Goal: Task Accomplishment & Management: Manage account settings

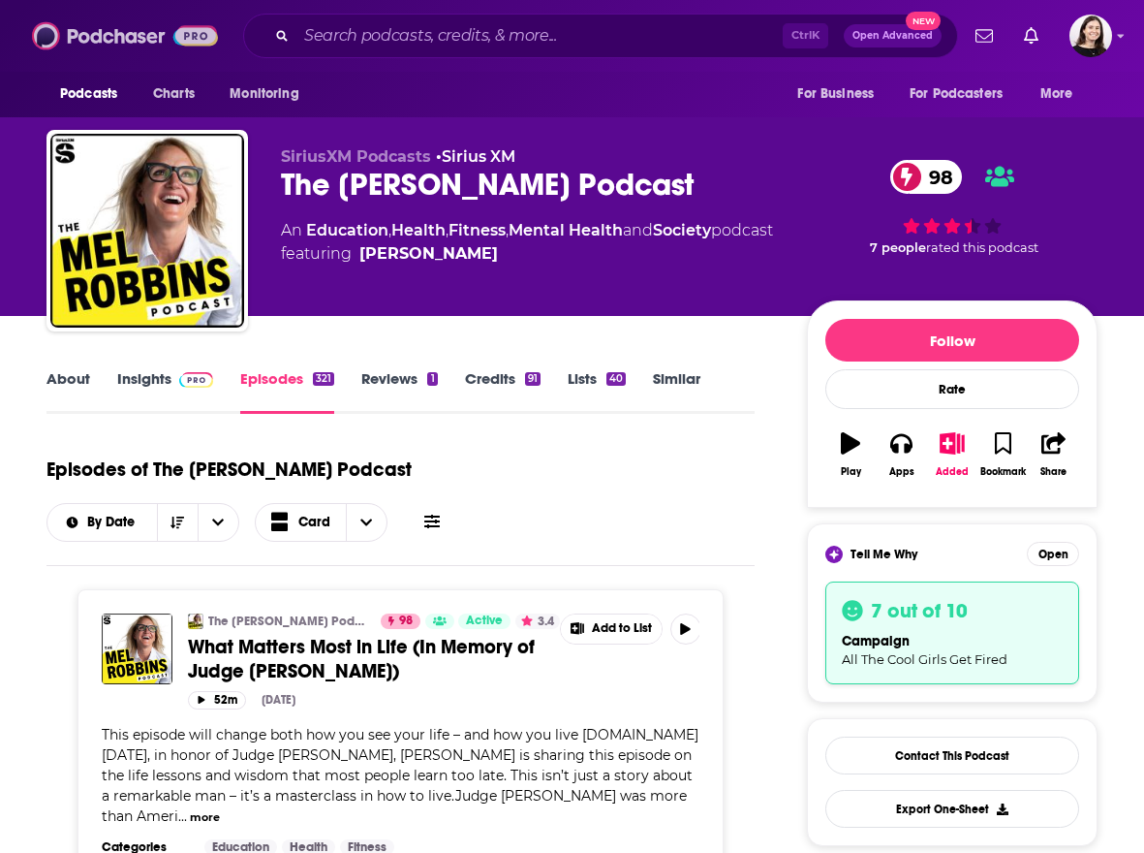
click at [53, 34] on img at bounding box center [125, 35] width 186 height 37
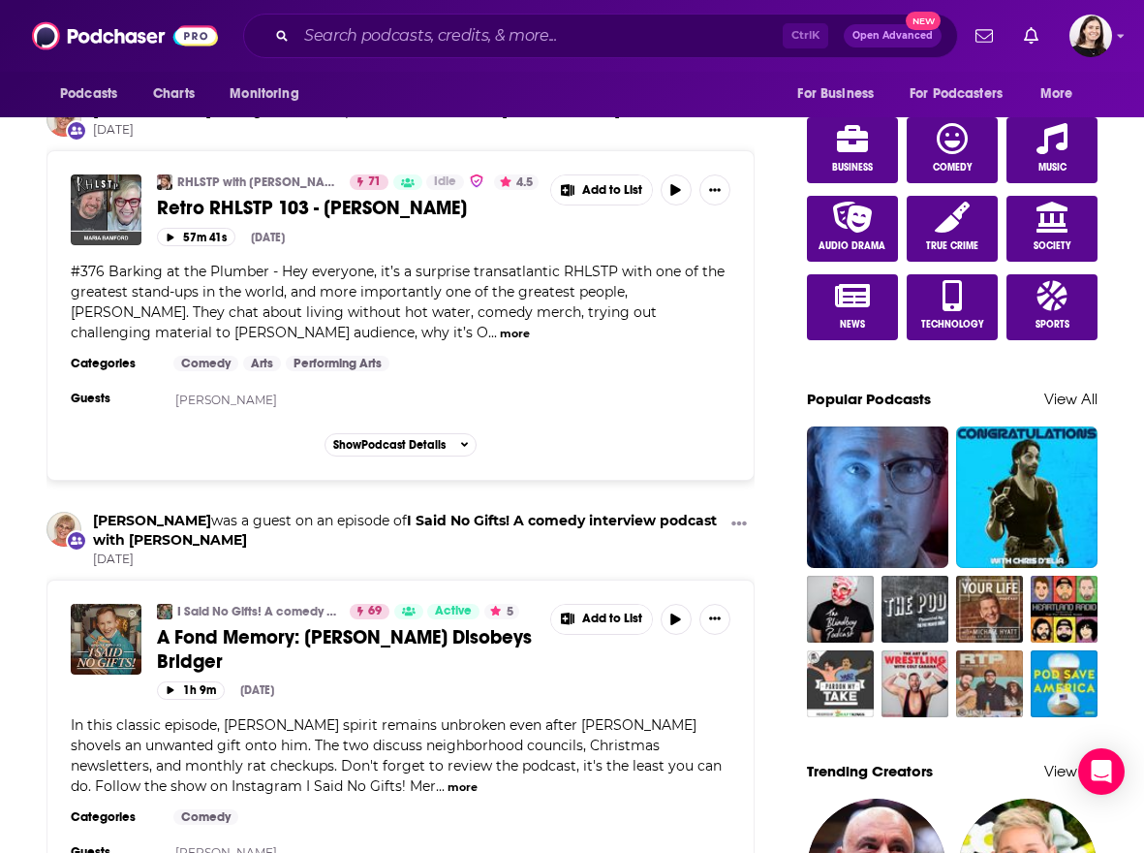
scroll to position [1453, 0]
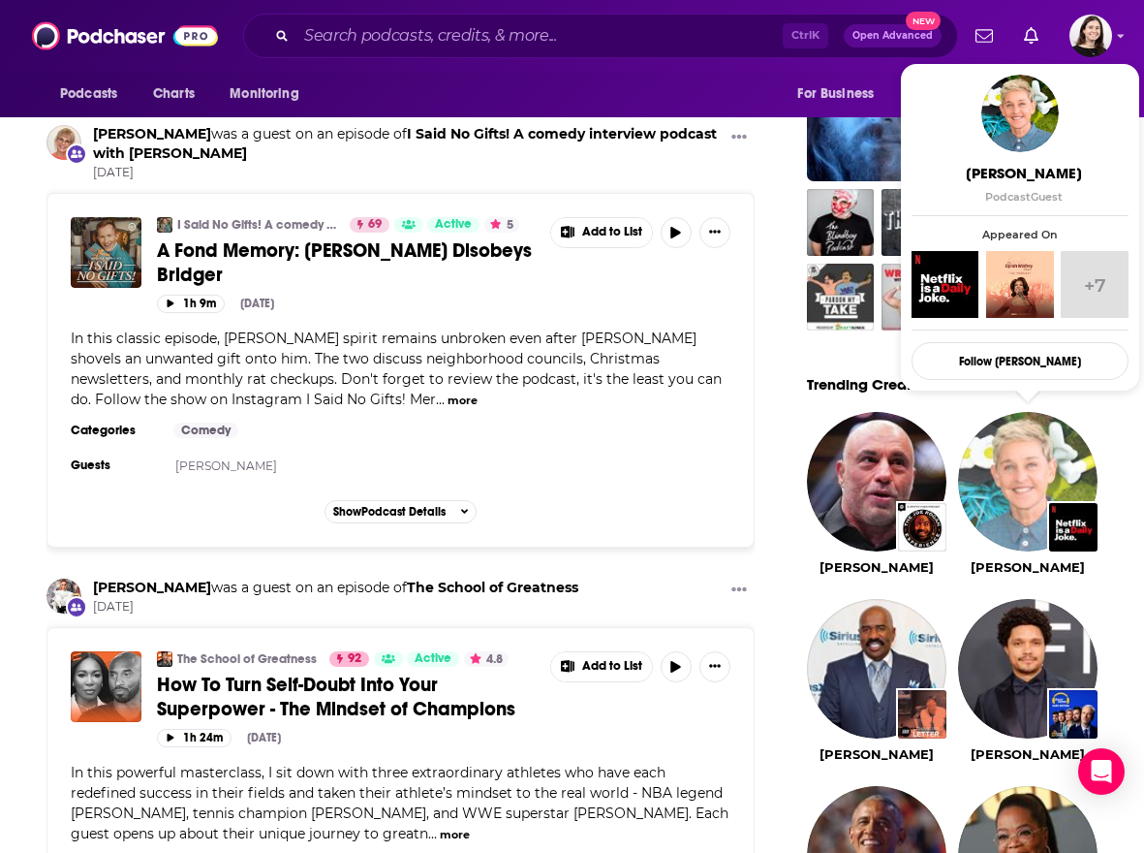
click at [1013, 546] on img "Ellen DeGeneres" at bounding box center [1028, 482] width 140 height 140
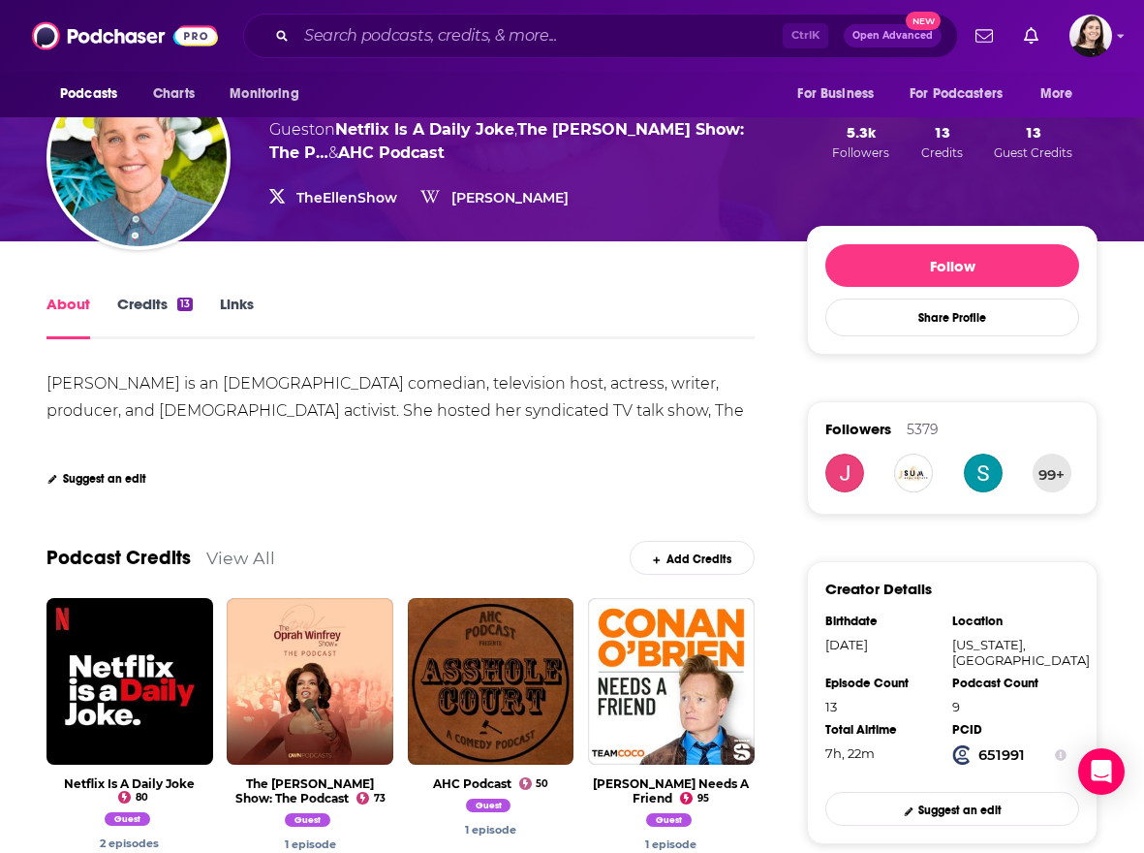
scroll to position [291, 0]
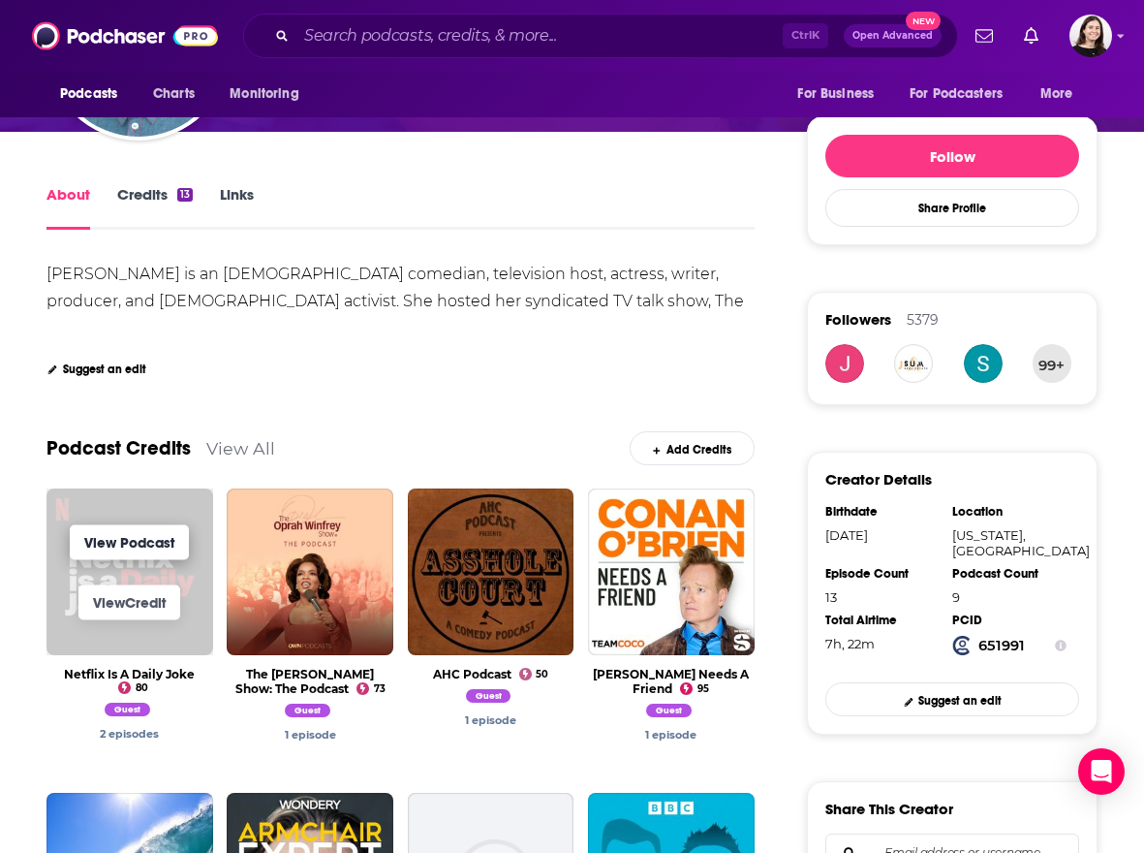
click at [108, 546] on link "View Podcast" at bounding box center [129, 541] width 119 height 35
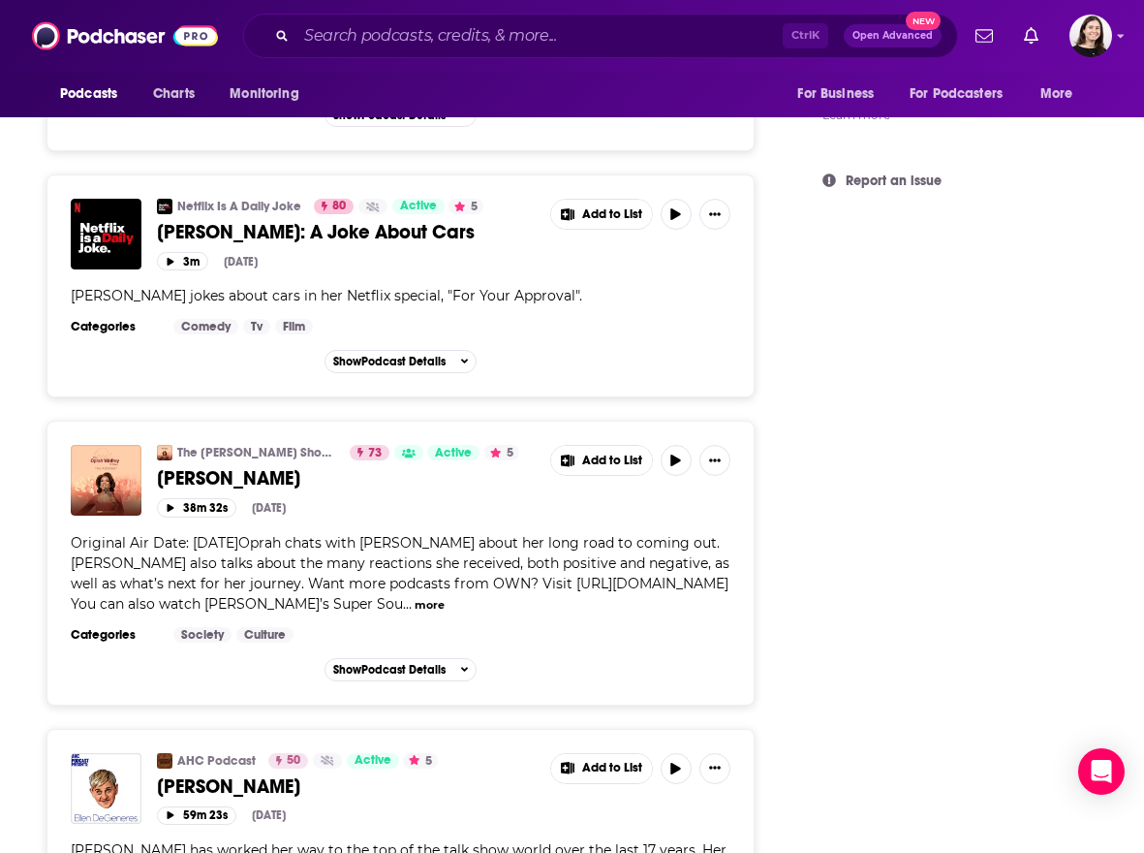
scroll to position [1744, 0]
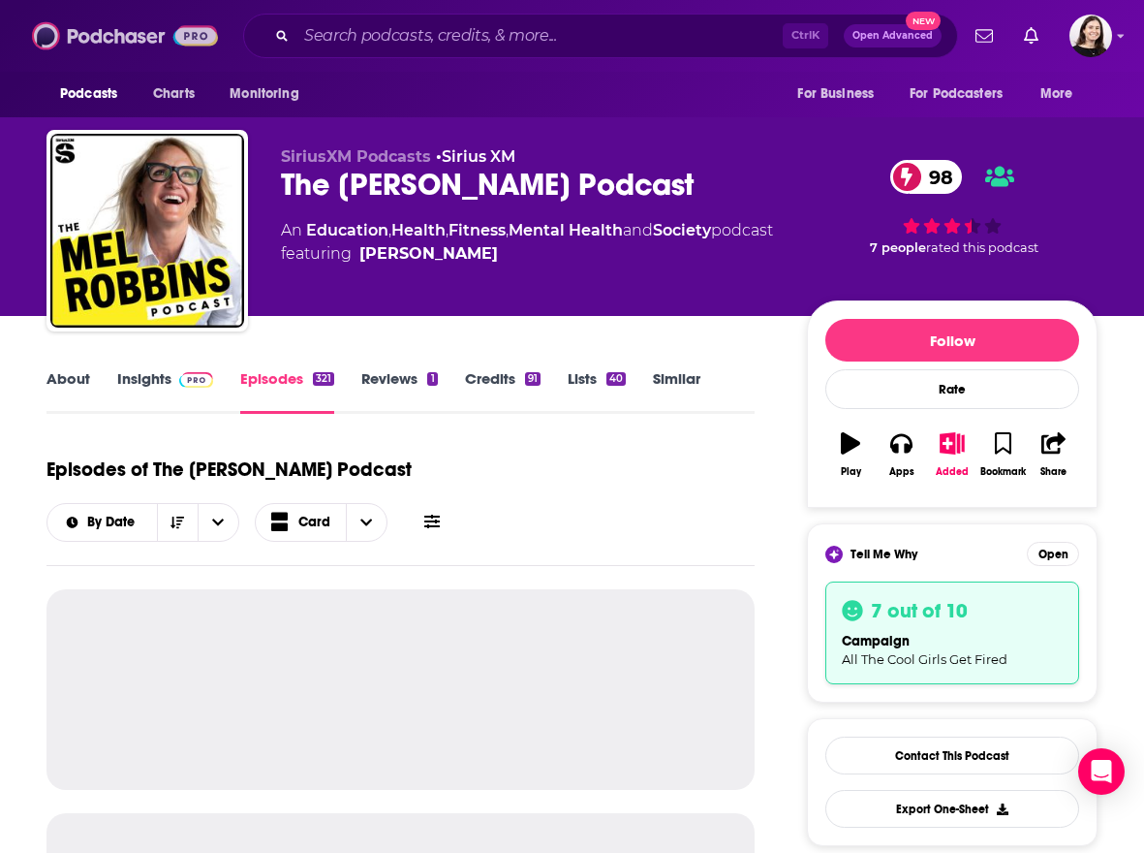
click at [127, 30] on img at bounding box center [125, 35] width 186 height 37
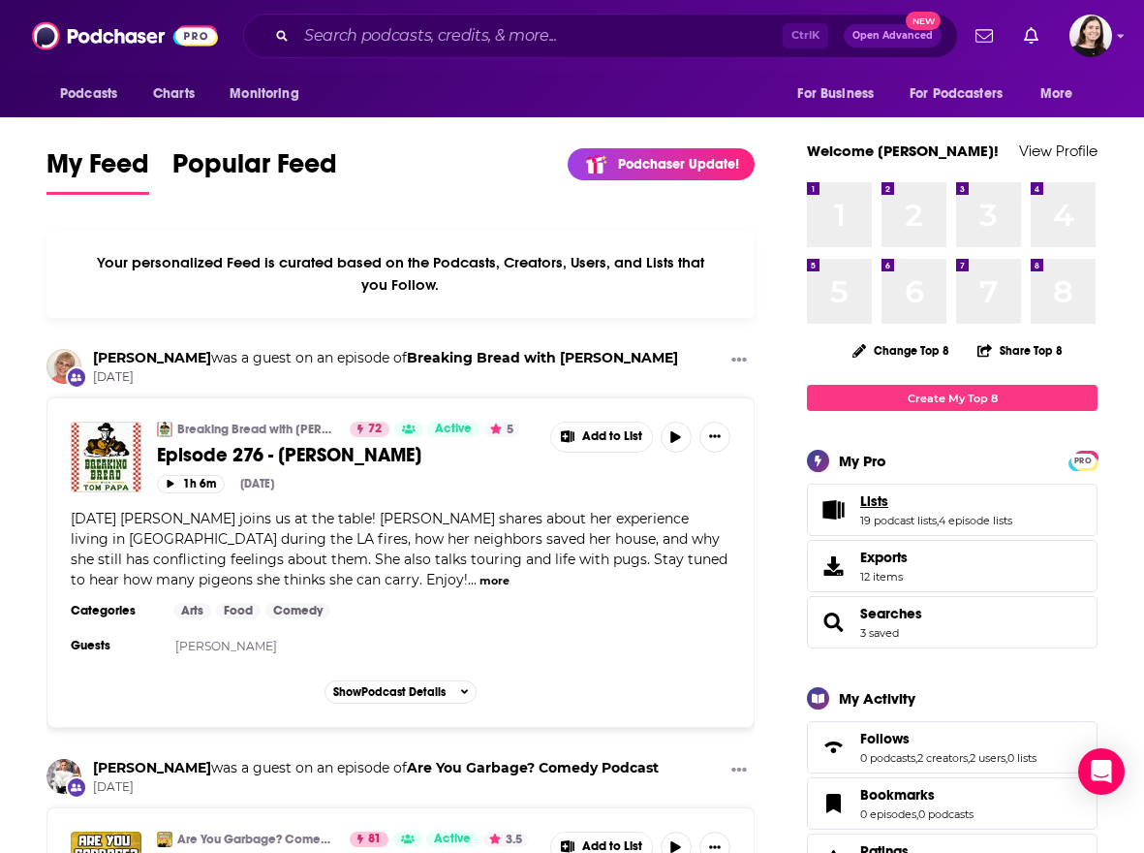
click at [1013, 499] on link "Lists" at bounding box center [936, 500] width 152 height 17
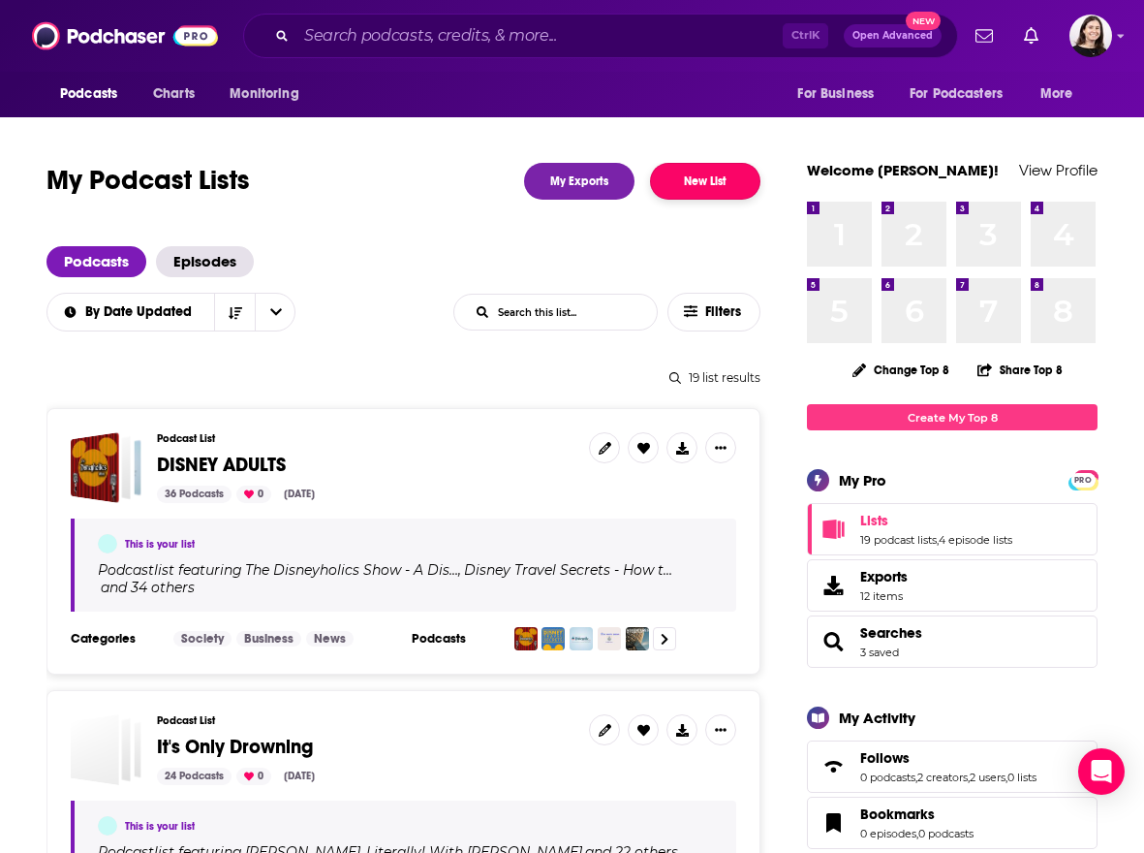
click at [725, 165] on button "New List" at bounding box center [705, 181] width 110 height 37
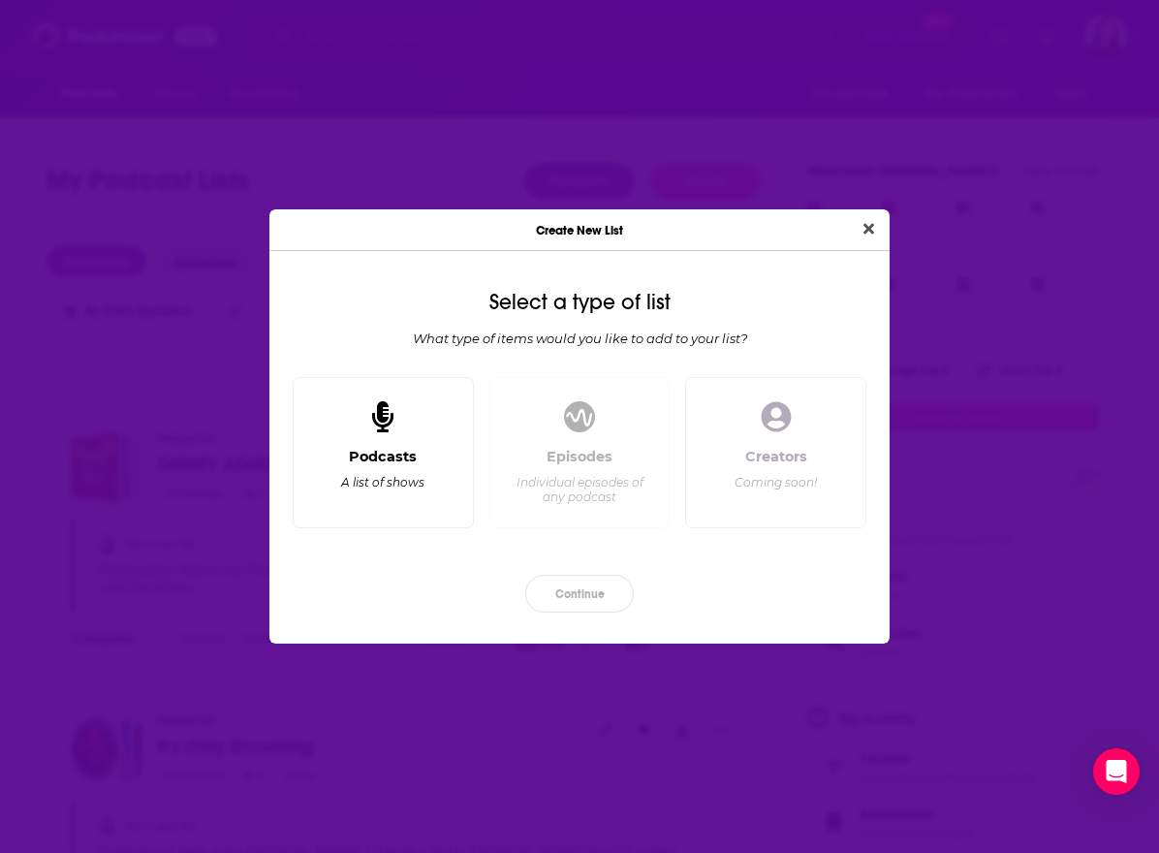
click at [449, 507] on div "Podcasts A list of shows" at bounding box center [383, 480] width 148 height 64
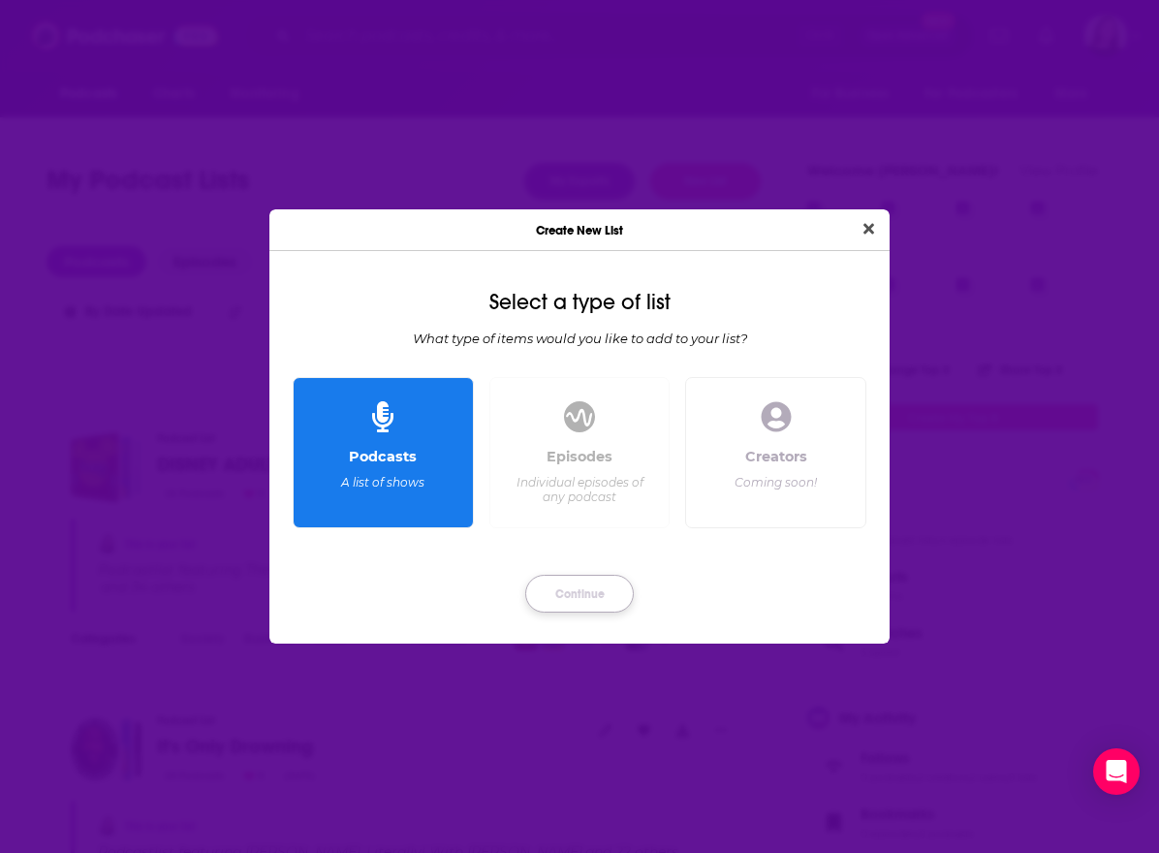
click at [603, 584] on button "Continue" at bounding box center [579, 594] width 109 height 38
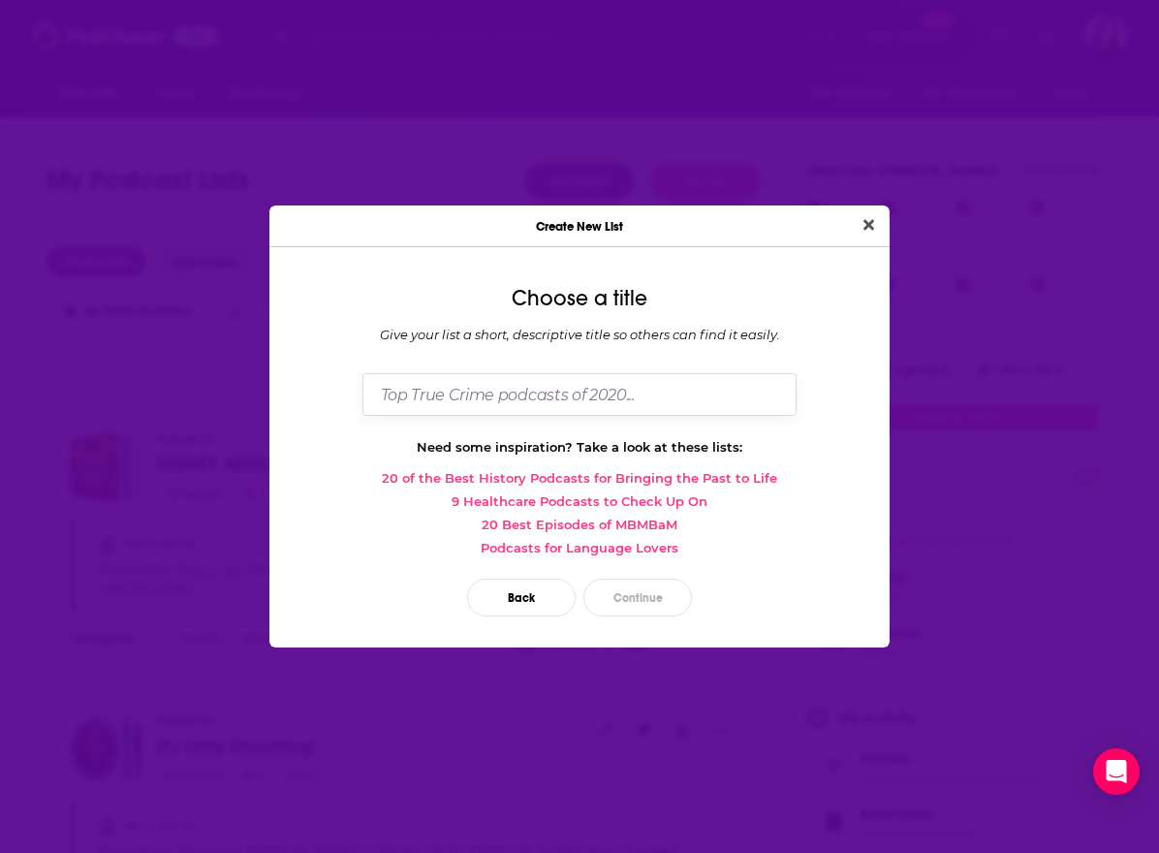
click at [507, 403] on input "Dialog" at bounding box center [579, 394] width 434 height 42
type input "MIDNIGHT FLYBOYS"
click at [621, 600] on button "Continue" at bounding box center [637, 597] width 109 height 38
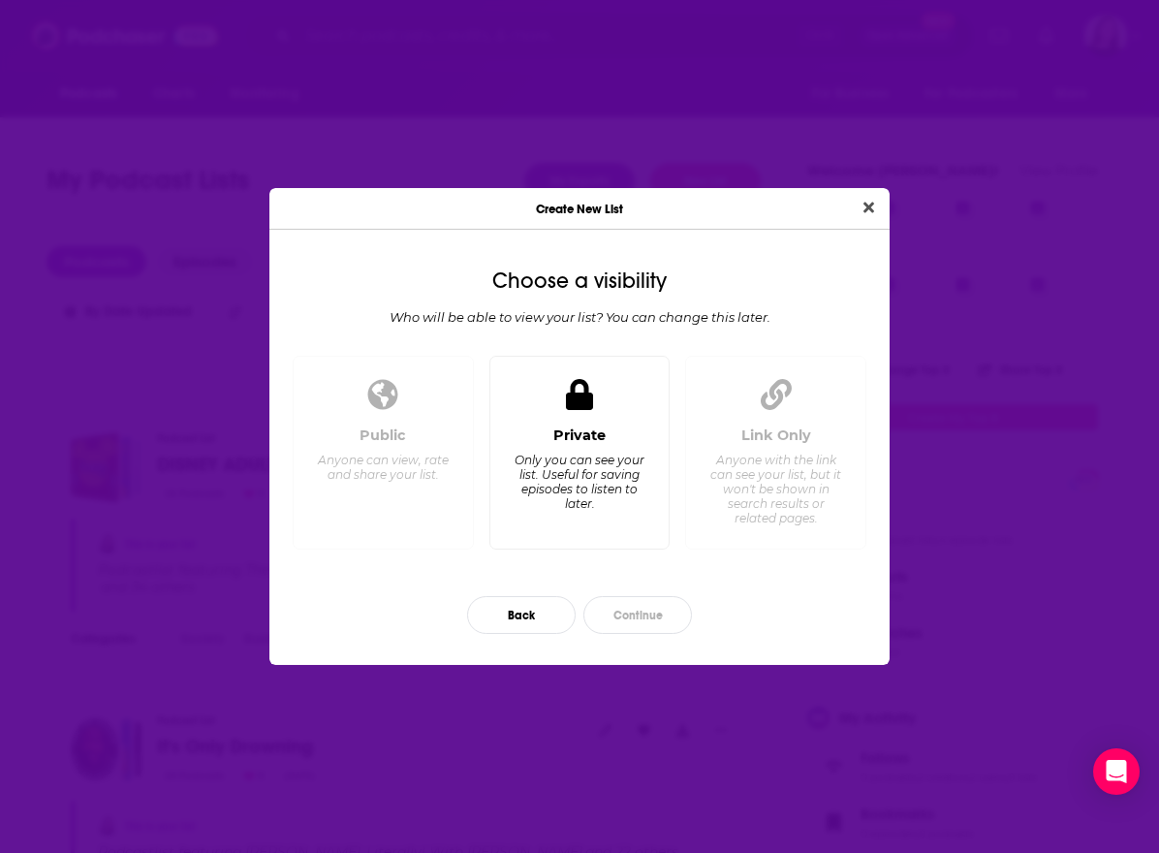
click at [594, 455] on div "Only you can see your list. Useful for saving episodes to listen to later." at bounding box center [579, 481] width 133 height 58
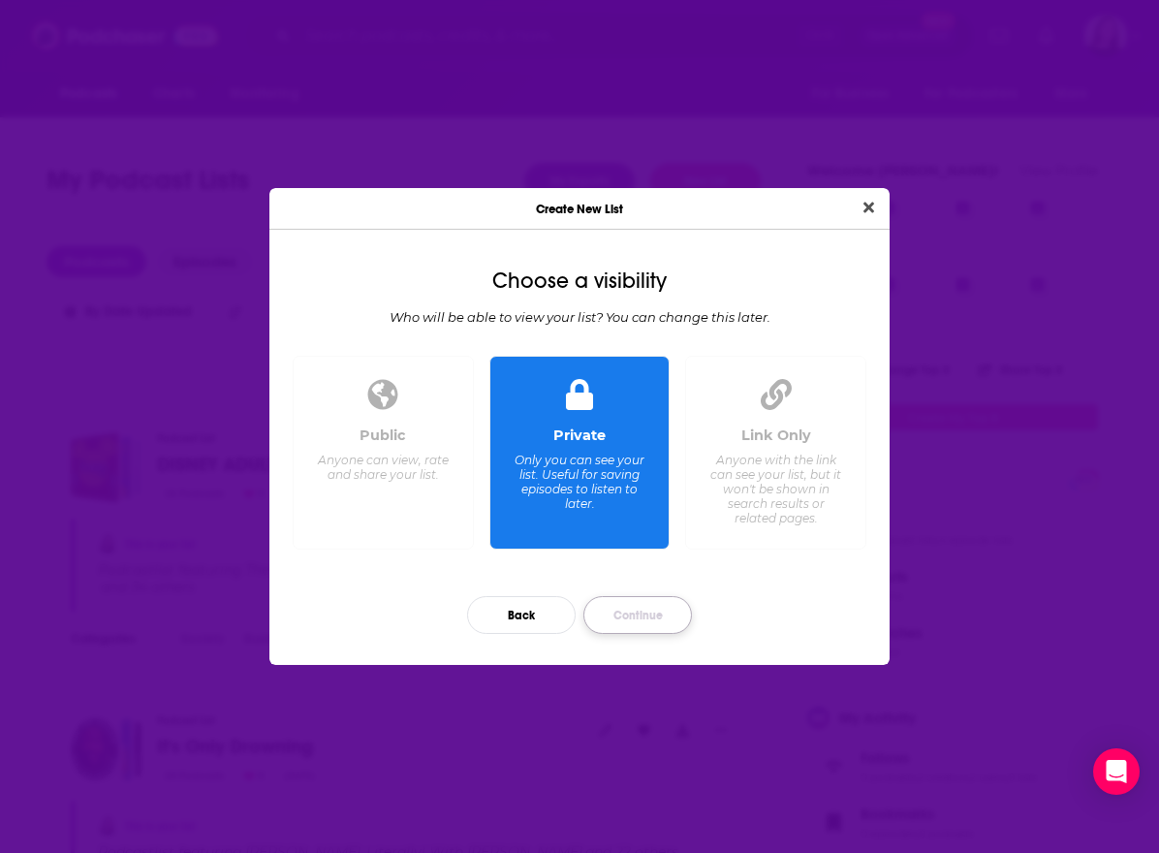
click at [664, 628] on button "Continue" at bounding box center [637, 615] width 109 height 38
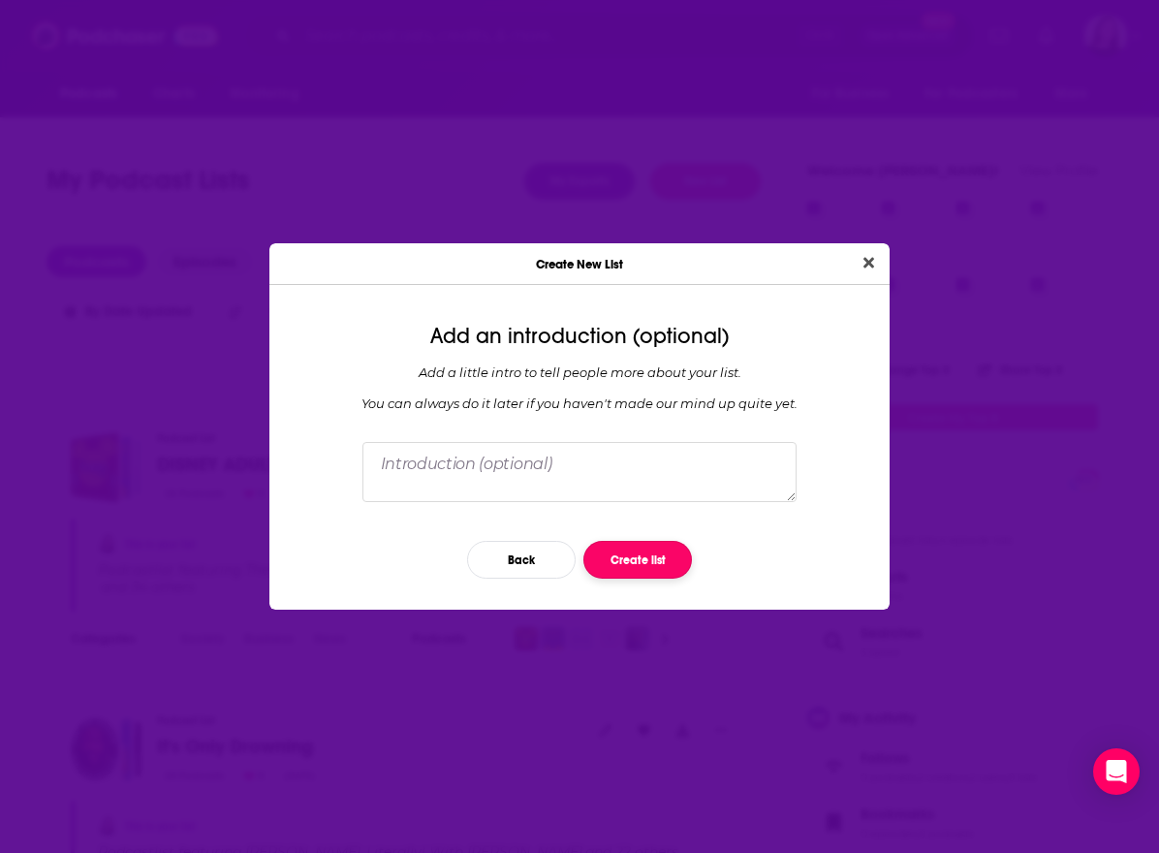
click at [638, 550] on button "Create list" at bounding box center [637, 560] width 109 height 38
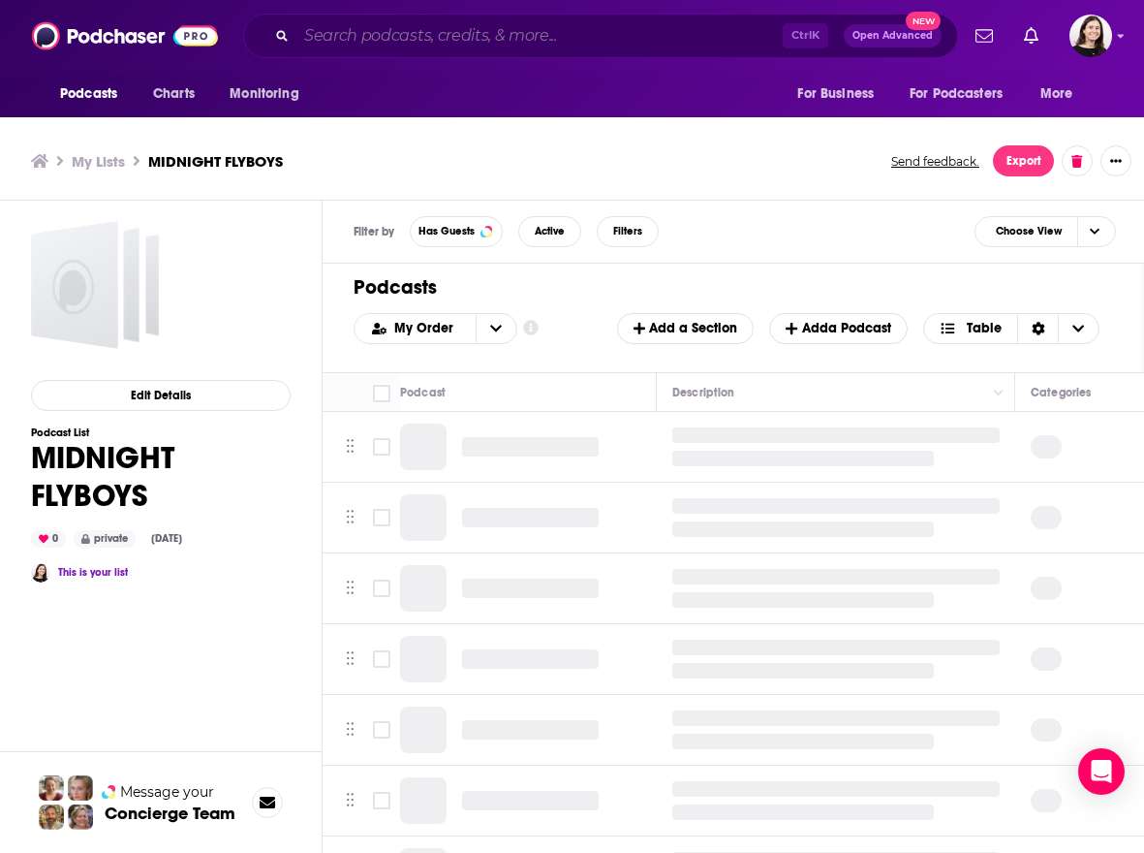
click at [411, 36] on input "Search podcasts, credits, & more..." at bounding box center [539, 35] width 486 height 31
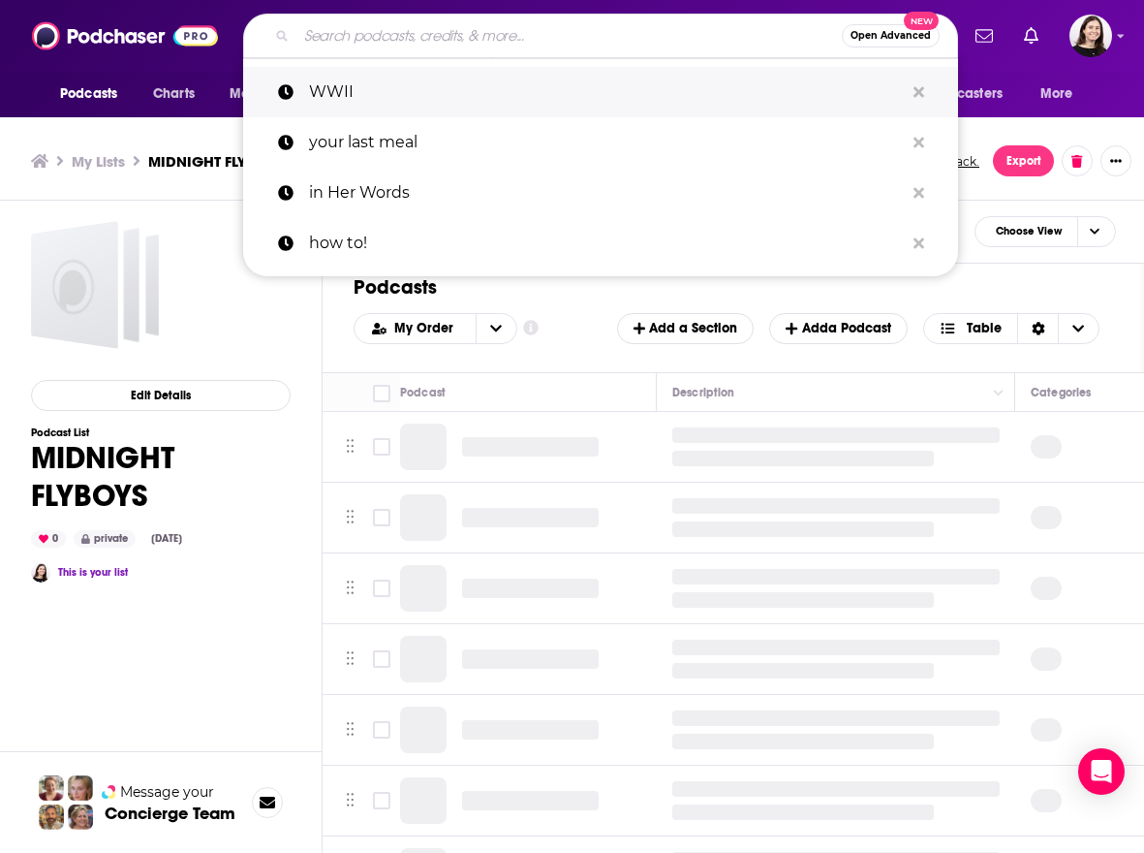
click at [393, 82] on p "WWII" at bounding box center [606, 92] width 595 height 50
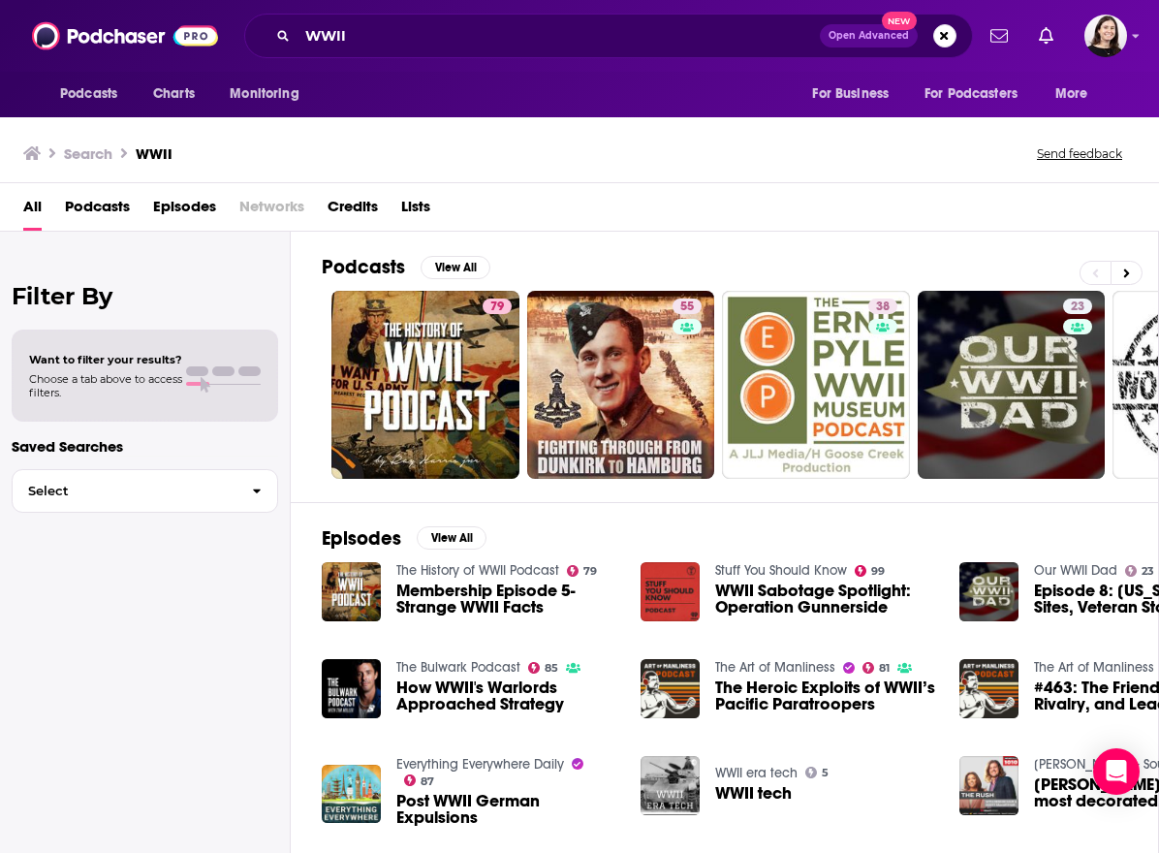
click at [303, 744] on div "Episodes View All The History of WWII Podcast 79 Membership Episode 5-Strange W…" at bounding box center [725, 679] width 868 height 355
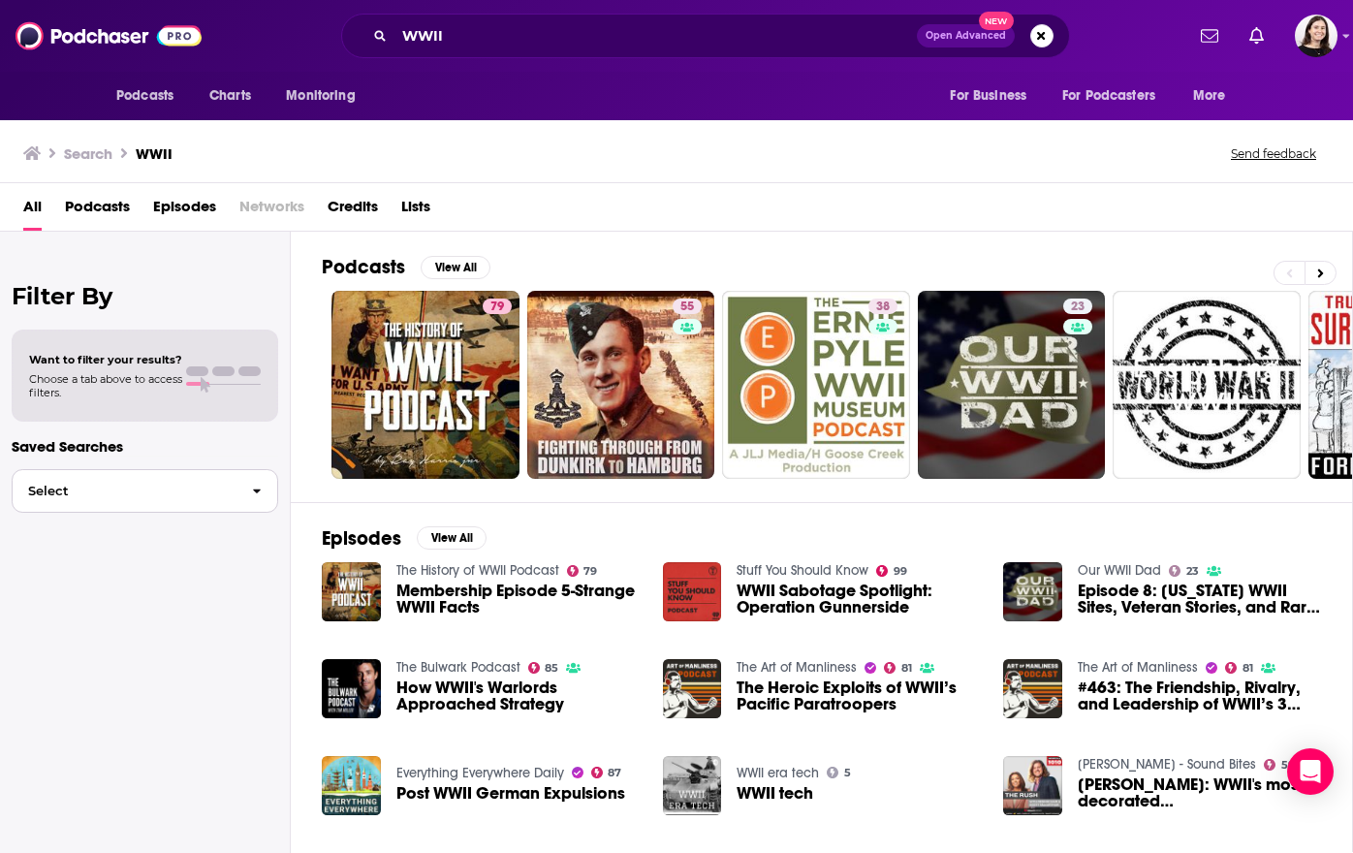
click at [129, 492] on span "Select" at bounding box center [125, 490] width 224 height 13
click at [93, 341] on div "Want to filter your results? Choose a tab above to access filters." at bounding box center [145, 375] width 266 height 92
click at [106, 385] on span "Choose a tab above to access filters." at bounding box center [105, 385] width 153 height 27
click at [78, 203] on span "Podcasts" at bounding box center [97, 211] width 65 height 40
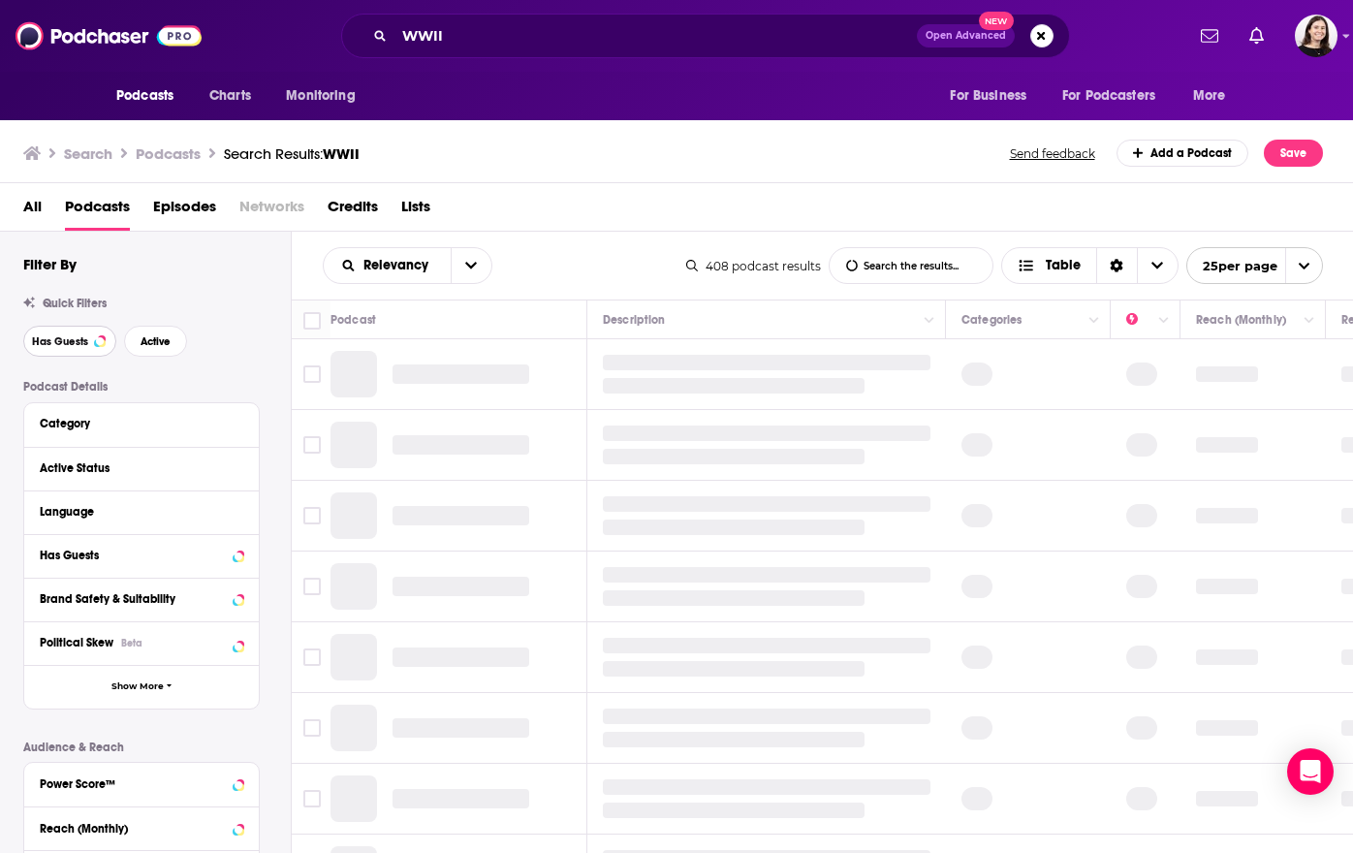
click at [92, 328] on button "Has Guests" at bounding box center [69, 341] width 93 height 31
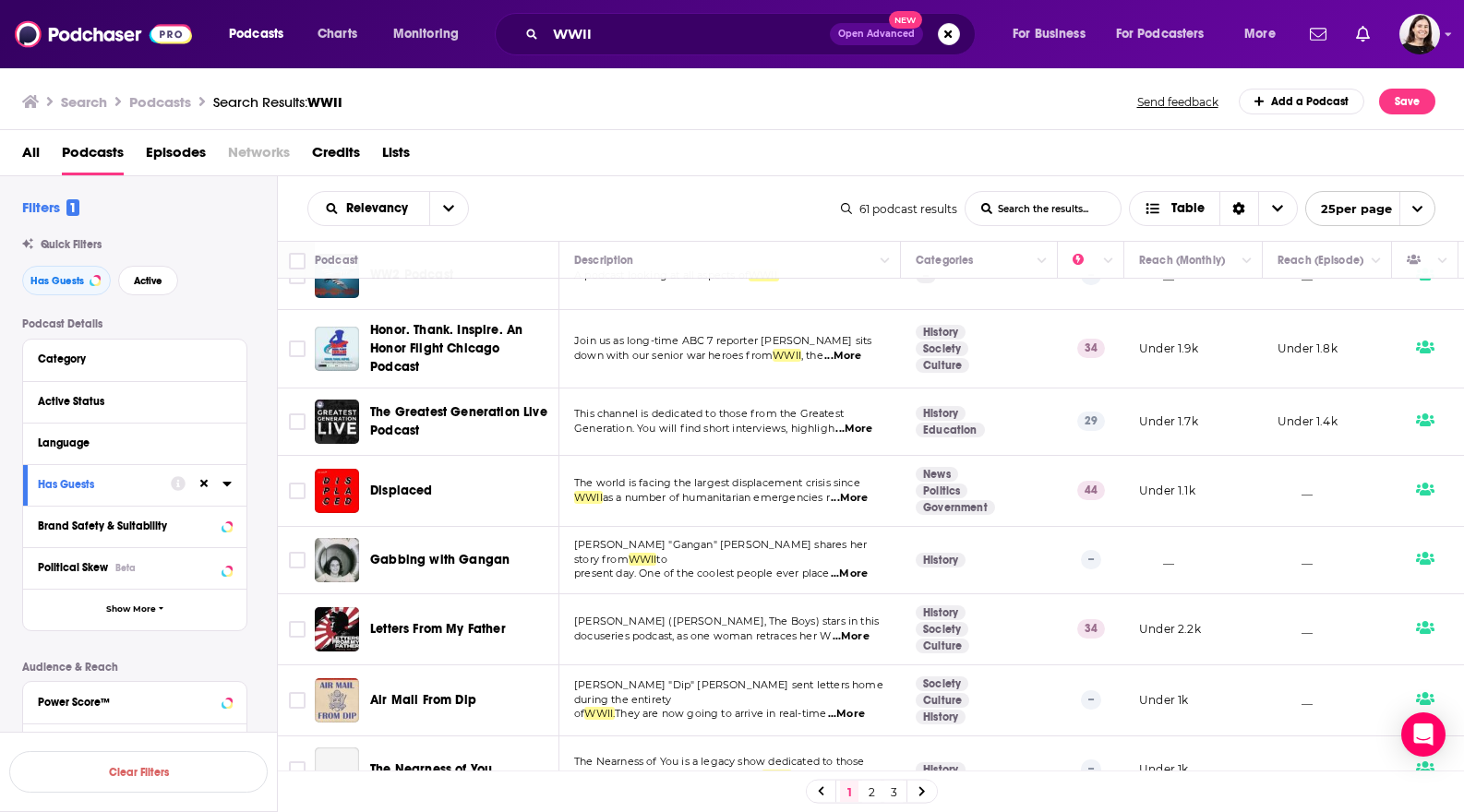
scroll to position [1259, 0]
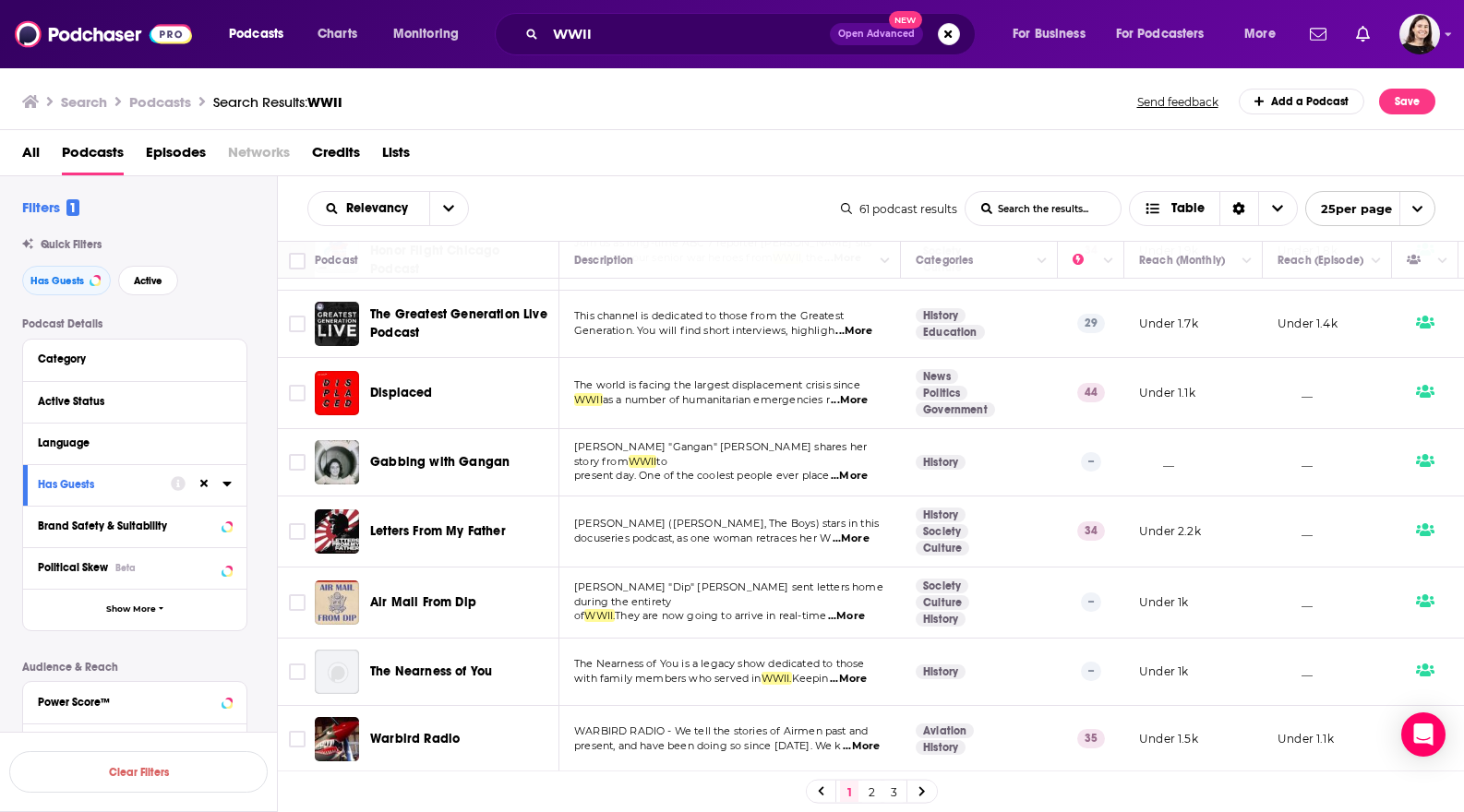
click at [874, 790] on link "2" at bounding box center [871, 791] width 18 height 22
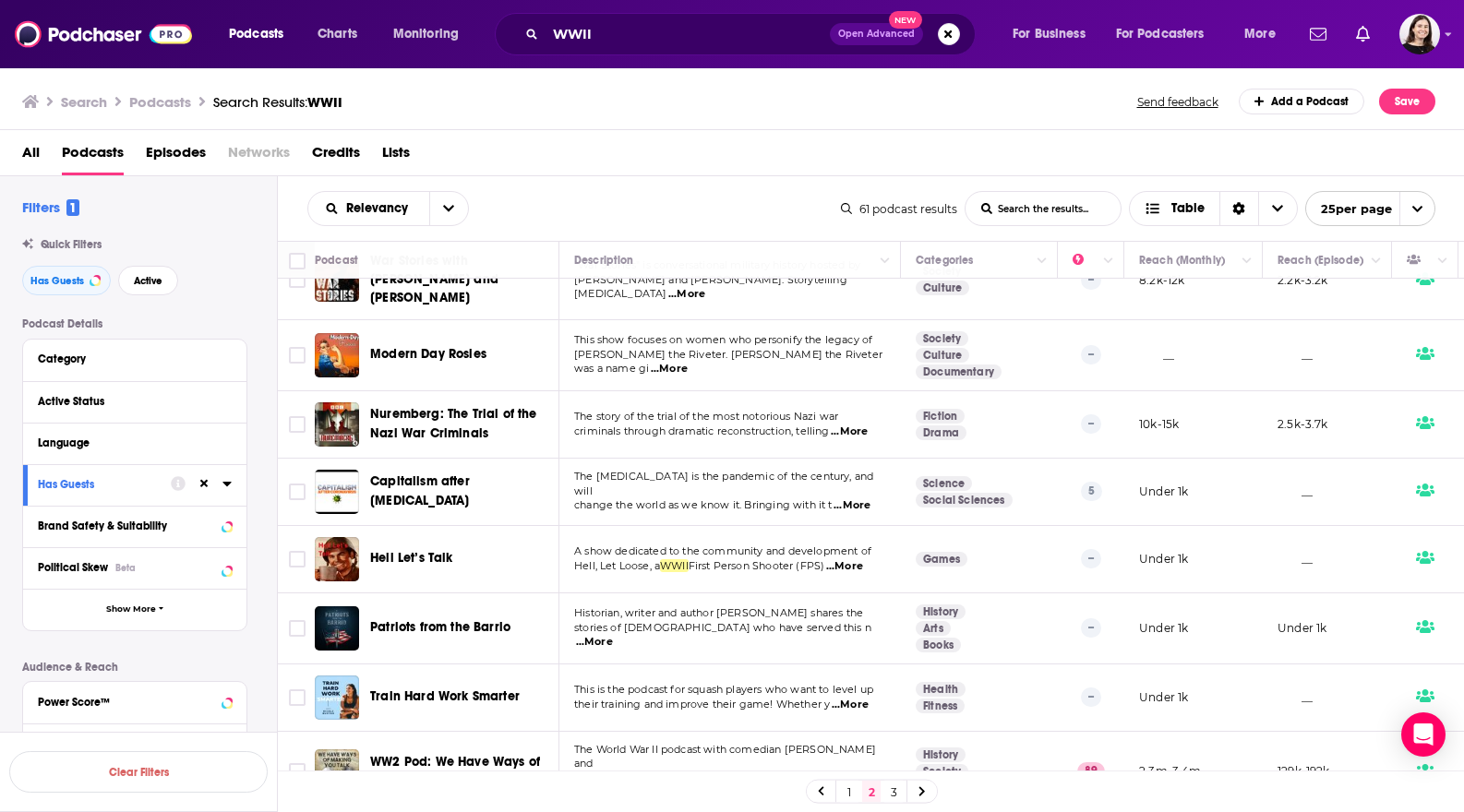
scroll to position [1107, 0]
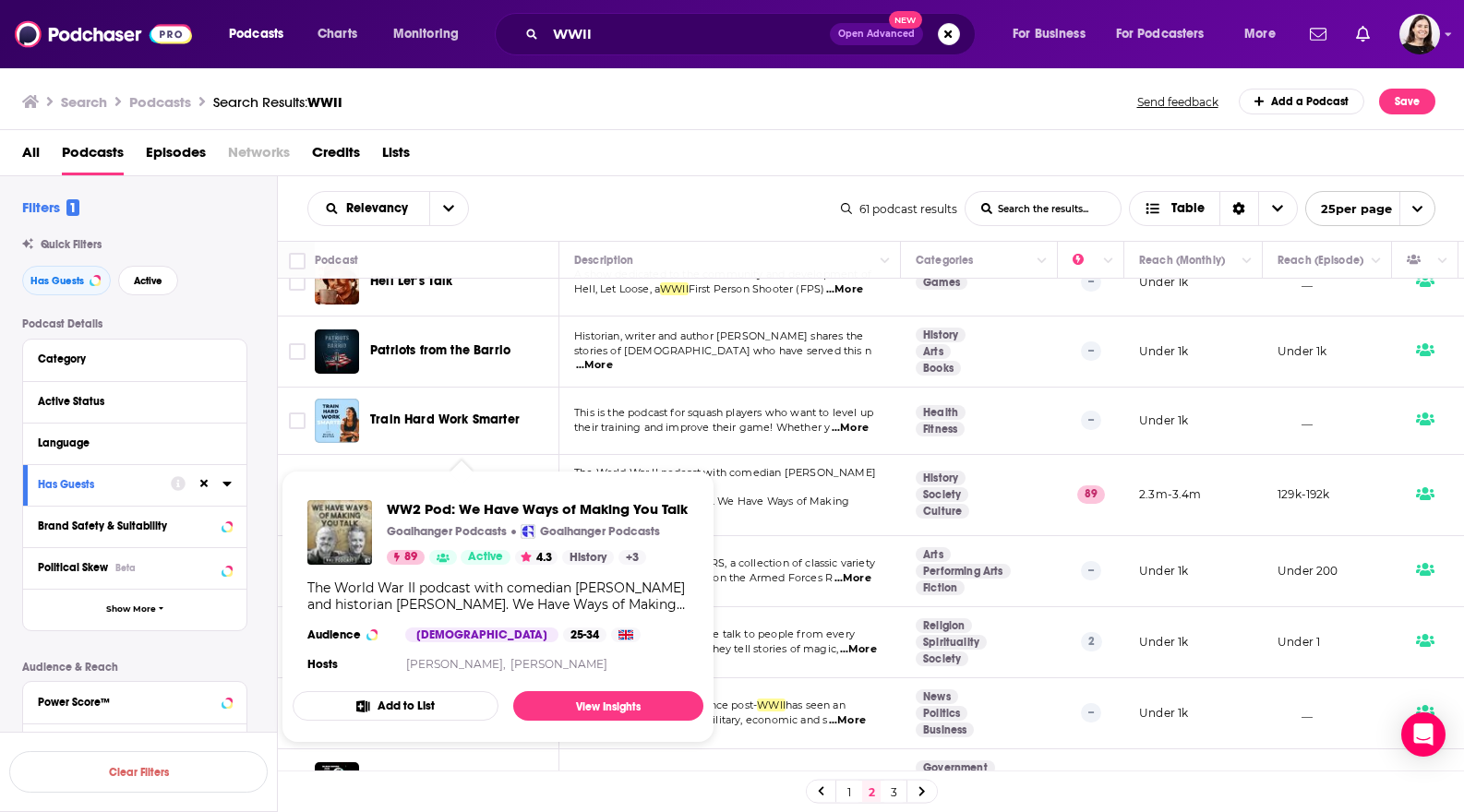
drag, startPoint x: 431, startPoint y: 461, endPoint x: 265, endPoint y: 666, distance: 263.8
click at [265, 666] on div "Podcast Details Category Active Status Language Has Guests Brand Safety & Suita…" at bounding box center [149, 644] width 254 height 656
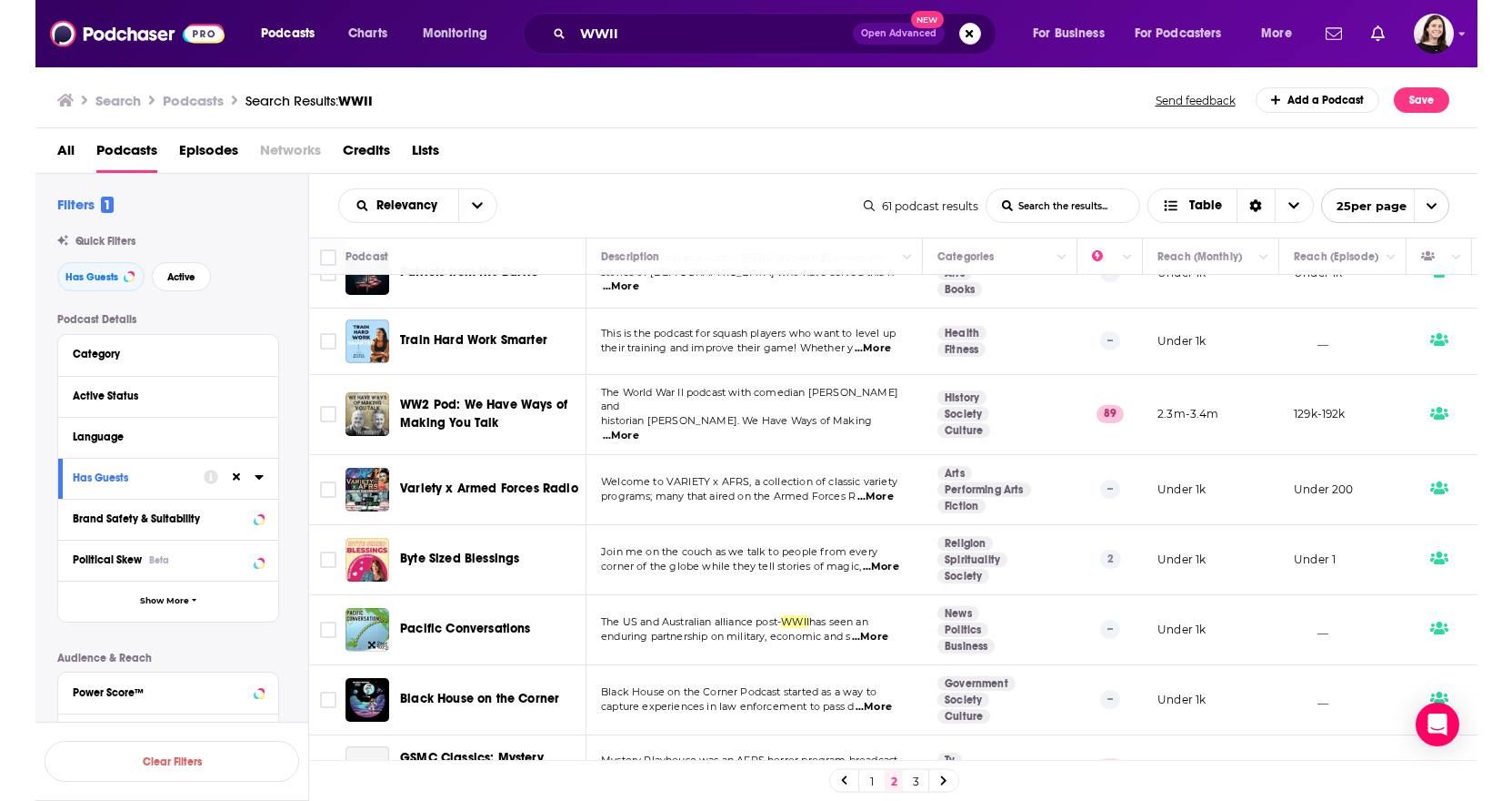
scroll to position [1239, 0]
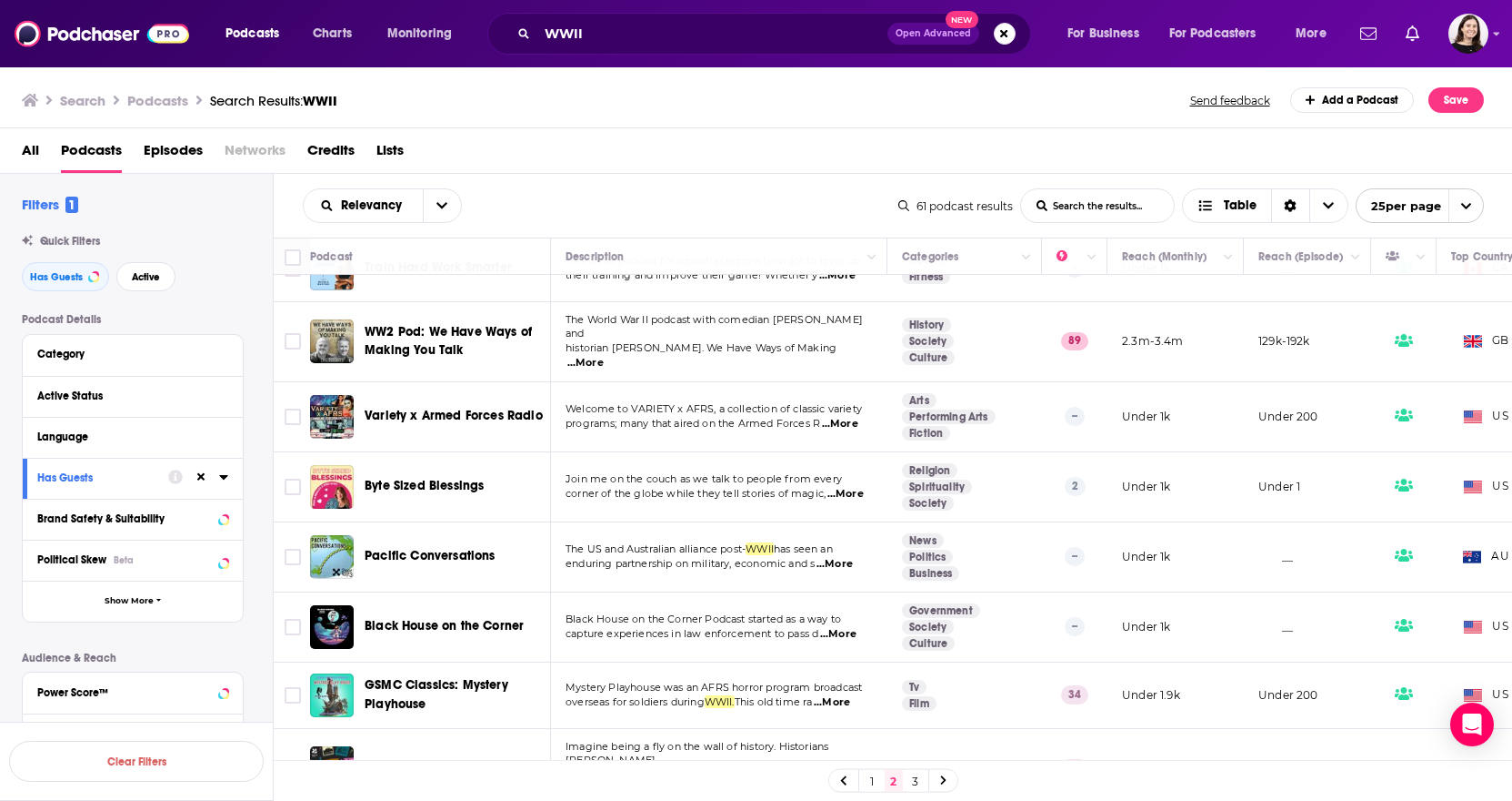
click at [923, 774] on link "3" at bounding box center [915, 780] width 18 height 22
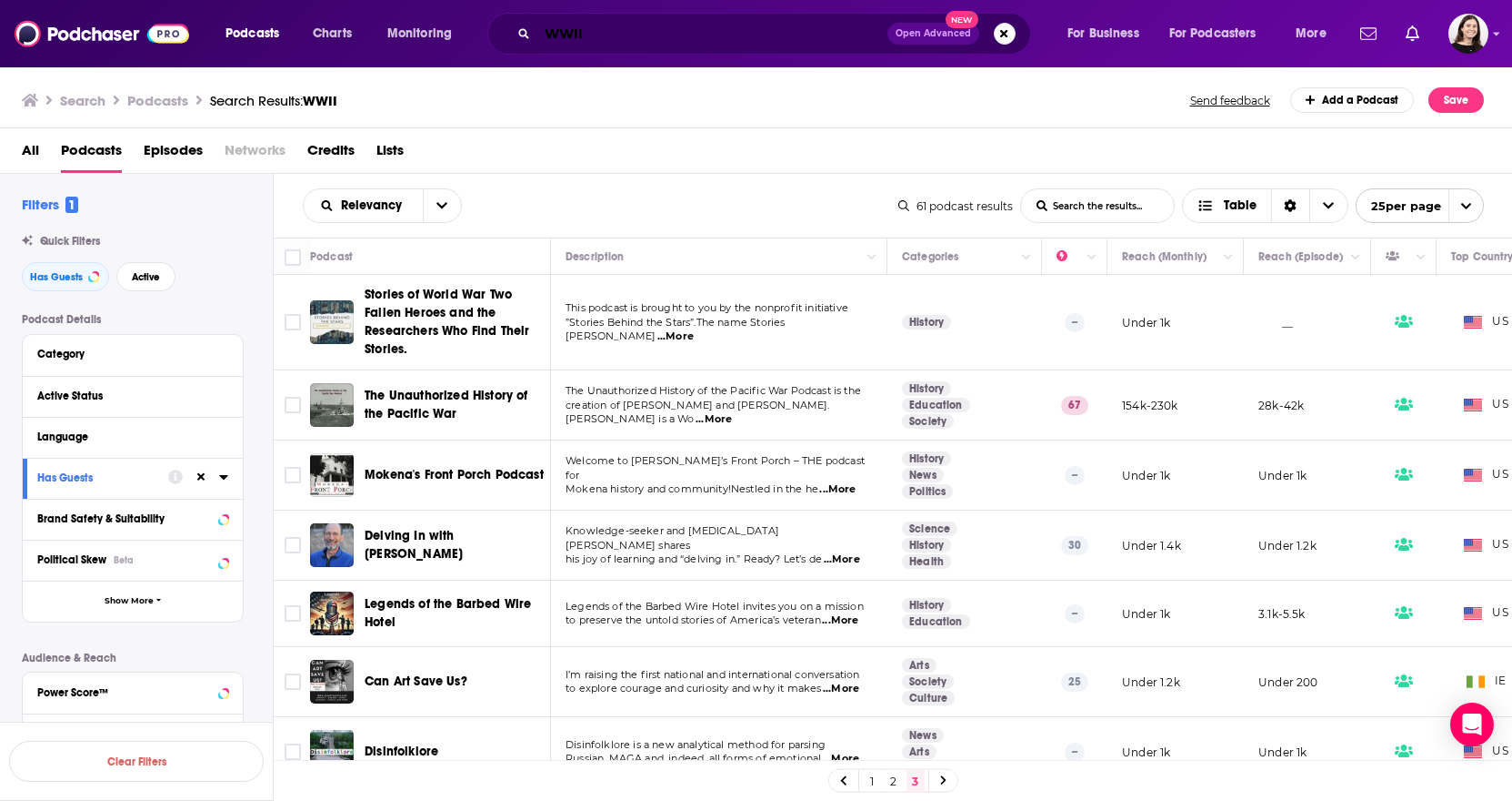
click at [735, 31] on input "WWII" at bounding box center [712, 33] width 350 height 29
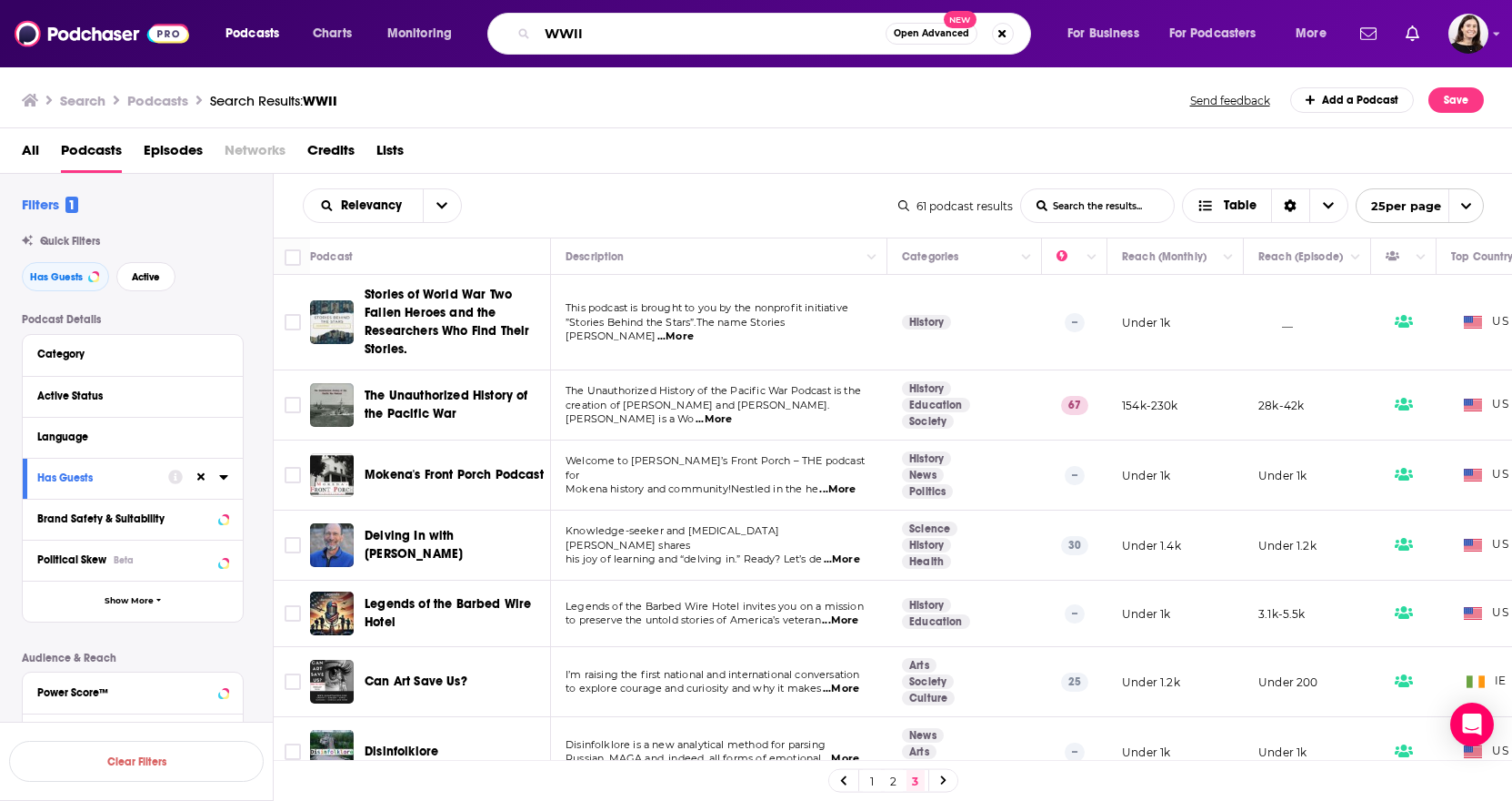
click at [735, 31] on input "WWII" at bounding box center [711, 33] width 348 height 29
type input "m"
type input "Military"
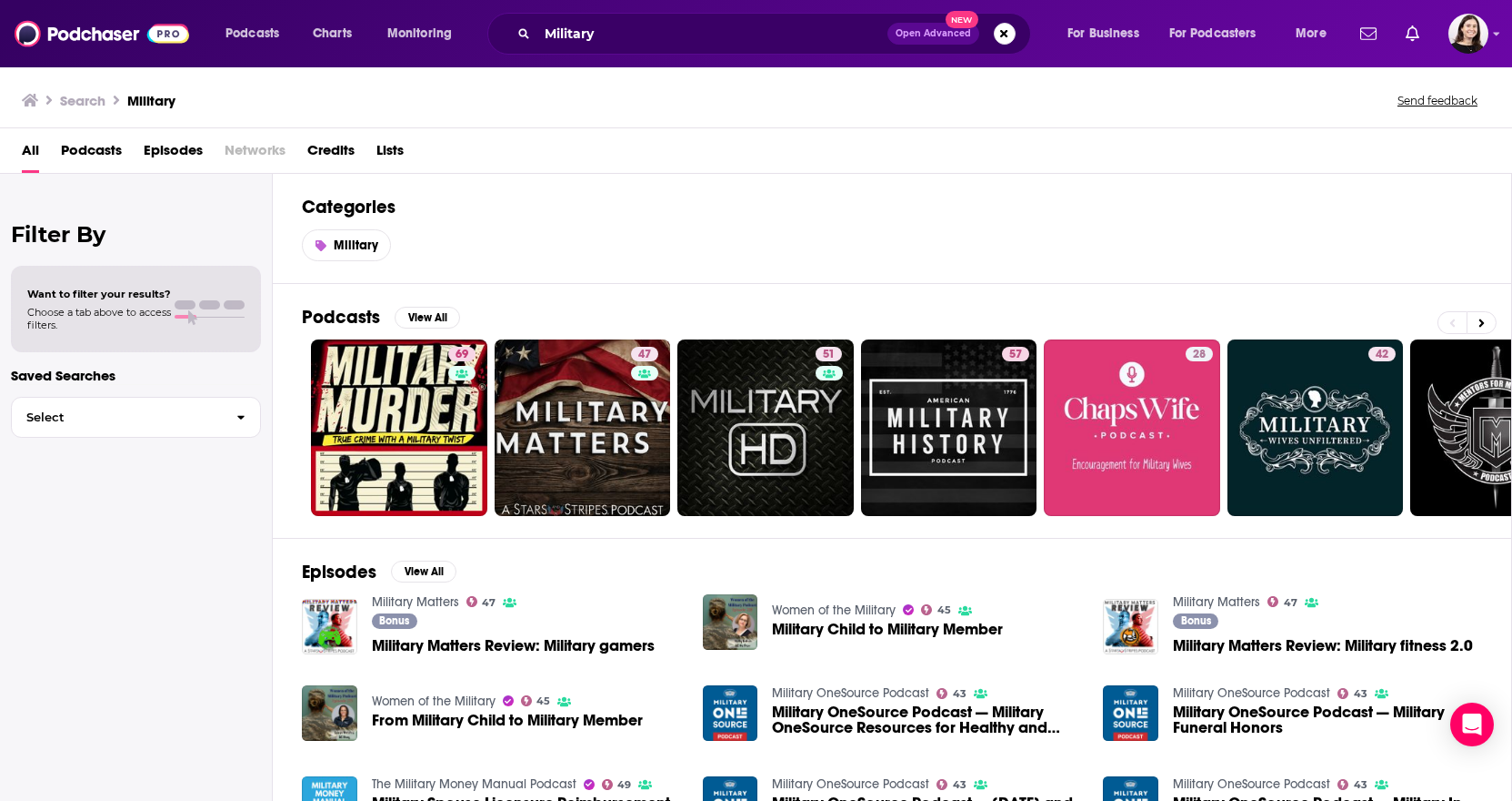
click at [81, 147] on span "Podcasts" at bounding box center [91, 154] width 61 height 38
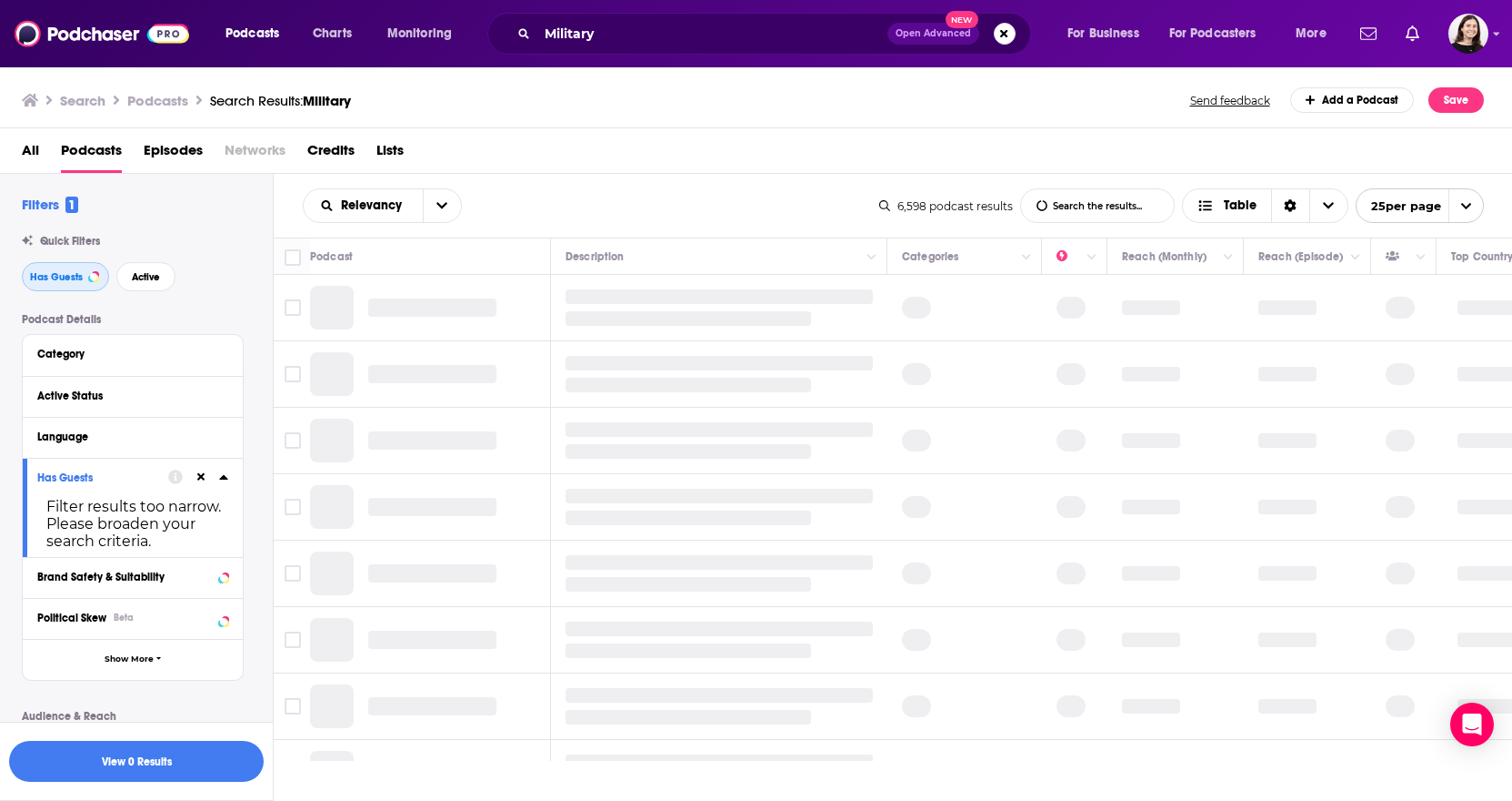
click at [71, 265] on button "Has Guests" at bounding box center [65, 276] width 87 height 29
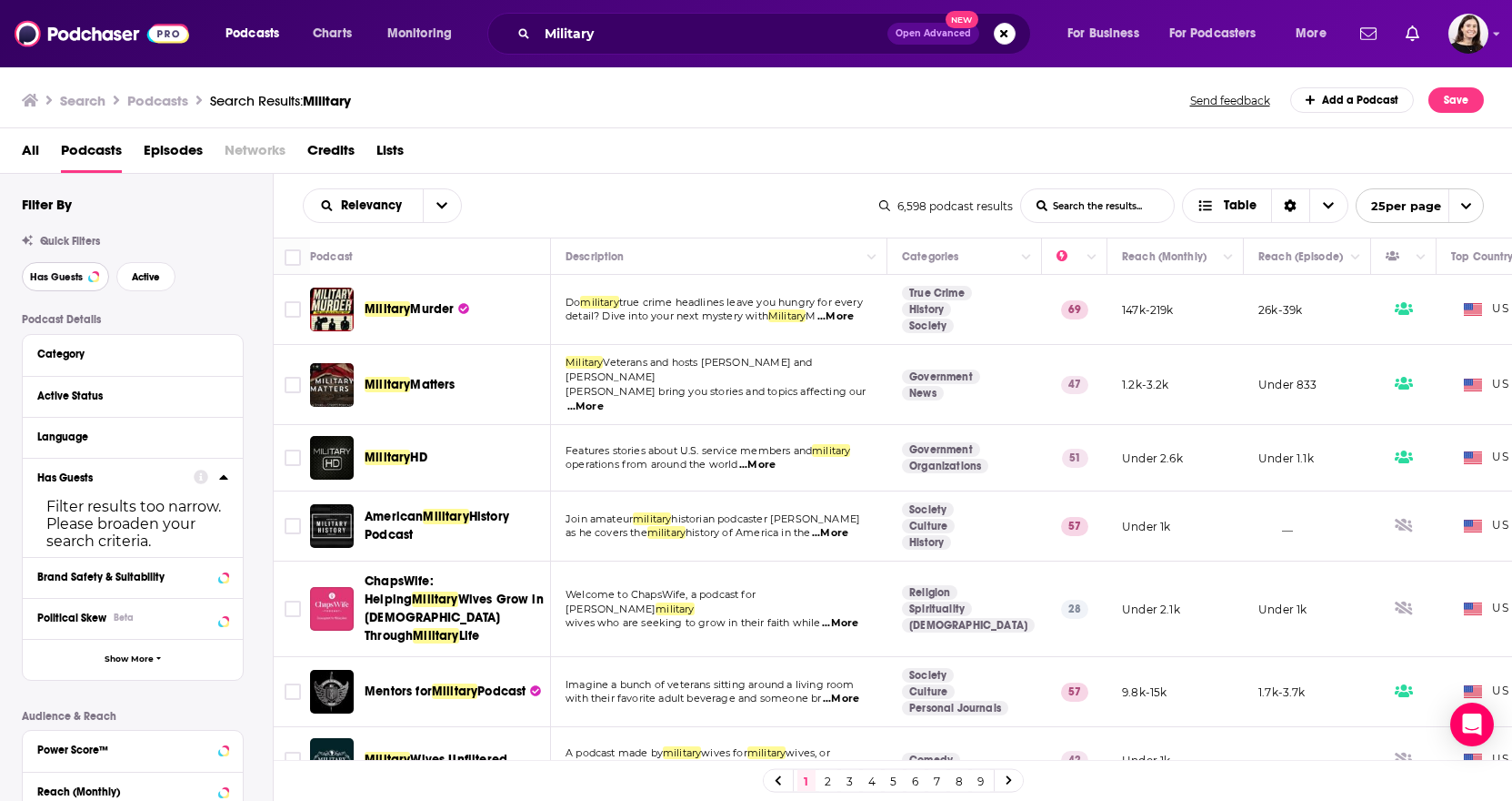
click at [84, 278] on button "Has Guests" at bounding box center [65, 276] width 87 height 29
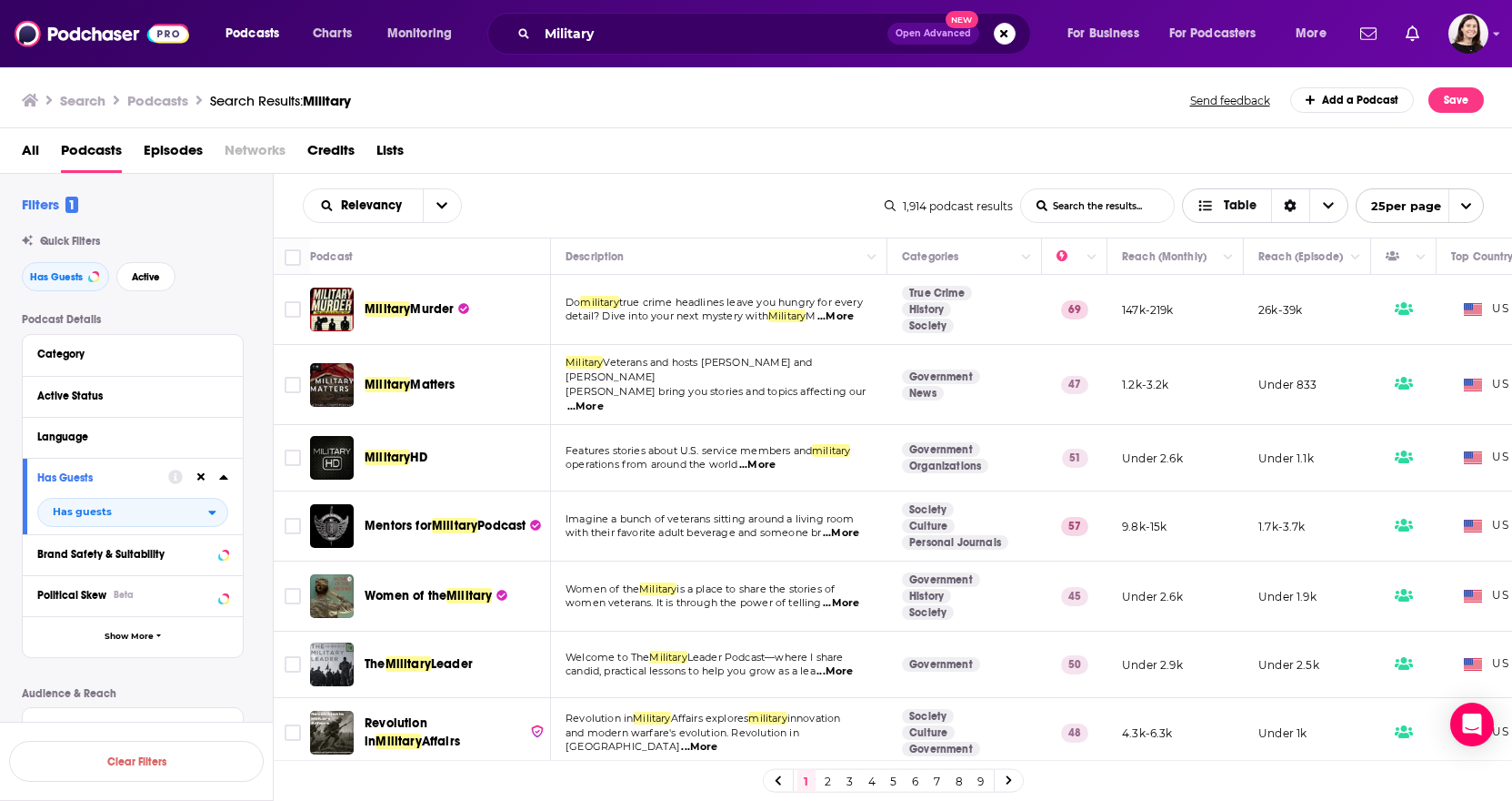
click at [1073, 209] on div "Sort Direction" at bounding box center [1291, 206] width 38 height 33
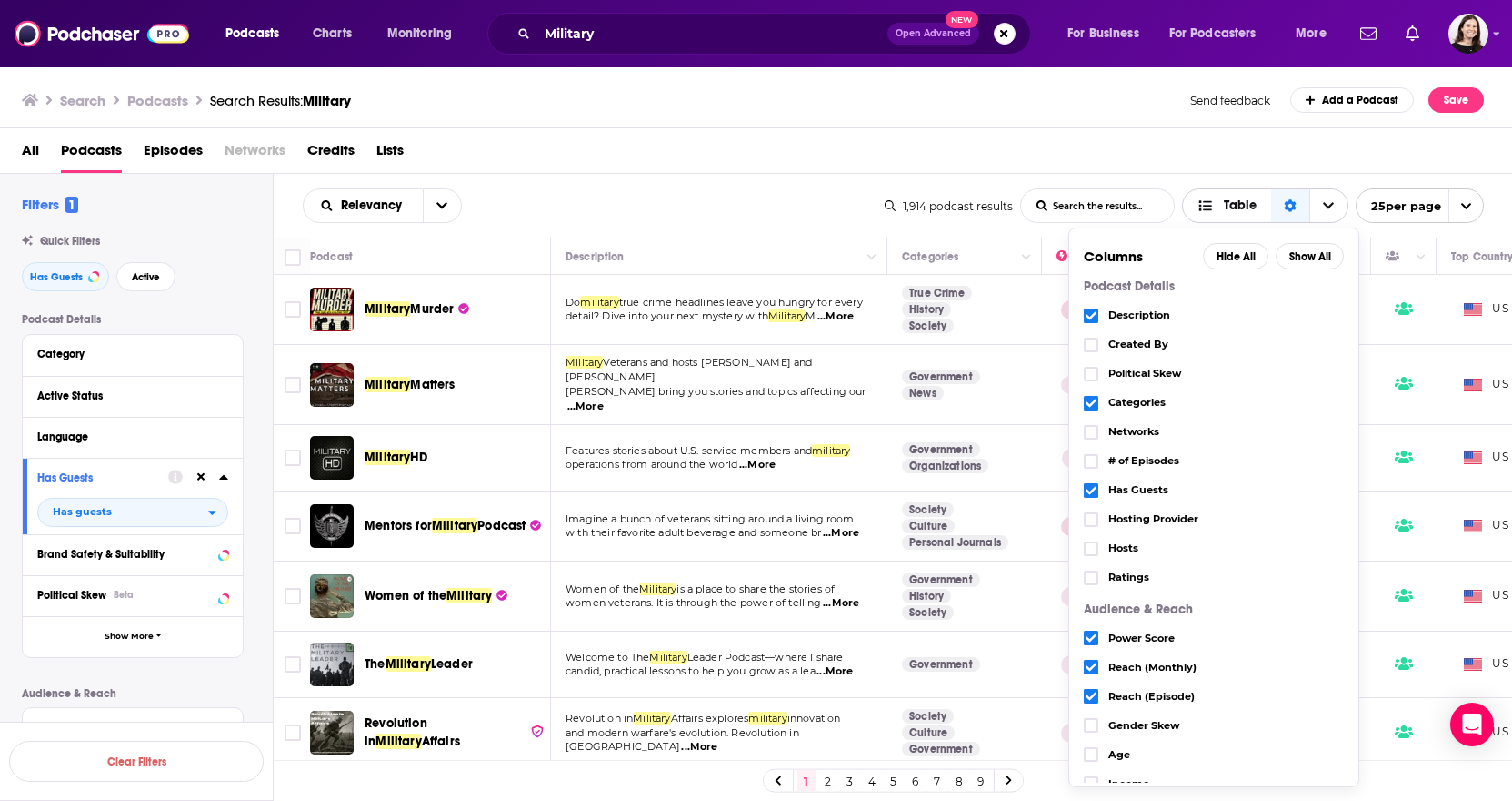
click at [1073, 211] on icon "Choose View" at bounding box center [1329, 206] width 11 height 13
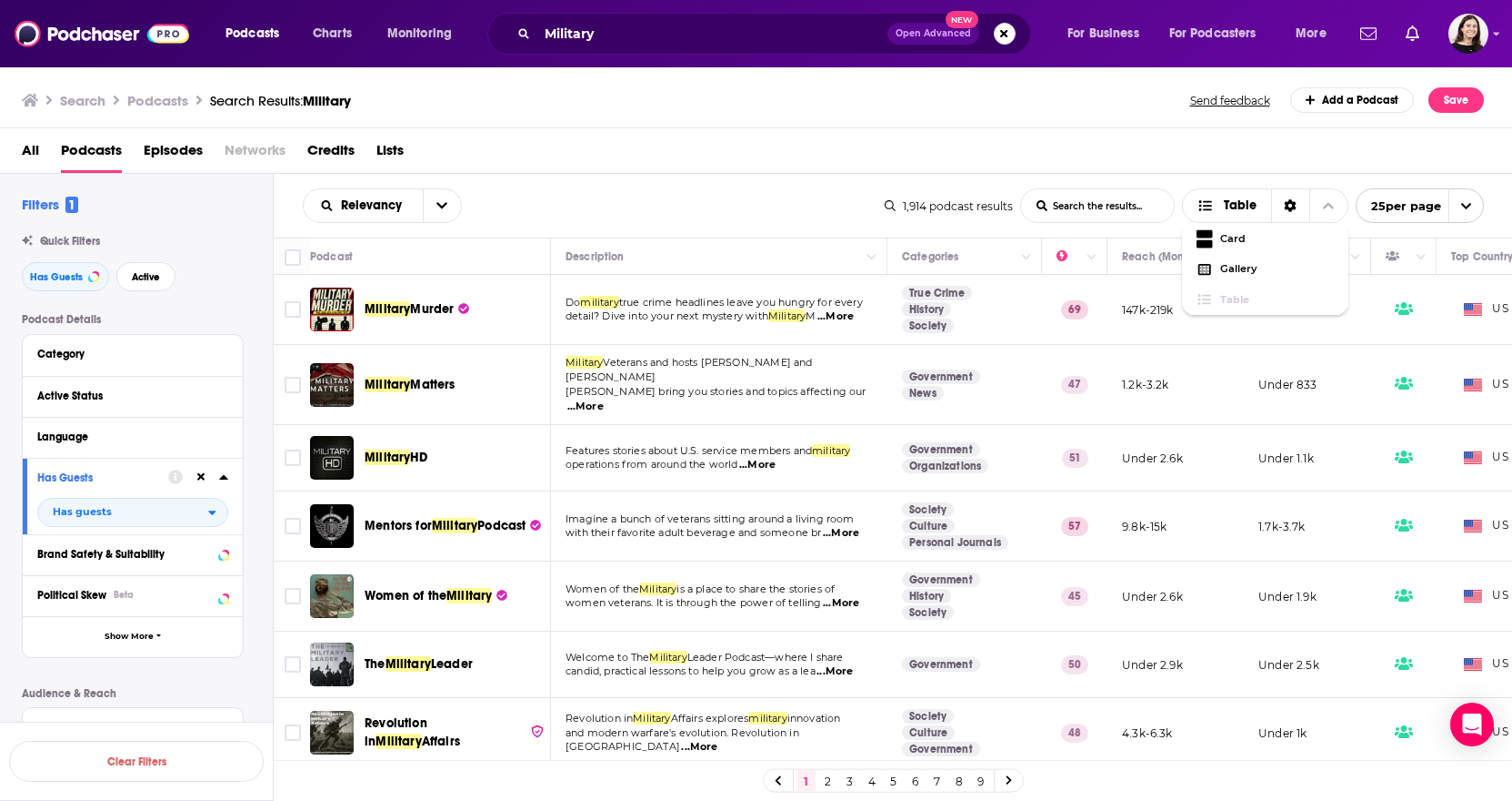
click at [1073, 153] on div "All Podcasts Episodes Networks Credits Lists" at bounding box center [760, 154] width 1477 height 38
click at [1073, 249] on button "Column Actions" at bounding box center [1355, 257] width 22 height 22
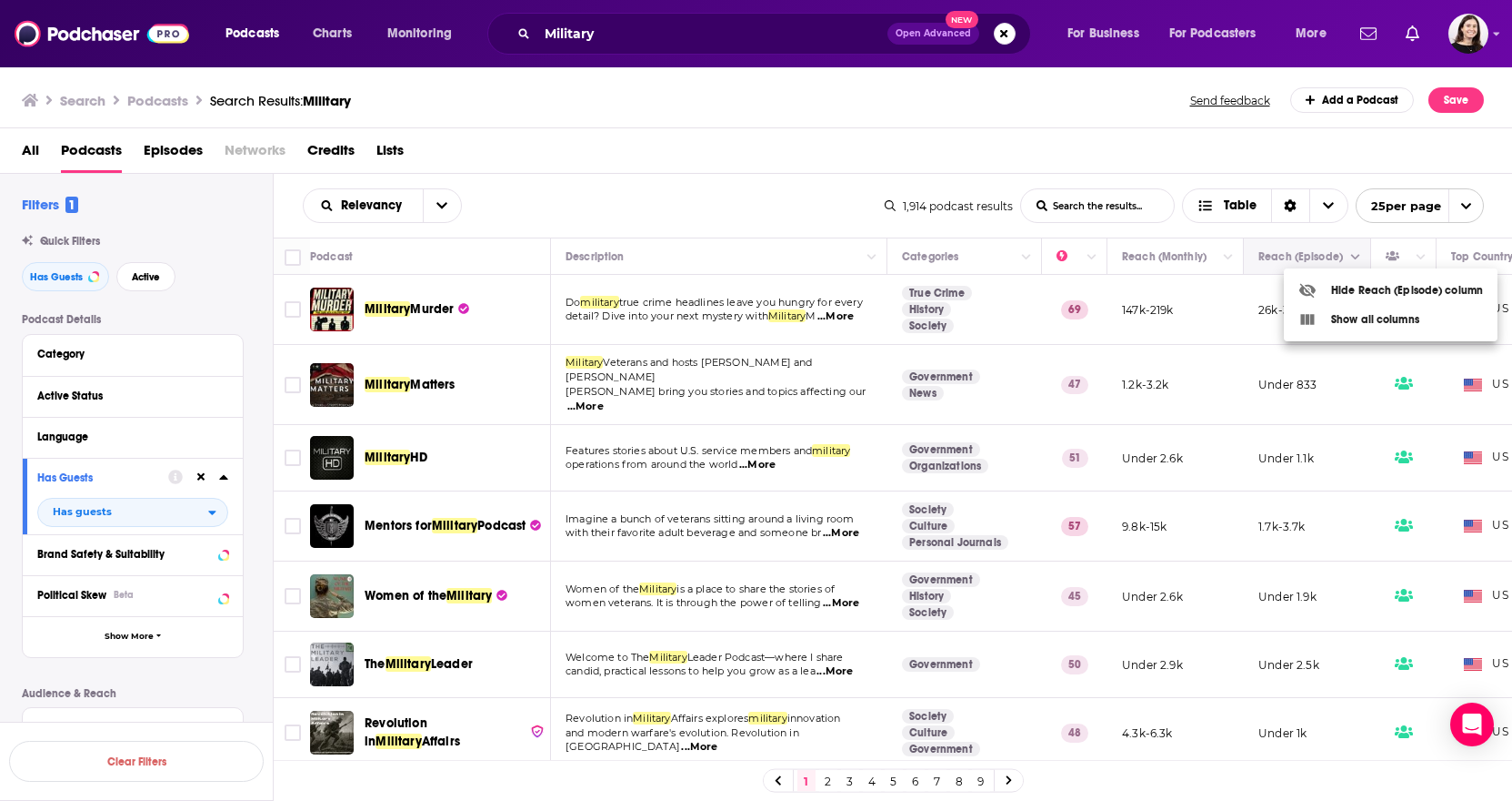
click at [1073, 249] on div at bounding box center [756, 400] width 1512 height 801
click at [423, 207] on button "open menu" at bounding box center [442, 206] width 38 height 33
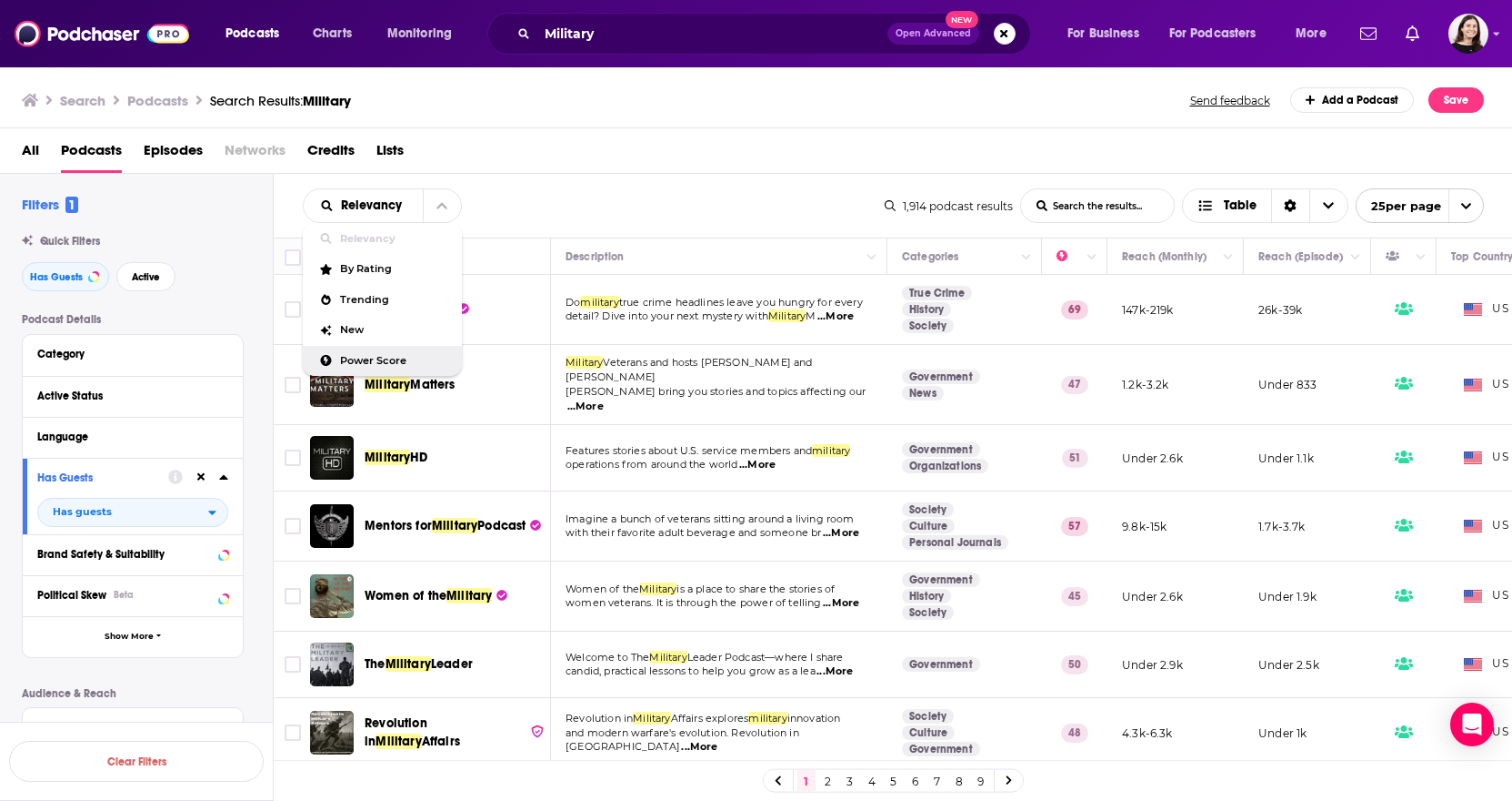
click at [418, 357] on span "Power Score" at bounding box center [393, 361] width 107 height 10
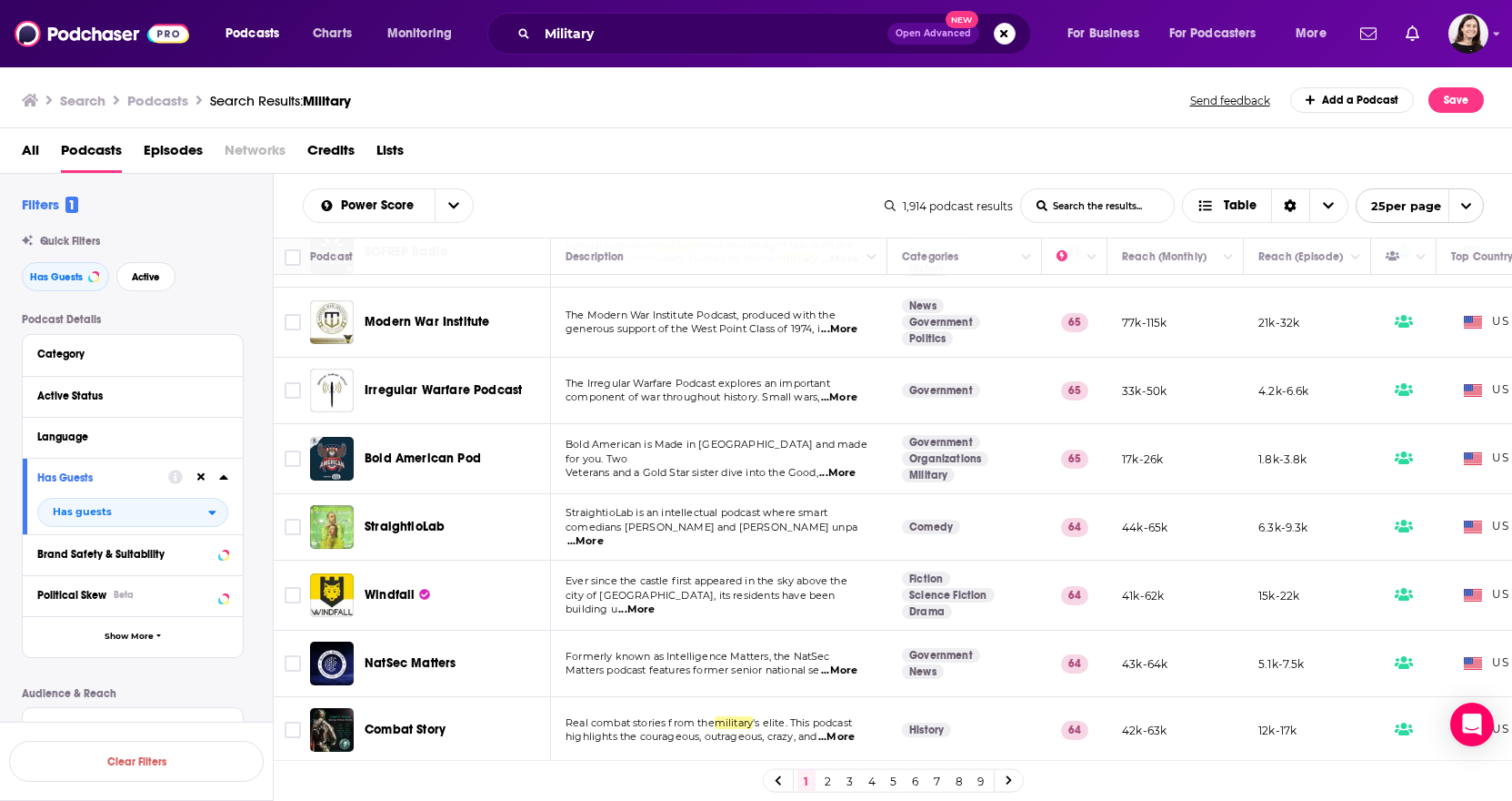
scroll to position [1239, 0]
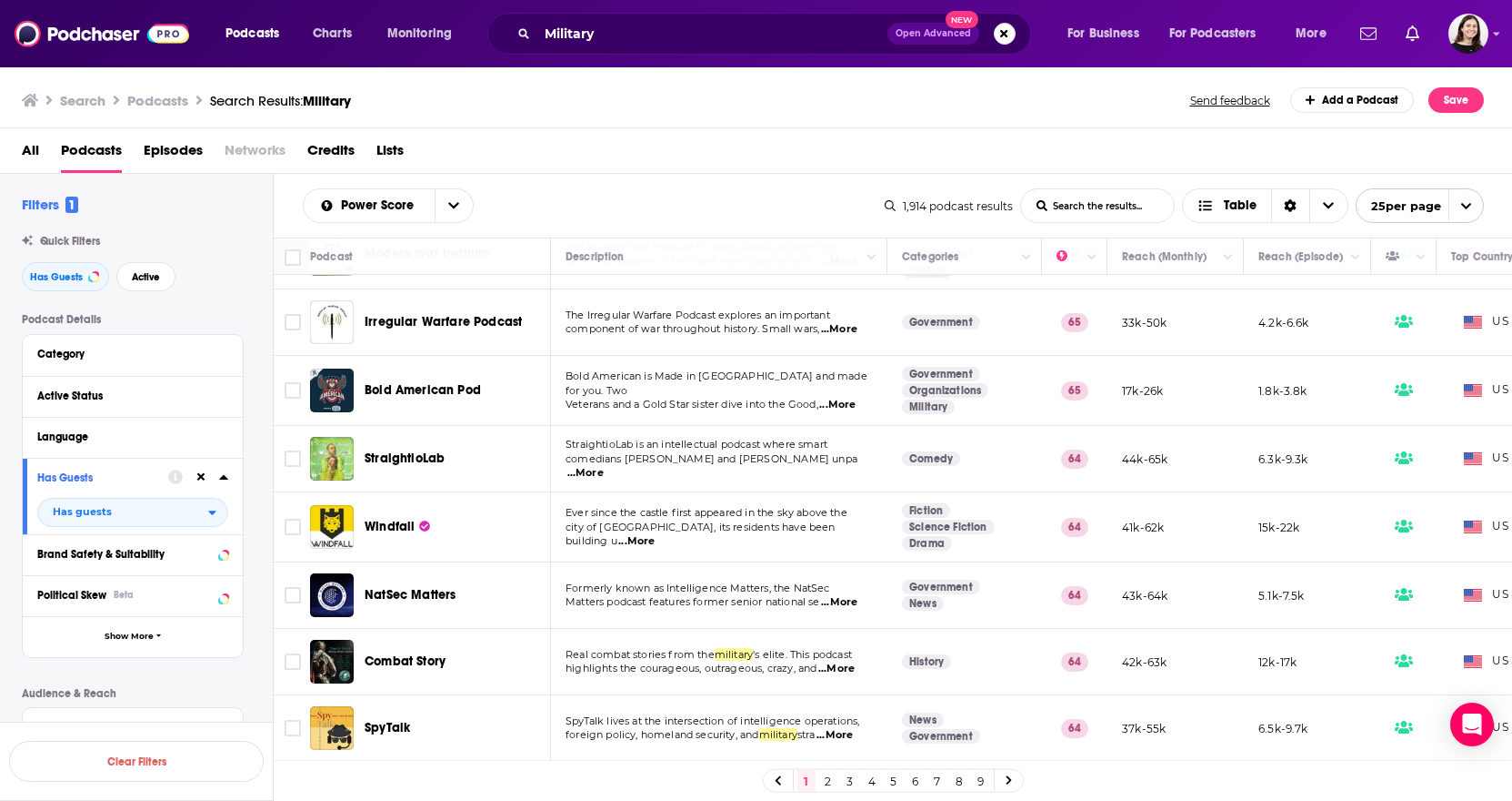
click at [831, 778] on link "2" at bounding box center [828, 780] width 18 height 22
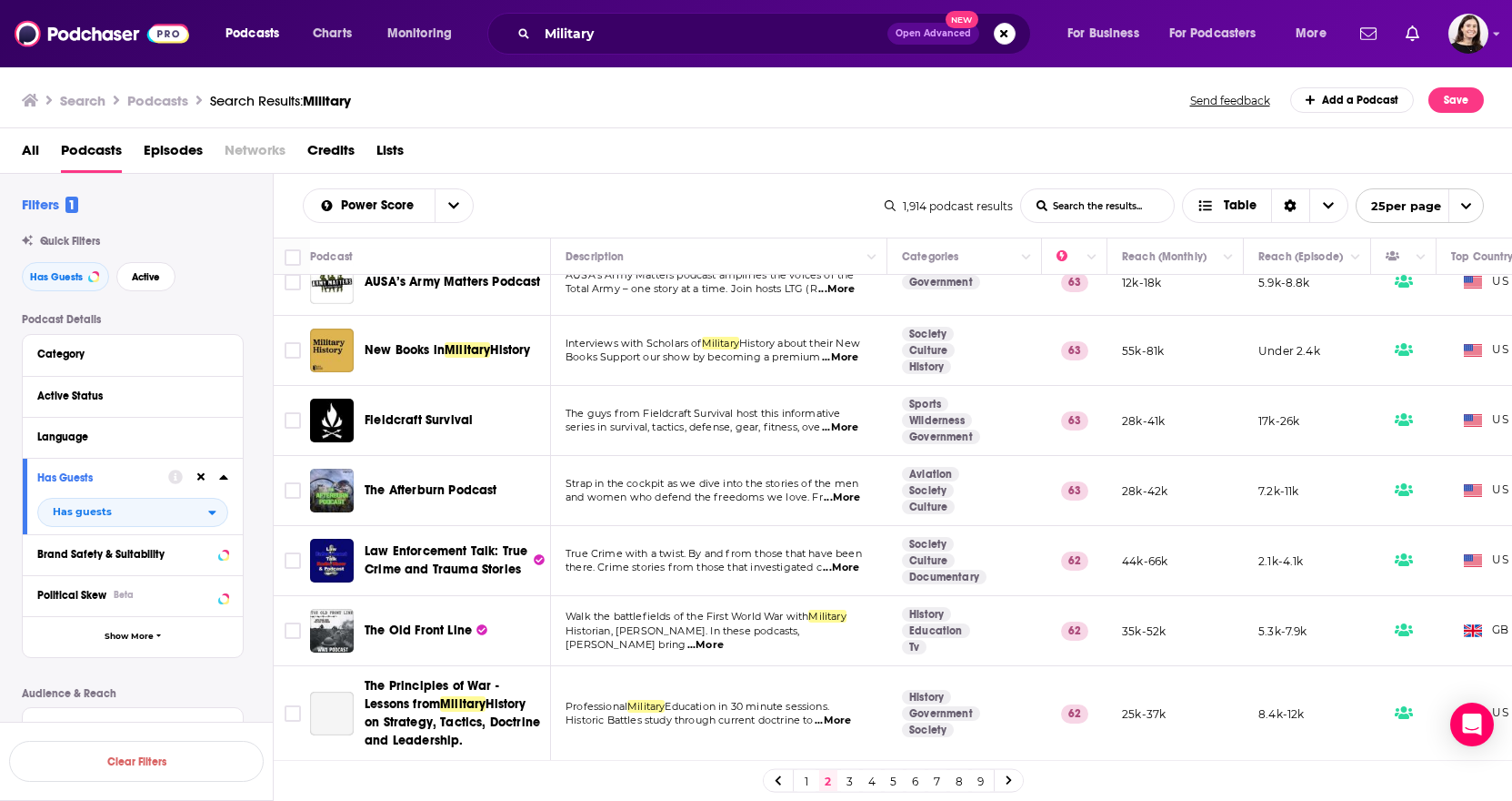
scroll to position [273, 0]
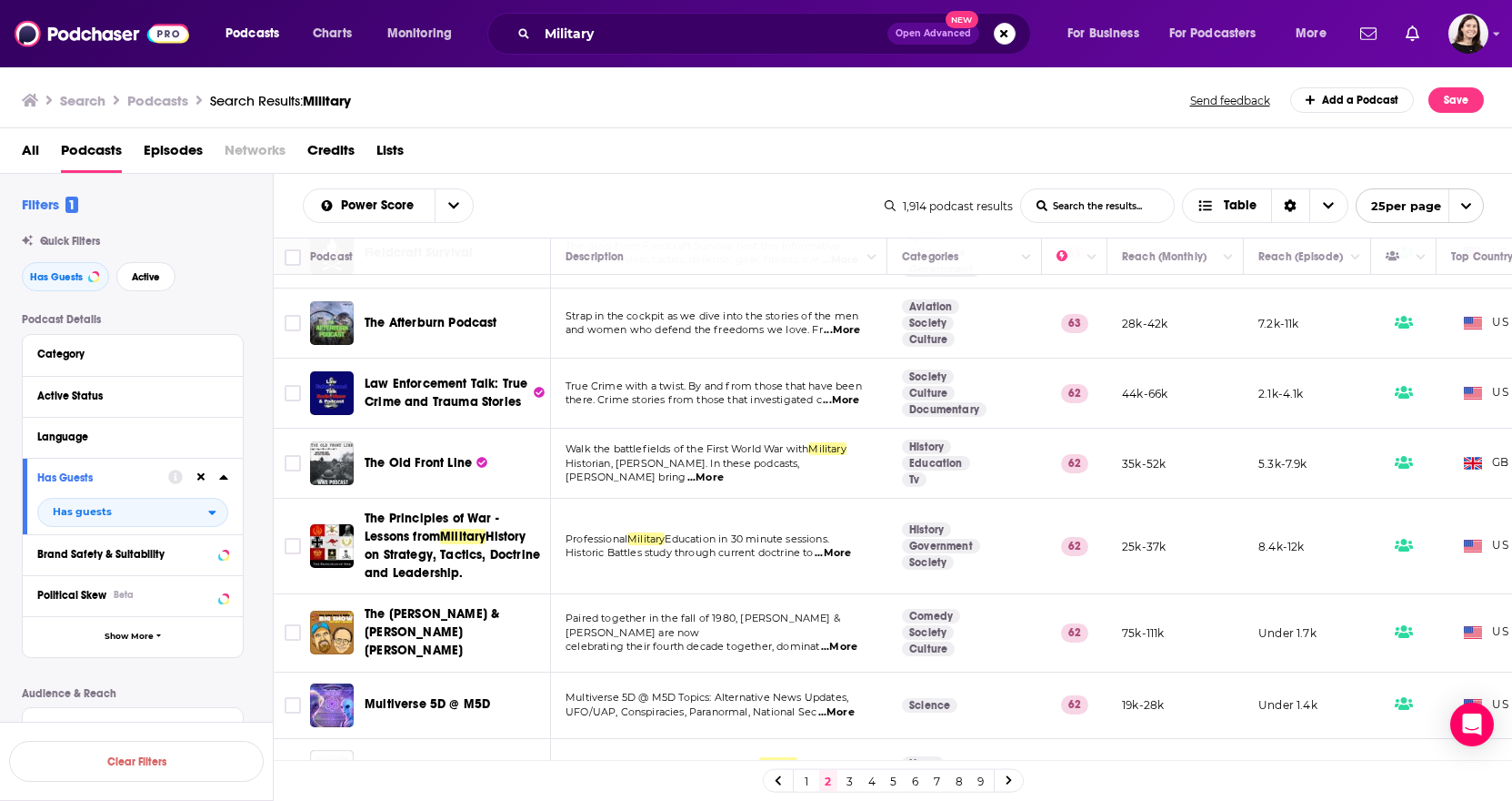
drag, startPoint x: 454, startPoint y: 450, endPoint x: 262, endPoint y: 488, distance: 195.7
click at [262, 488] on div "Podcast Details Category Active Status Language Has Guests Has guests Brand Saf…" at bounding box center [146, 654] width 251 height 683
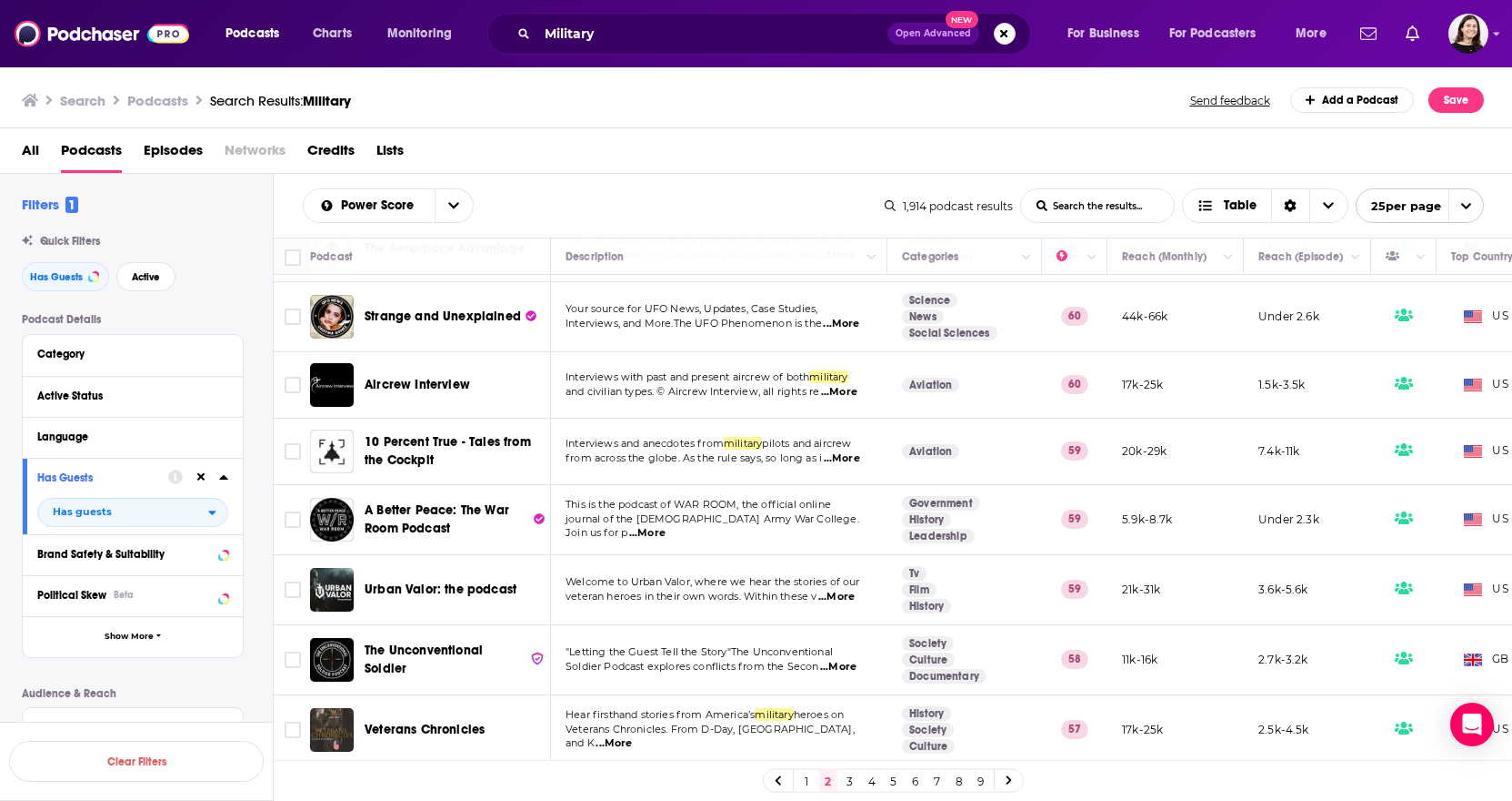
scroll to position [1274, 0]
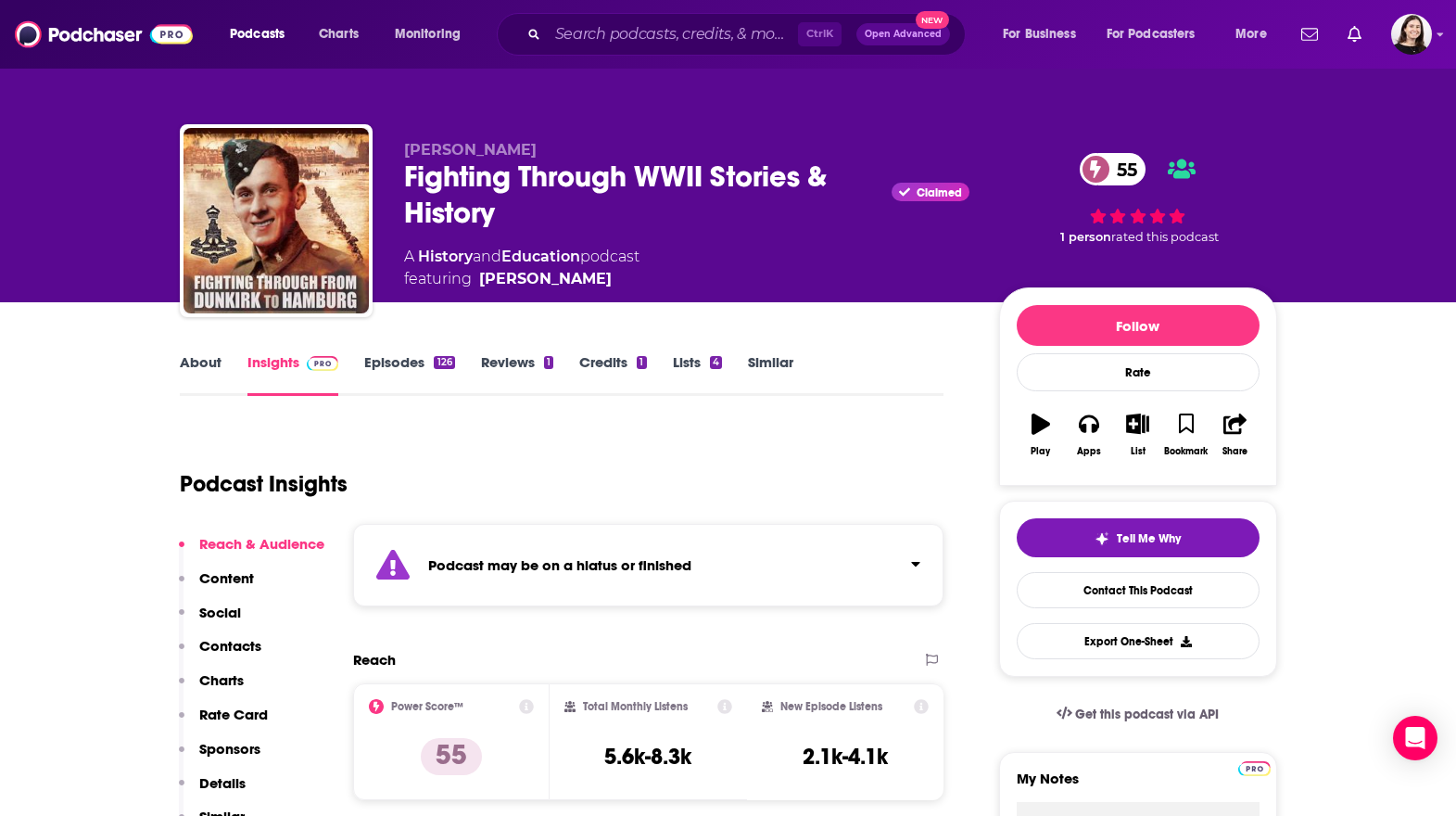
click at [612, 568] on strong "Podcast may be on a hiatus or finished" at bounding box center [560, 564] width 263 height 17
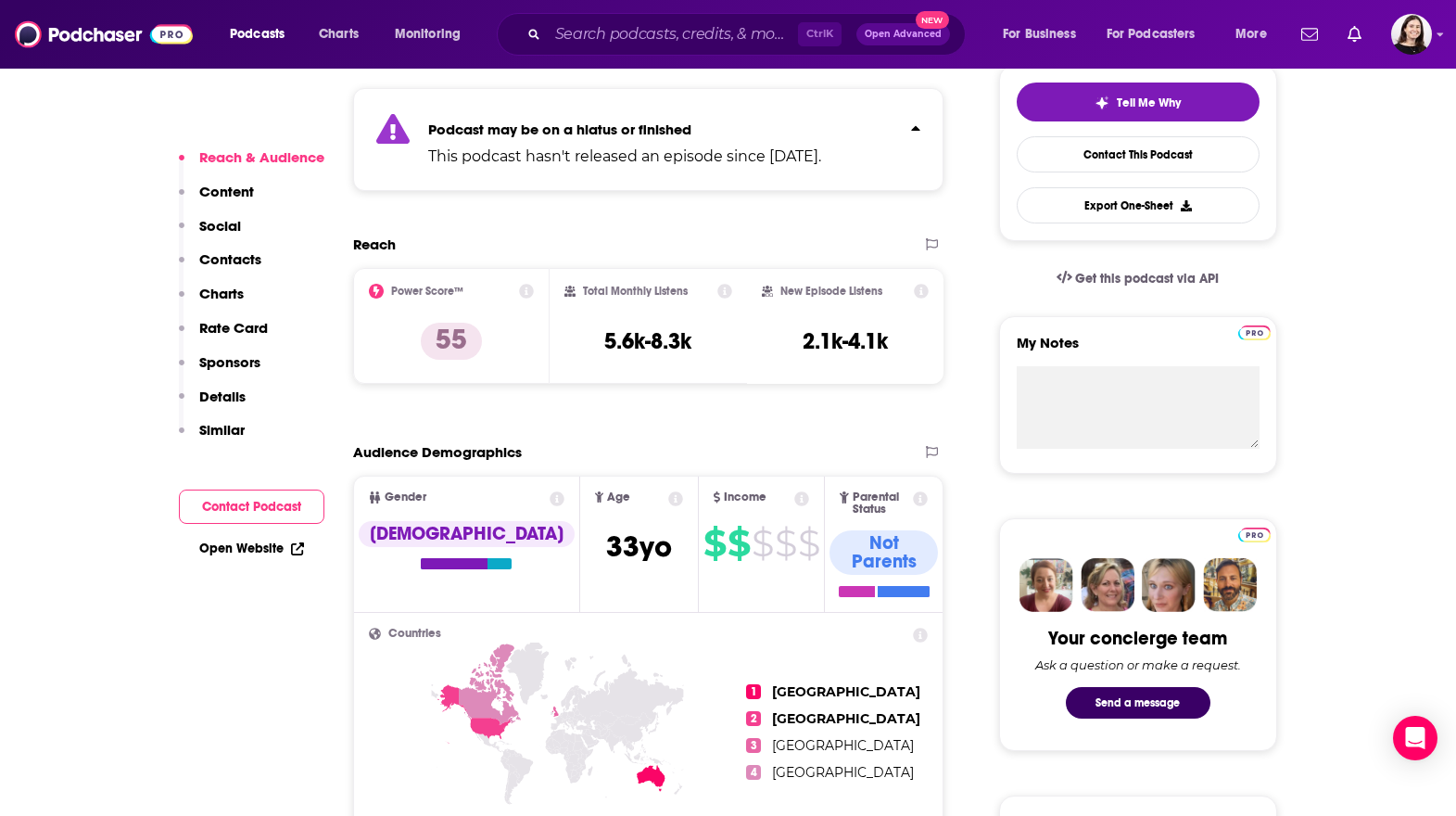
scroll to position [556, 0]
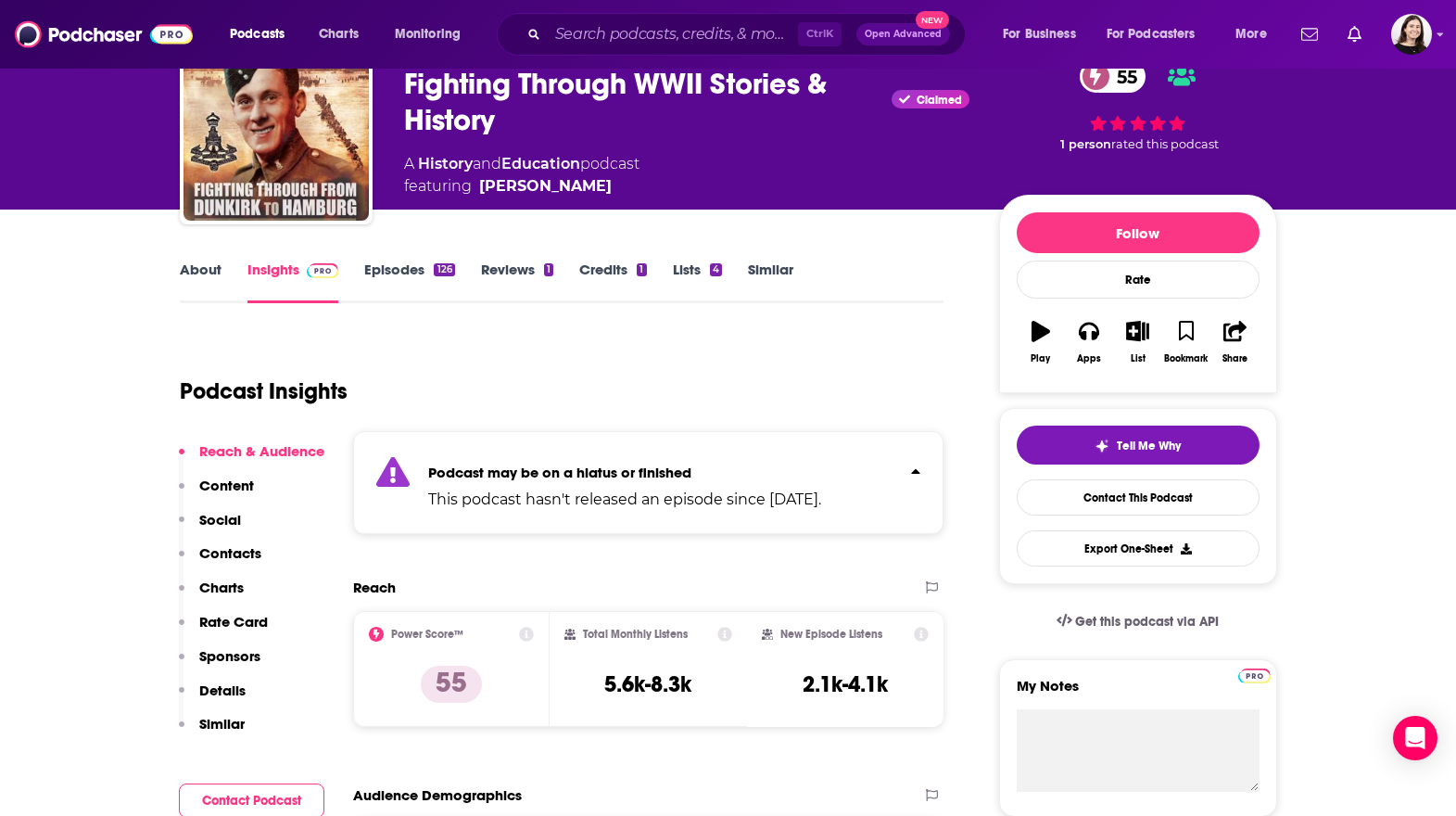
click at [274, 474] on button "Reach & Audience" at bounding box center [252, 459] width 145 height 34
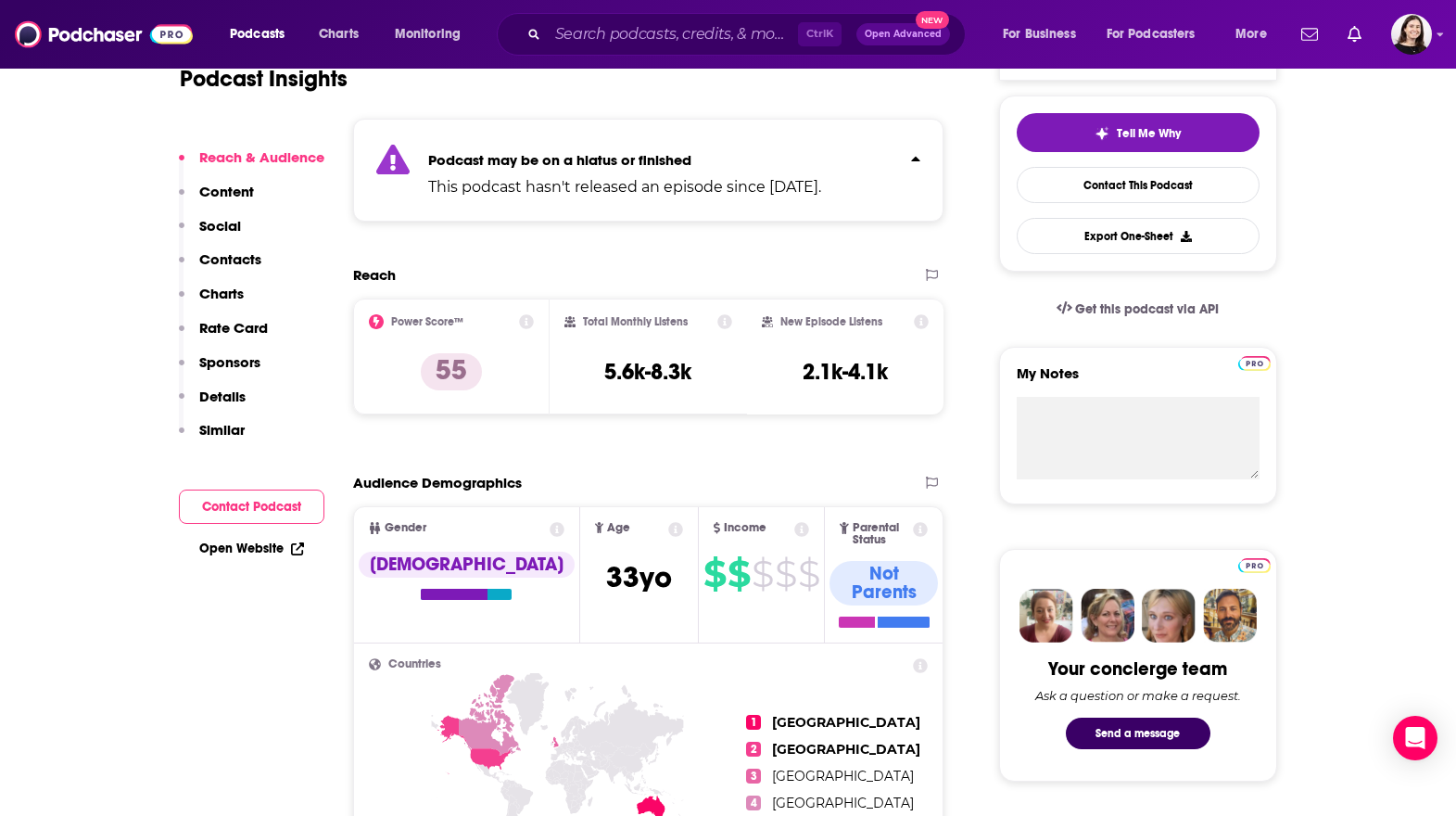
scroll to position [413, 0]
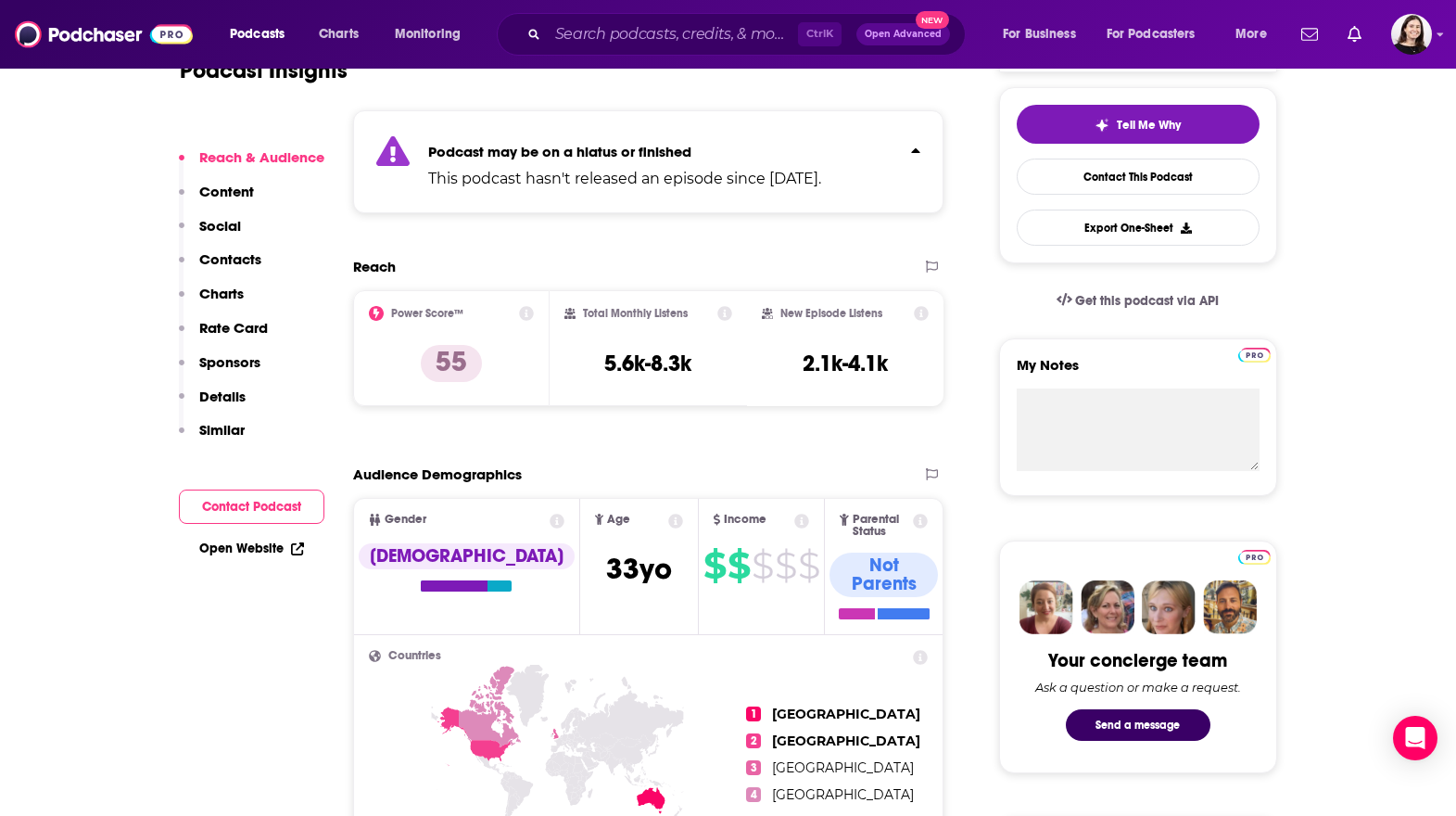
click at [208, 195] on p "Content" at bounding box center [226, 191] width 55 height 17
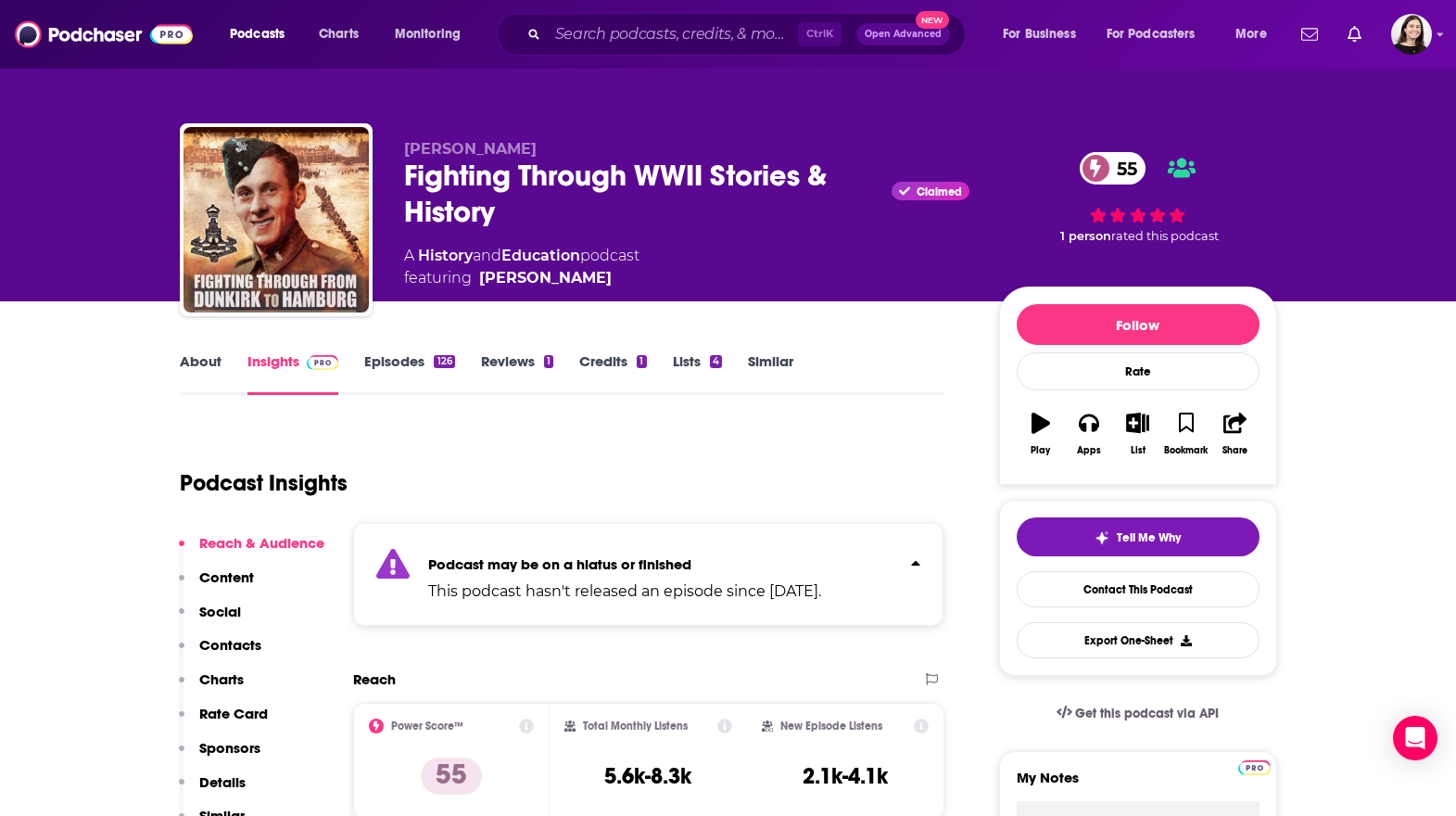
scroll to position [0, 0]
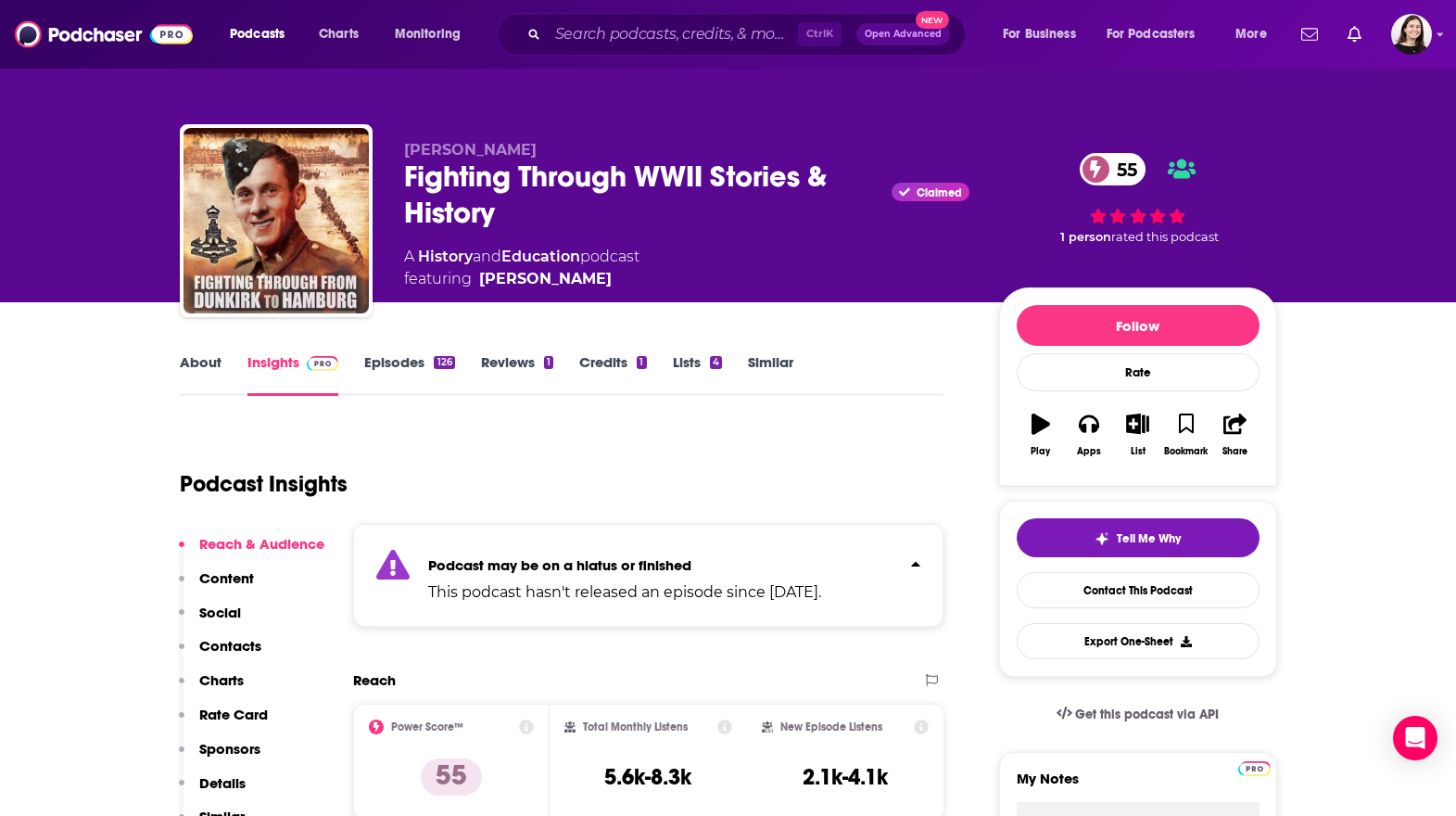
click at [385, 361] on link "Episodes 126" at bounding box center [409, 374] width 90 height 43
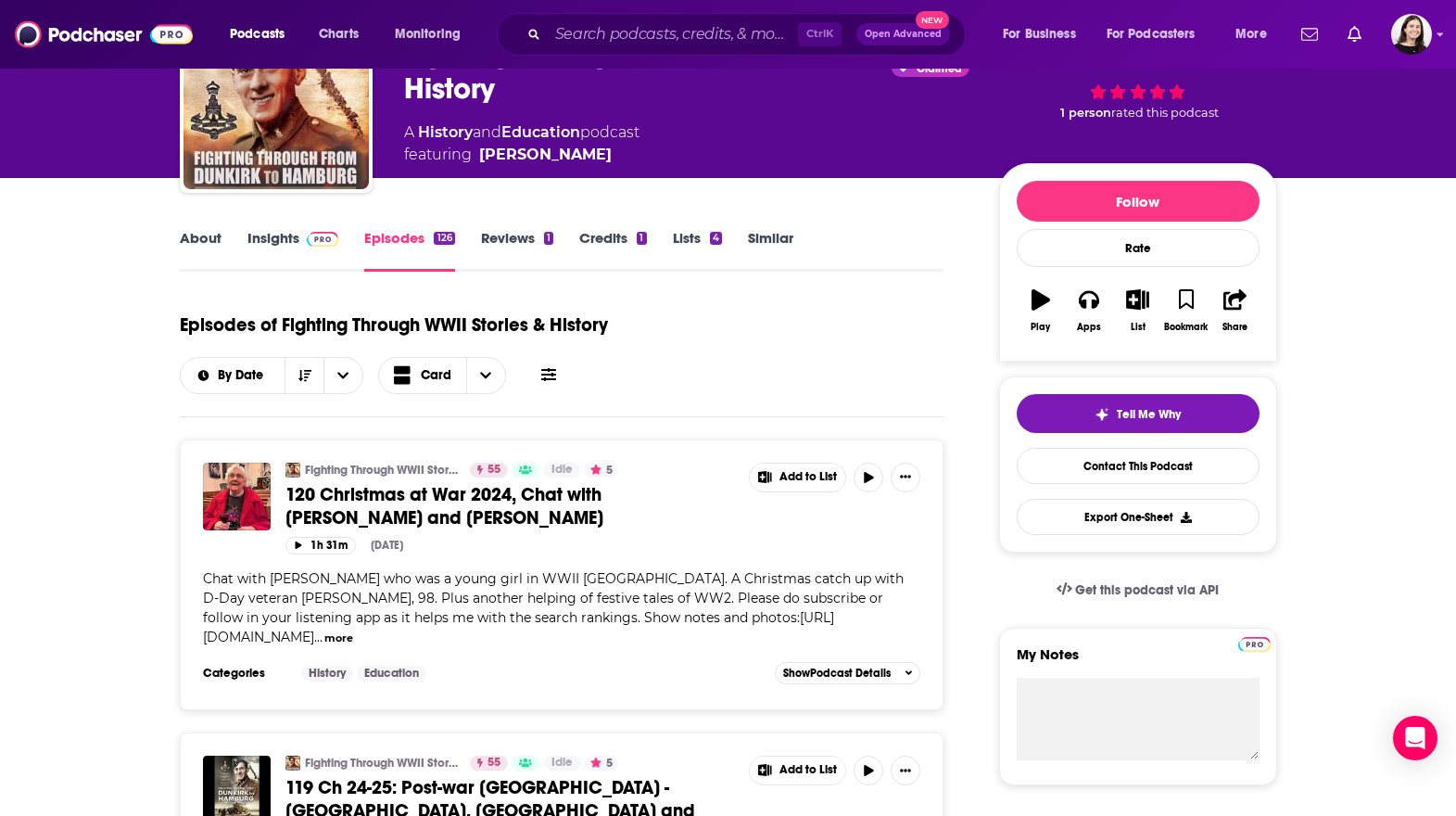
scroll to position [278, 0]
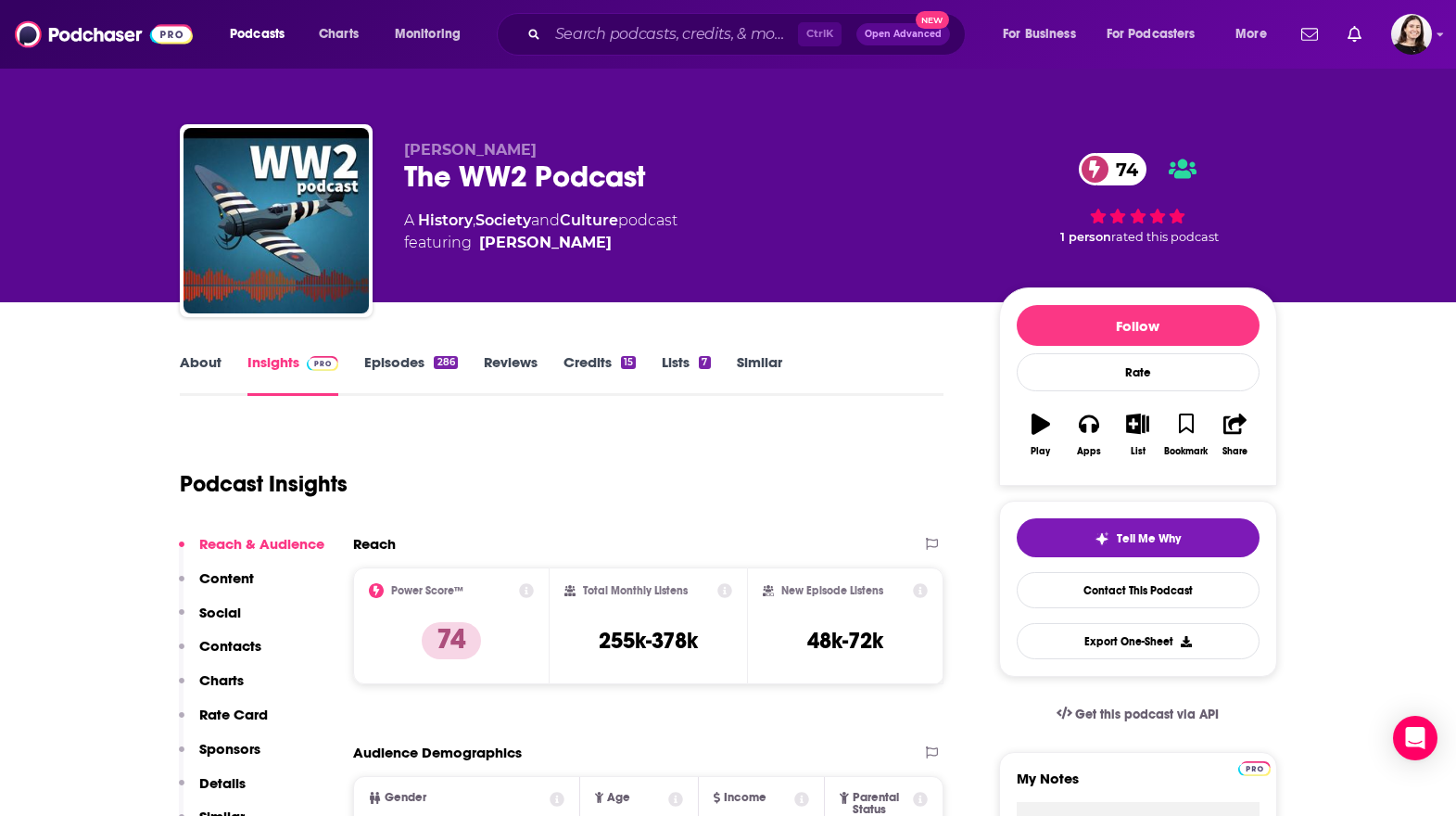
scroll to position [463, 0]
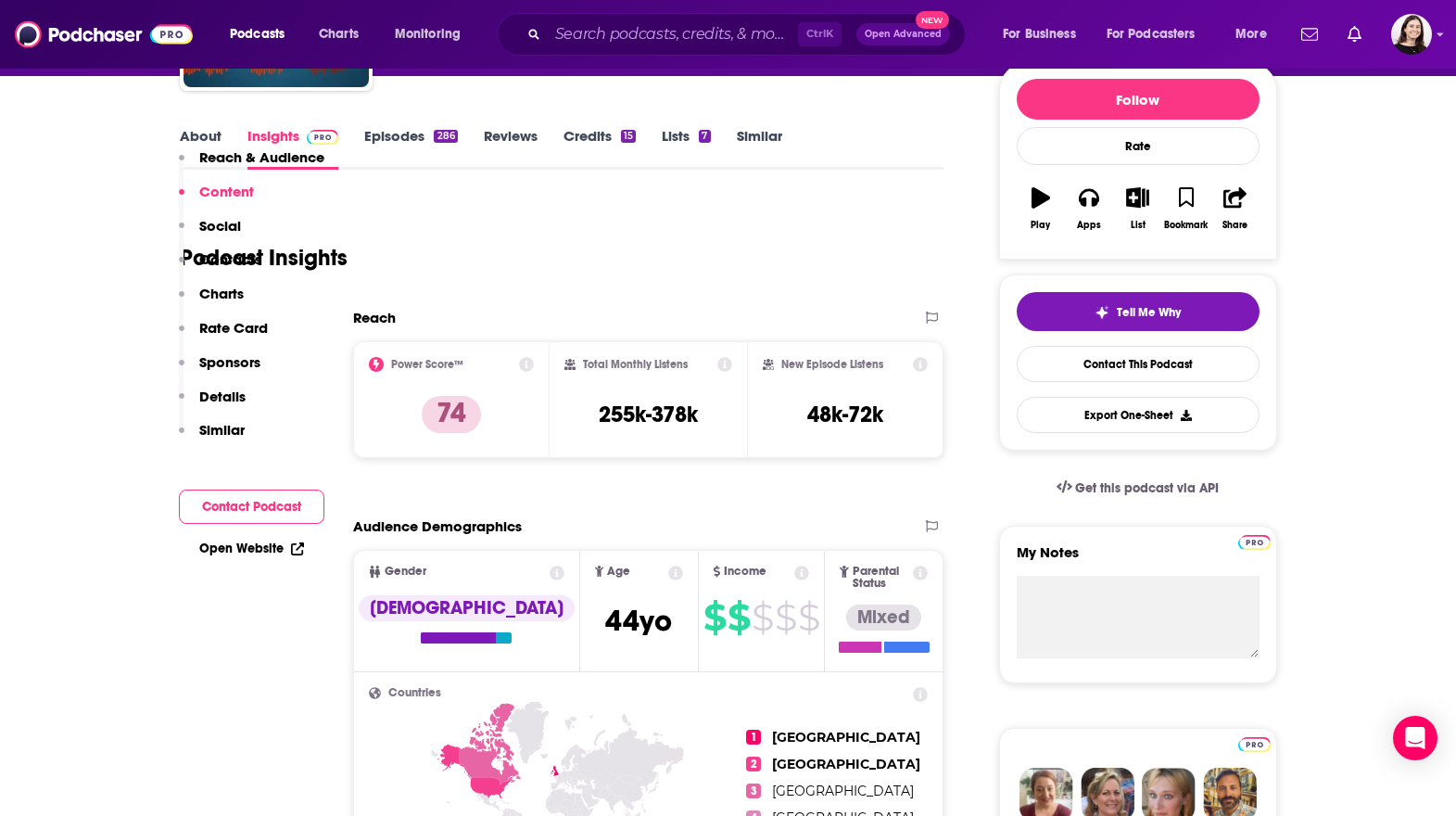
scroll to position [0, 0]
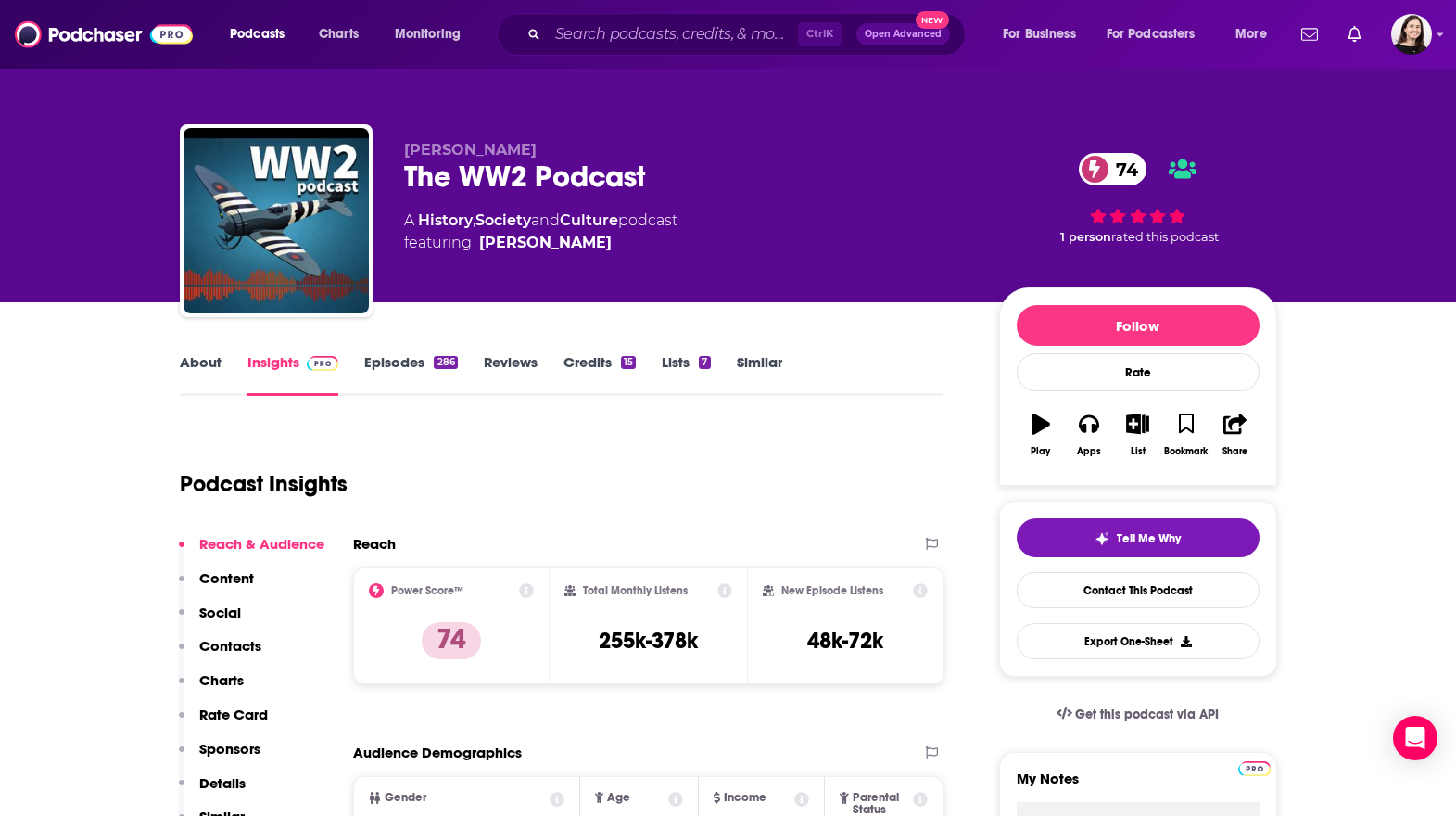
click at [388, 377] on link "Episodes 286" at bounding box center [410, 374] width 93 height 43
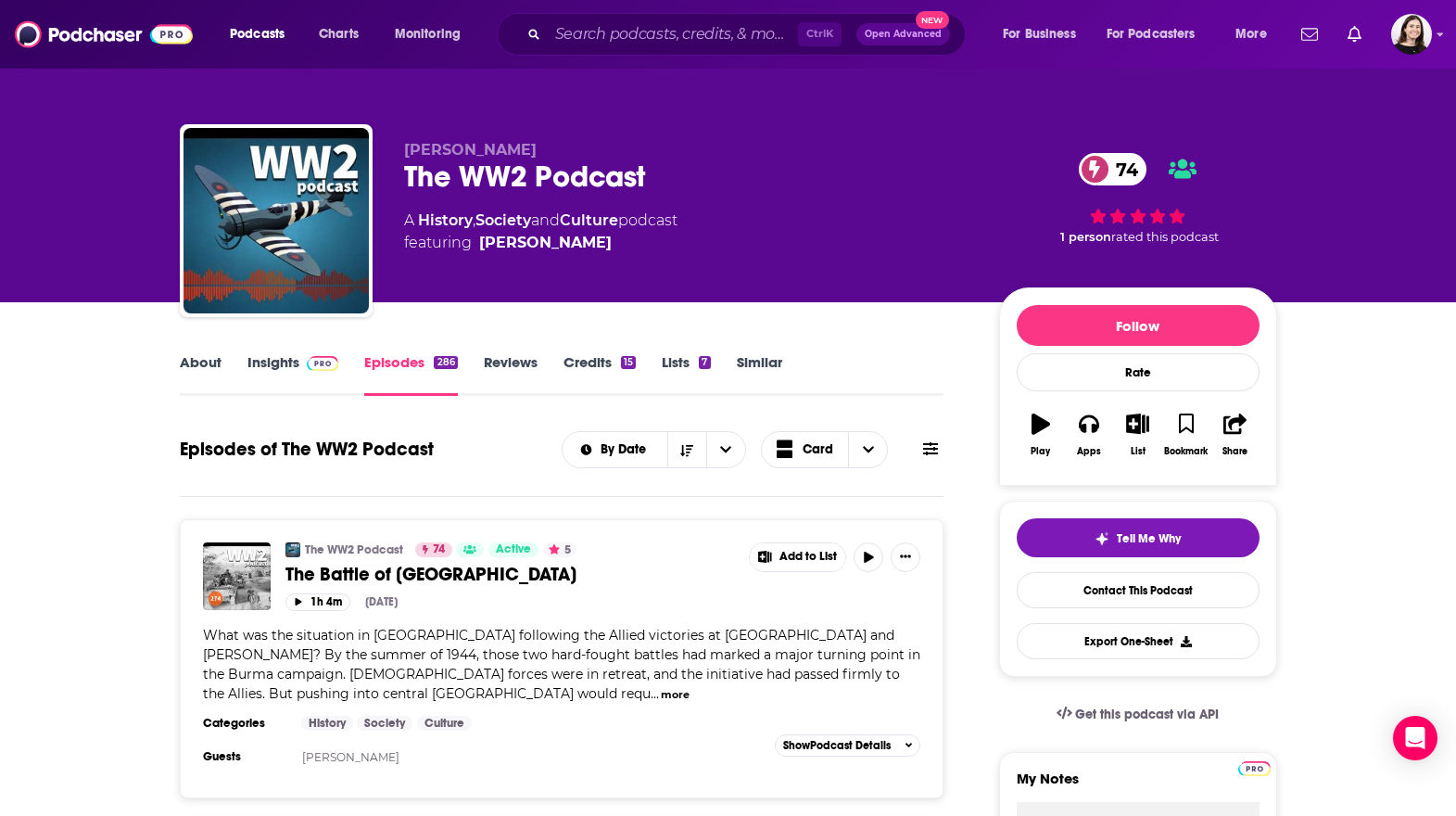
click at [189, 366] on link "About" at bounding box center [201, 374] width 42 height 43
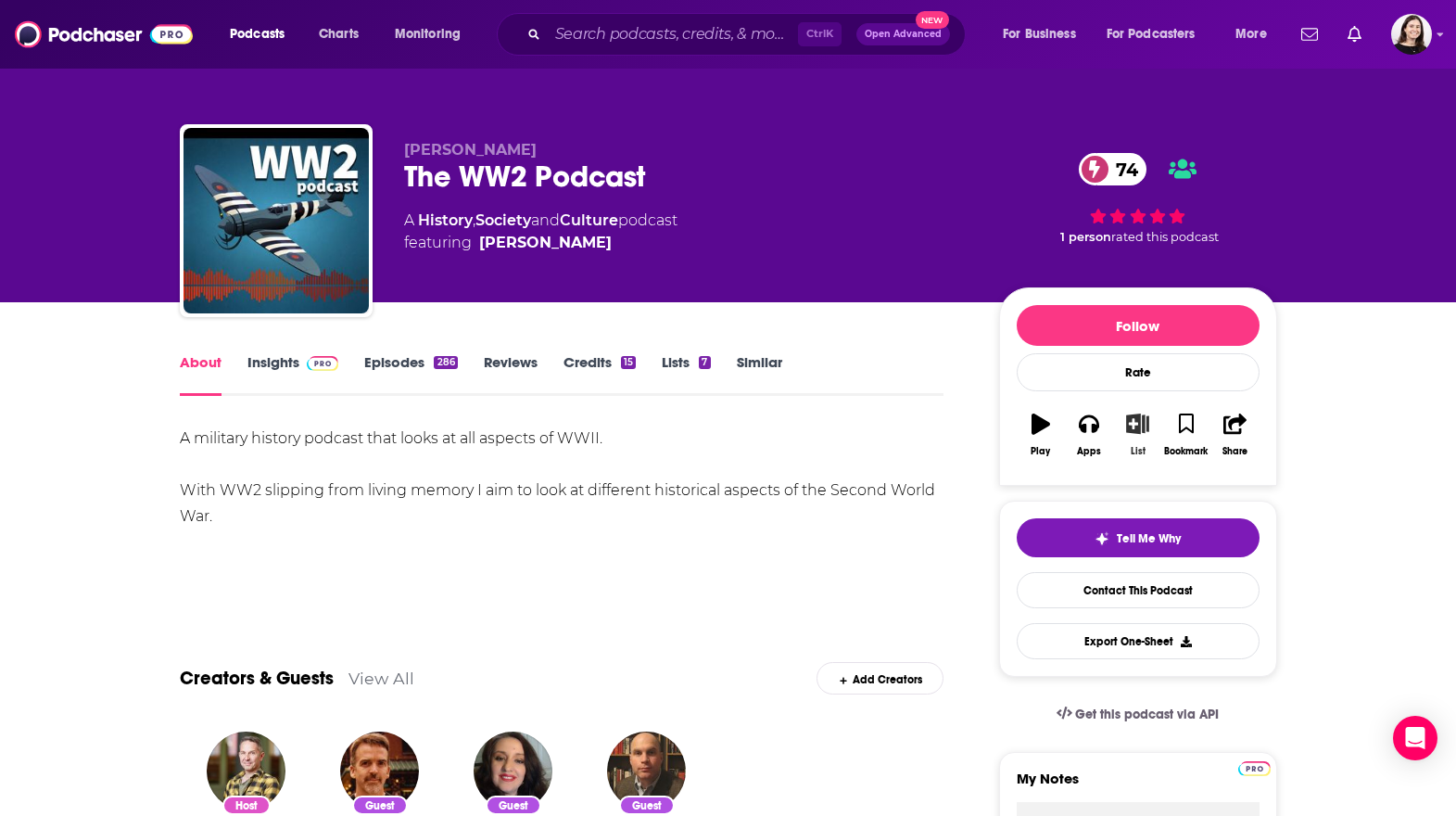
click at [1132, 432] on icon "button" at bounding box center [1137, 423] width 23 height 20
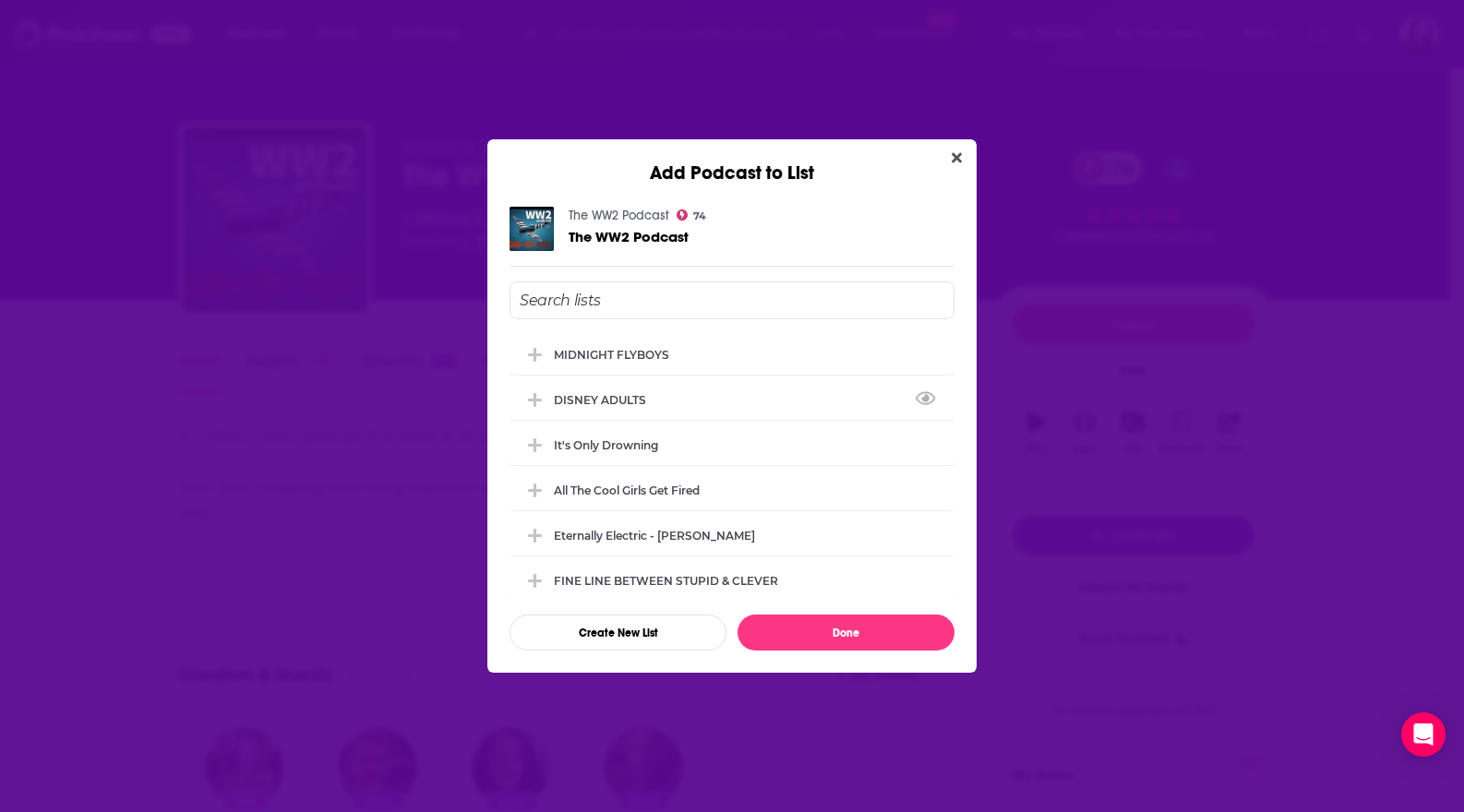
click at [776, 376] on div "MIDNIGHT FLYBOYS DISNEY ADULTS It's Only Drowning All The Cool Girls Get Fired …" at bounding box center [732, 466] width 445 height 266
click at [767, 353] on div "MIDNIGHT FLYBOYS" at bounding box center [732, 353] width 445 height 41
click at [873, 640] on button "Done" at bounding box center [846, 632] width 217 height 36
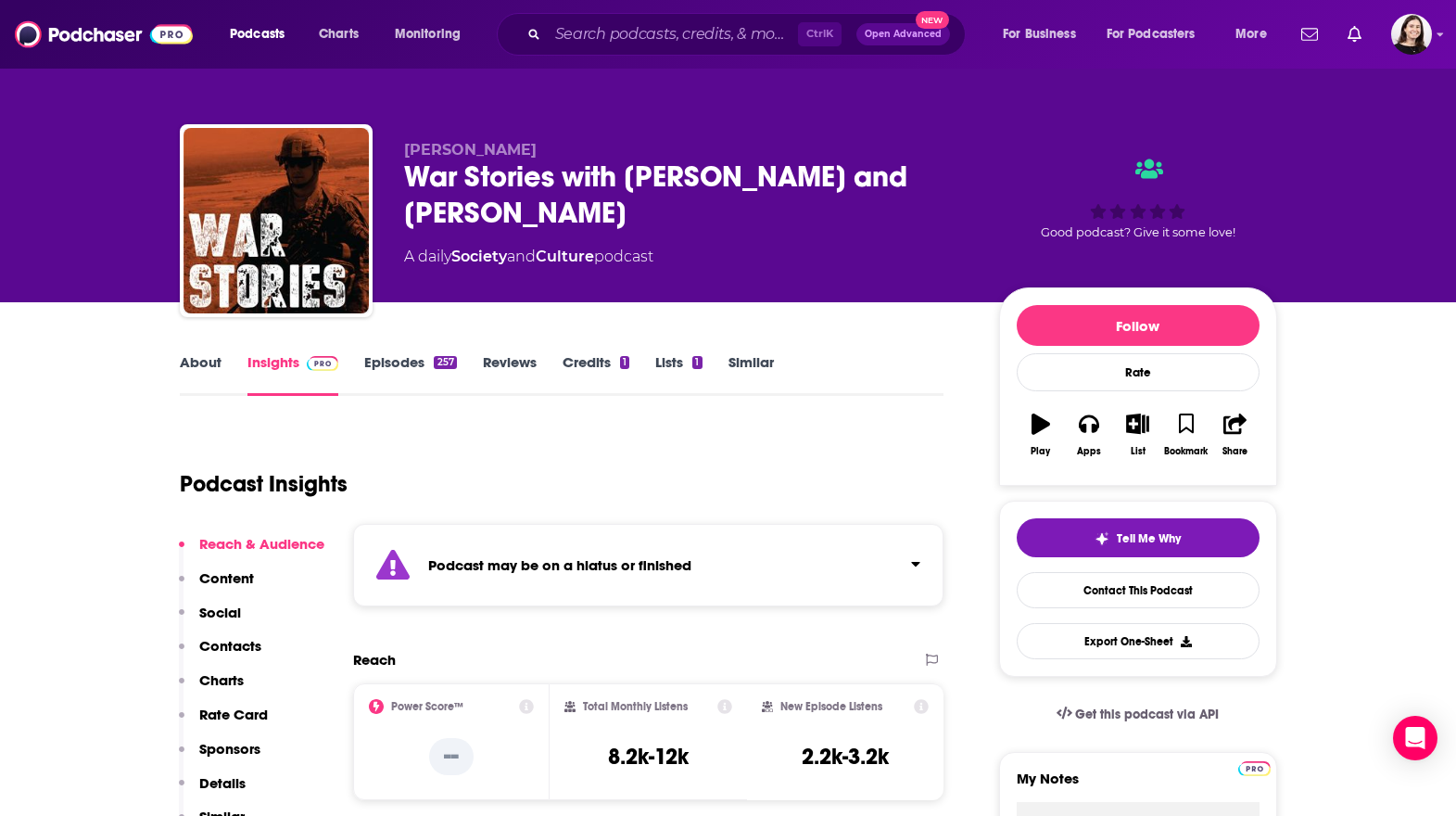
click at [453, 559] on strong "Podcast may be on a hiatus or finished" at bounding box center [560, 564] width 263 height 17
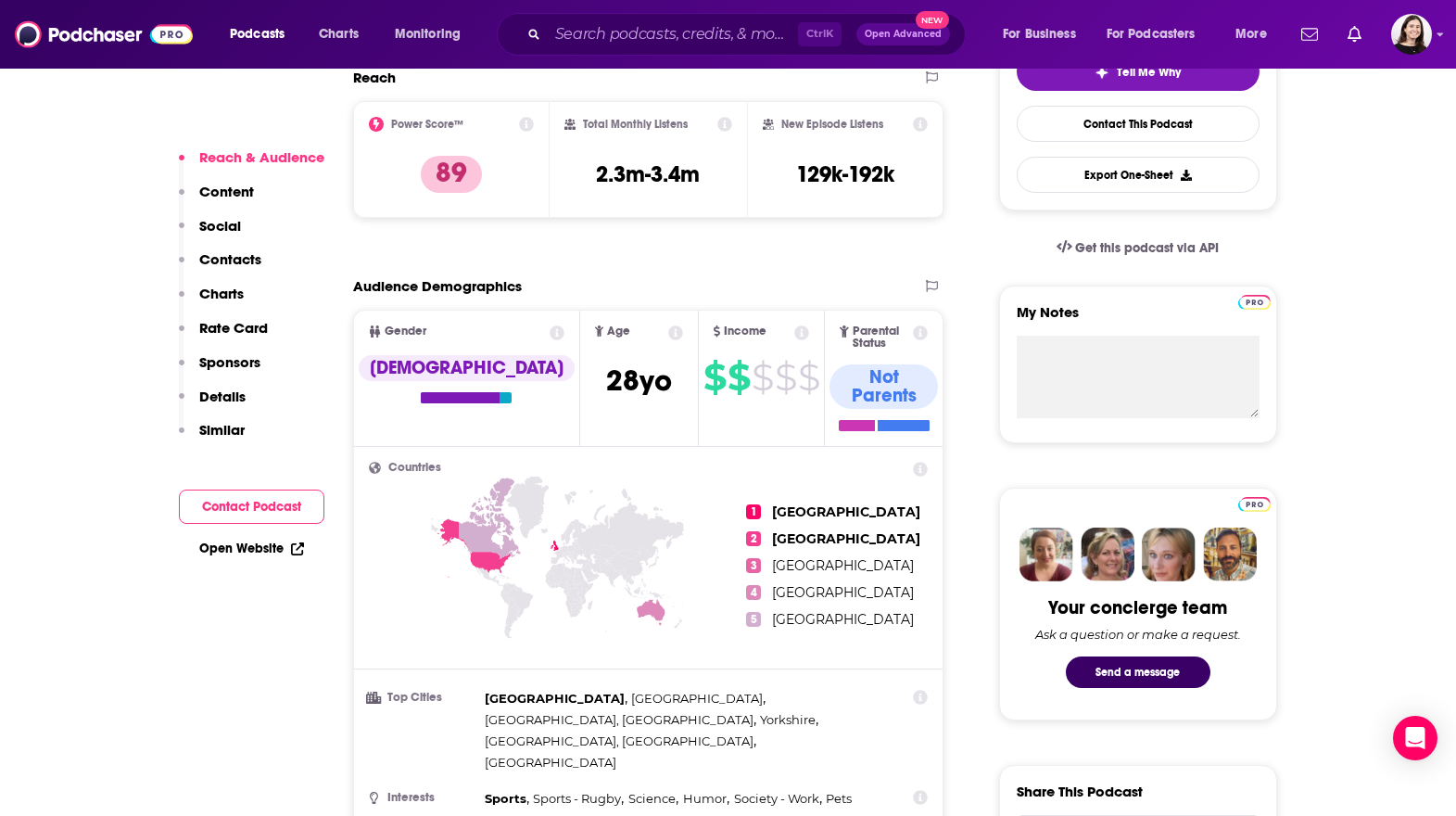
scroll to position [556, 0]
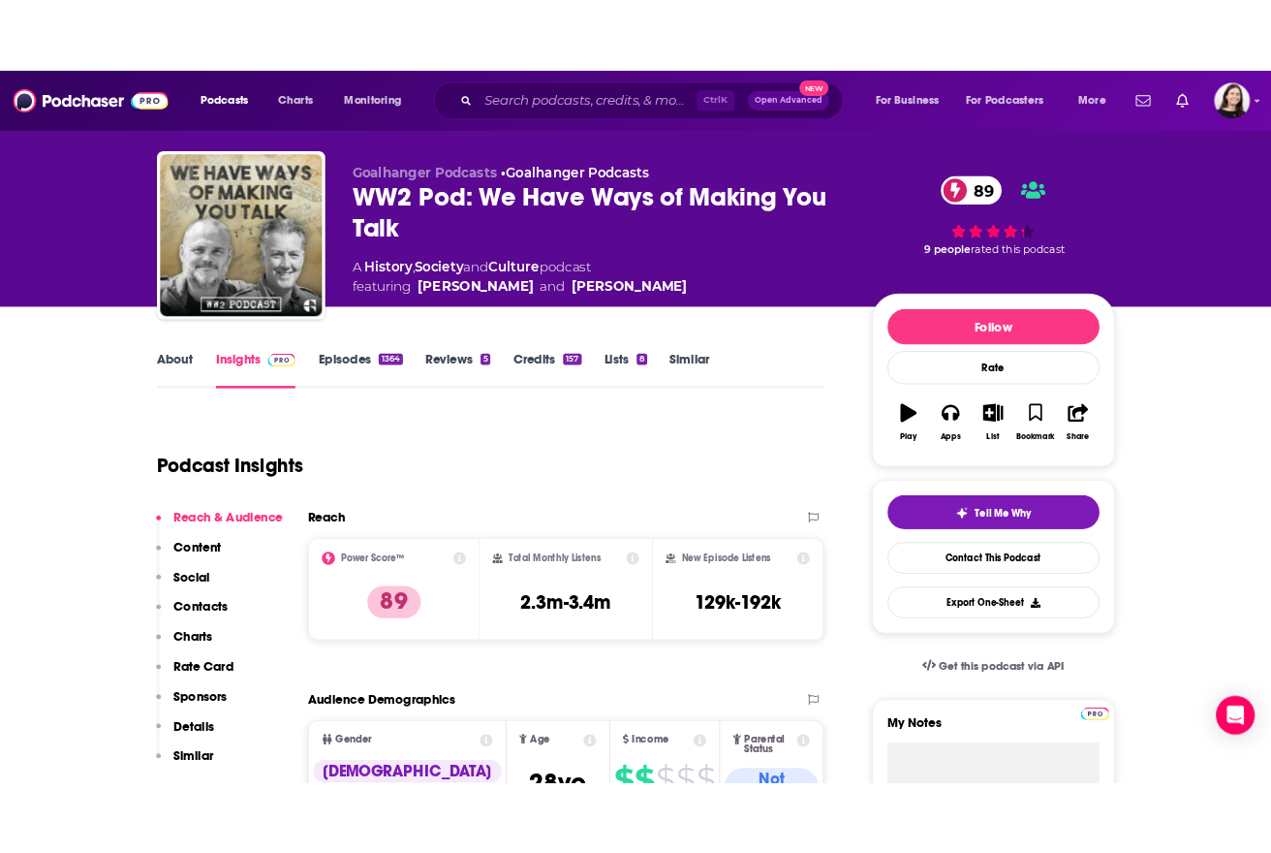
scroll to position [0, 0]
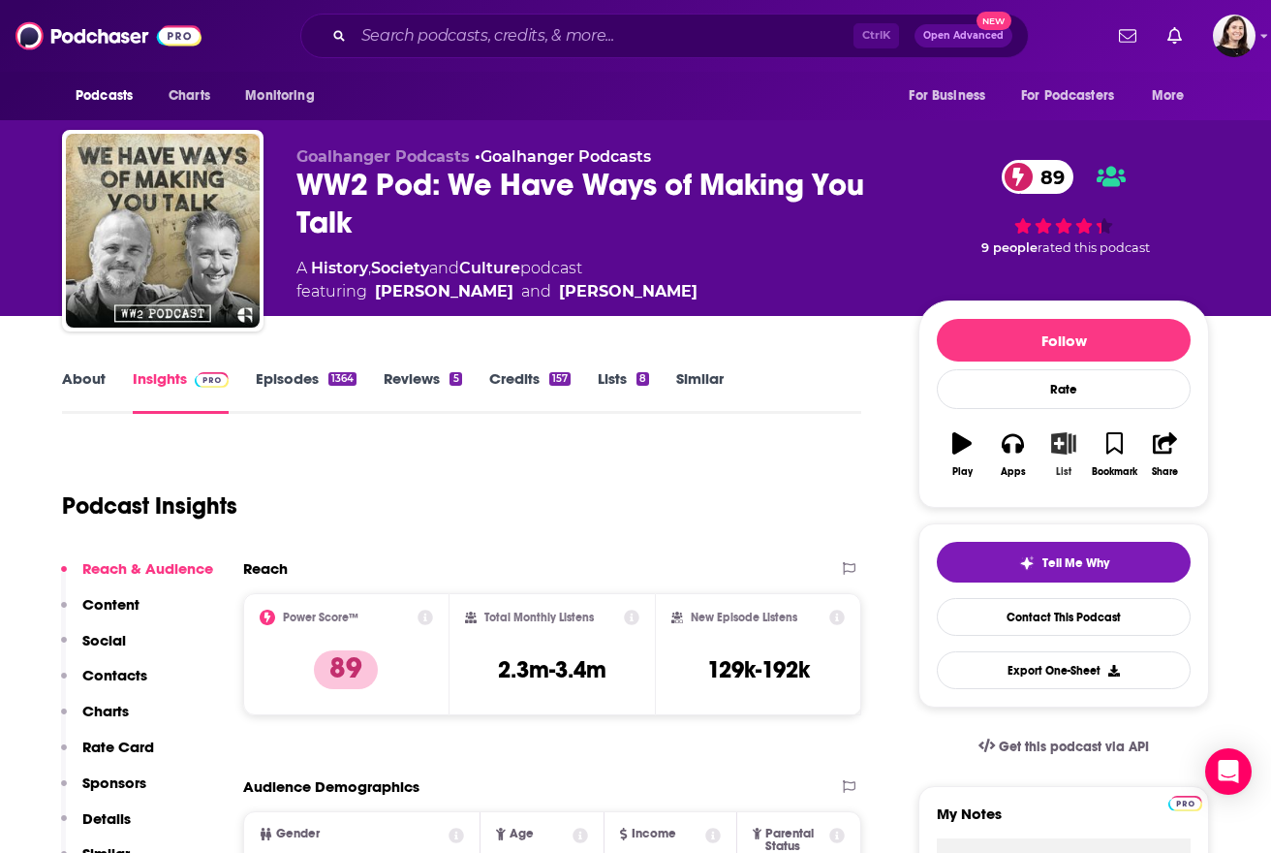
click at [1073, 463] on button "List" at bounding box center [1064, 455] width 50 height 70
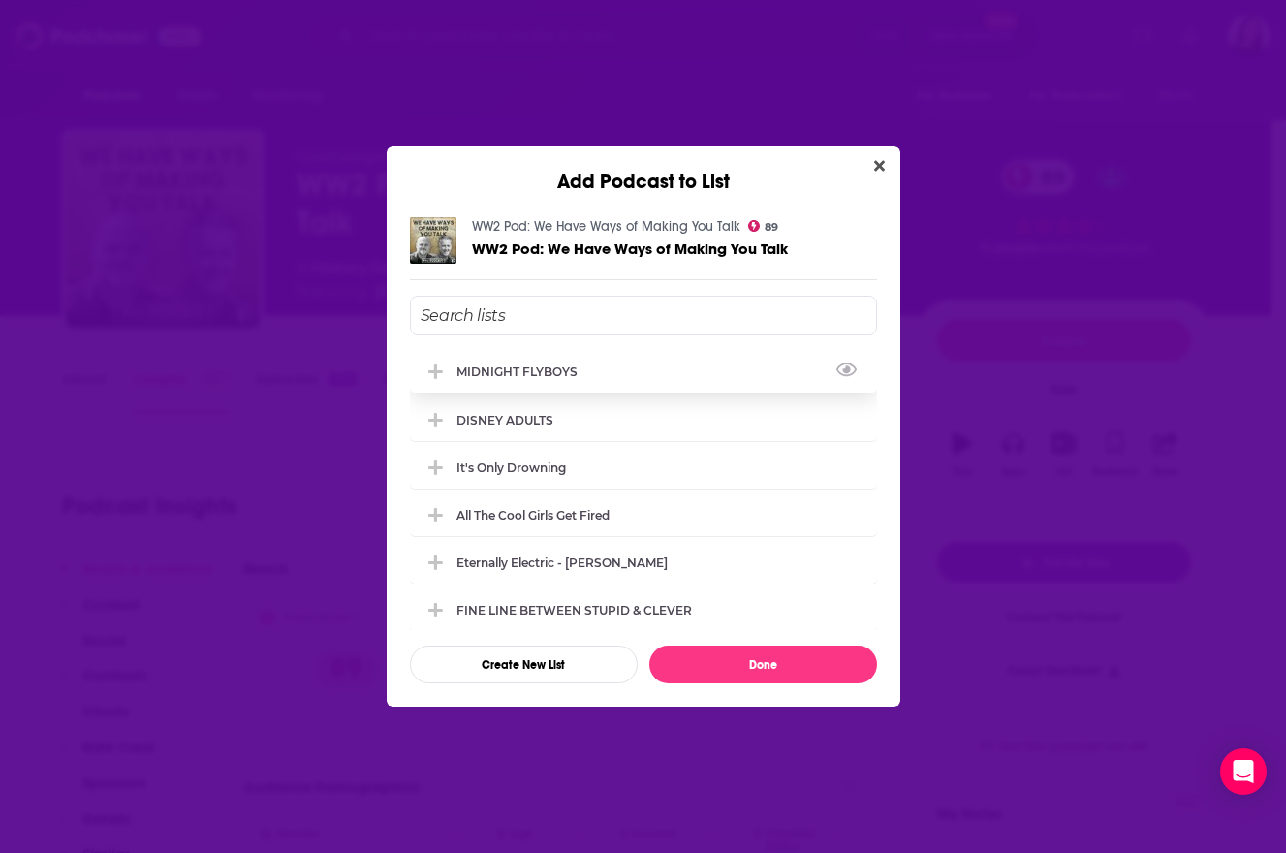
click at [569, 352] on div "MIDNIGHT FLYBOYS" at bounding box center [643, 371] width 467 height 43
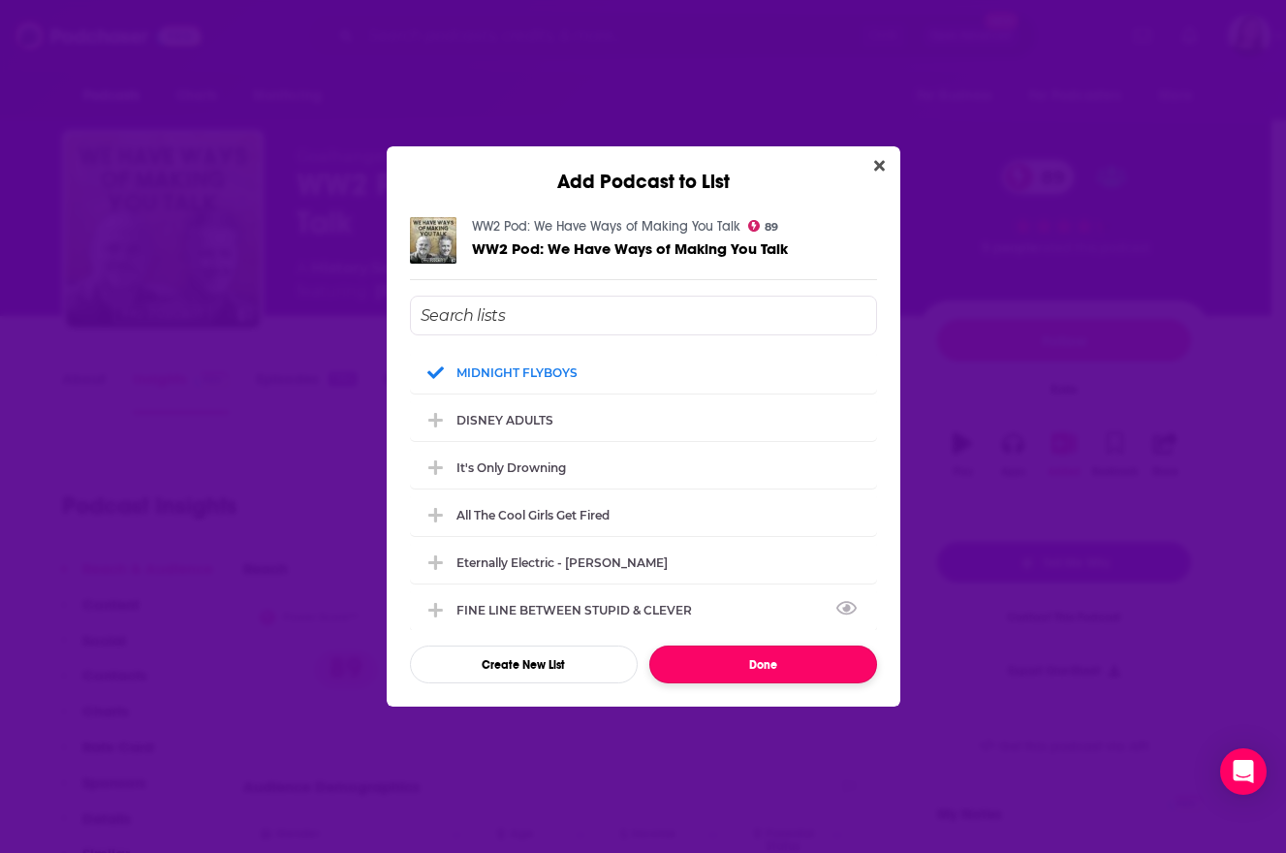
click at [778, 664] on button "Done" at bounding box center [763, 664] width 228 height 38
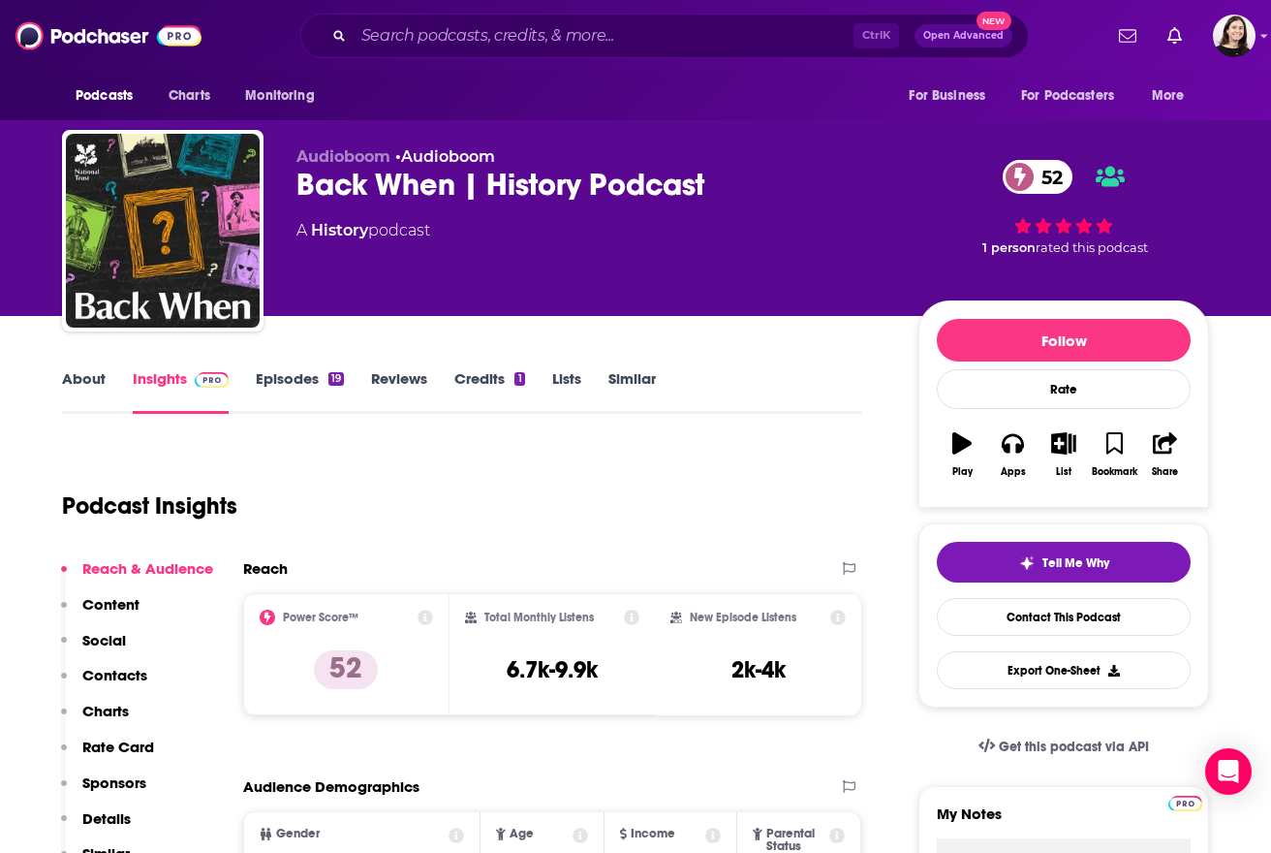
click at [109, 389] on div "About" at bounding box center [97, 391] width 71 height 45
click at [92, 382] on link "About" at bounding box center [84, 391] width 44 height 45
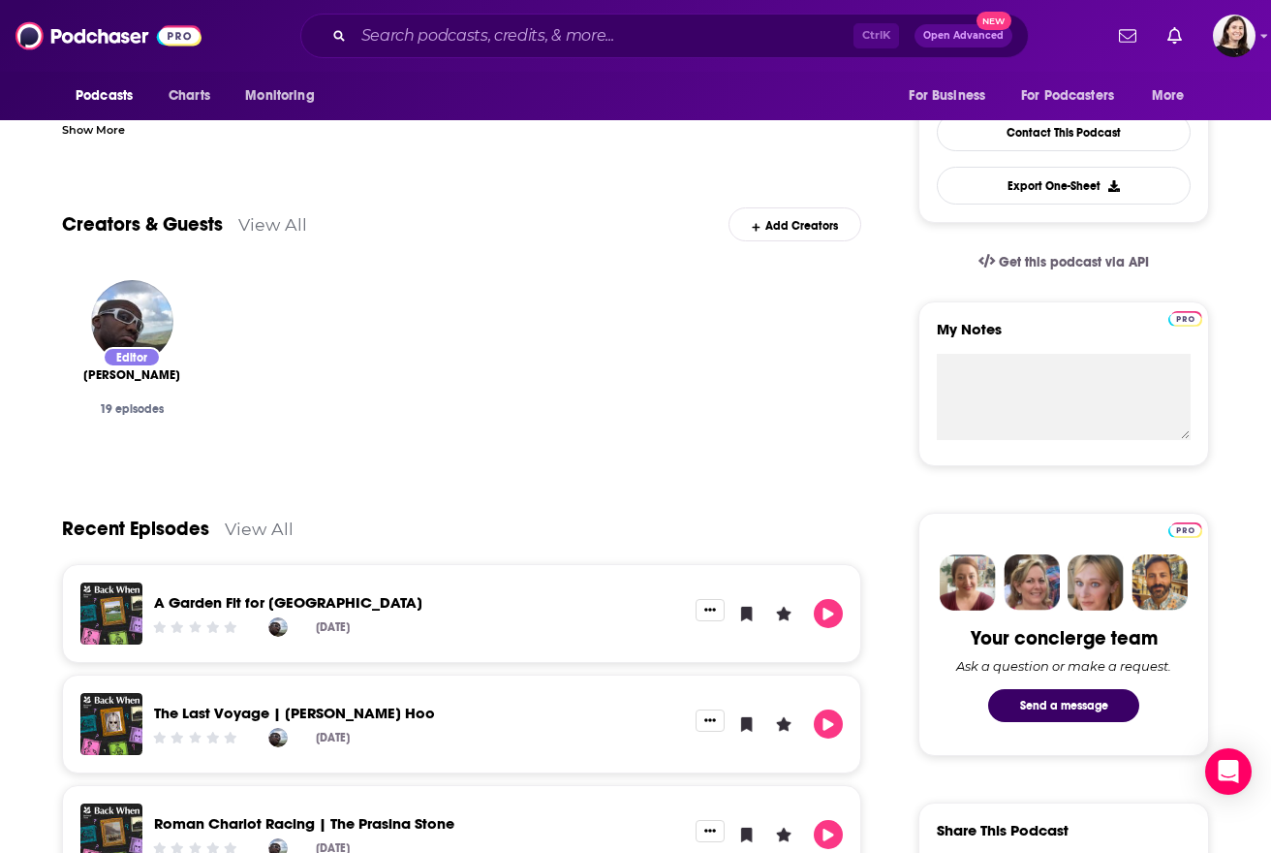
scroll to position [775, 0]
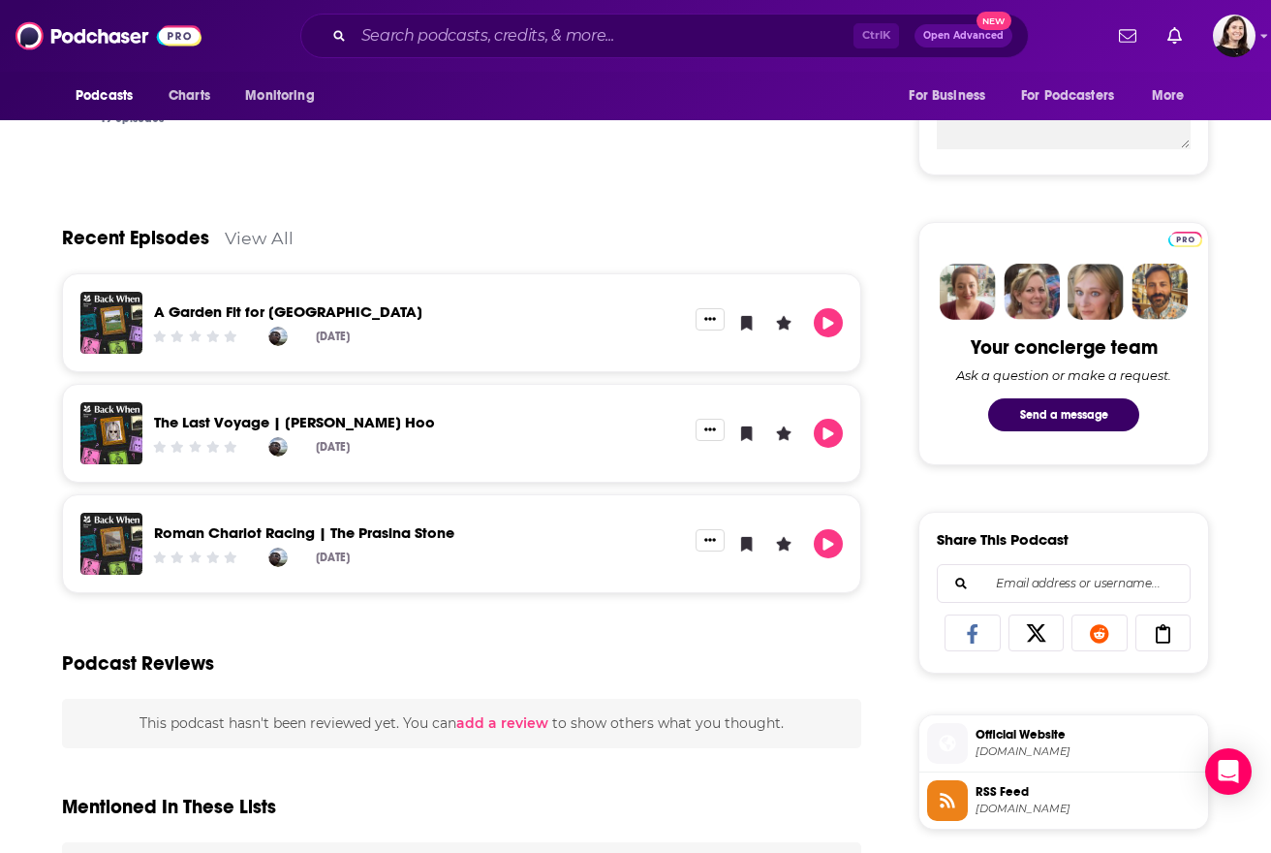
click at [519, 434] on div "The Last Voyage | [PERSON_NAME] Hoo" at bounding box center [419, 425] width 530 height 22
click at [284, 425] on link "The Last Voyage | [PERSON_NAME] Hoo" at bounding box center [294, 422] width 281 height 18
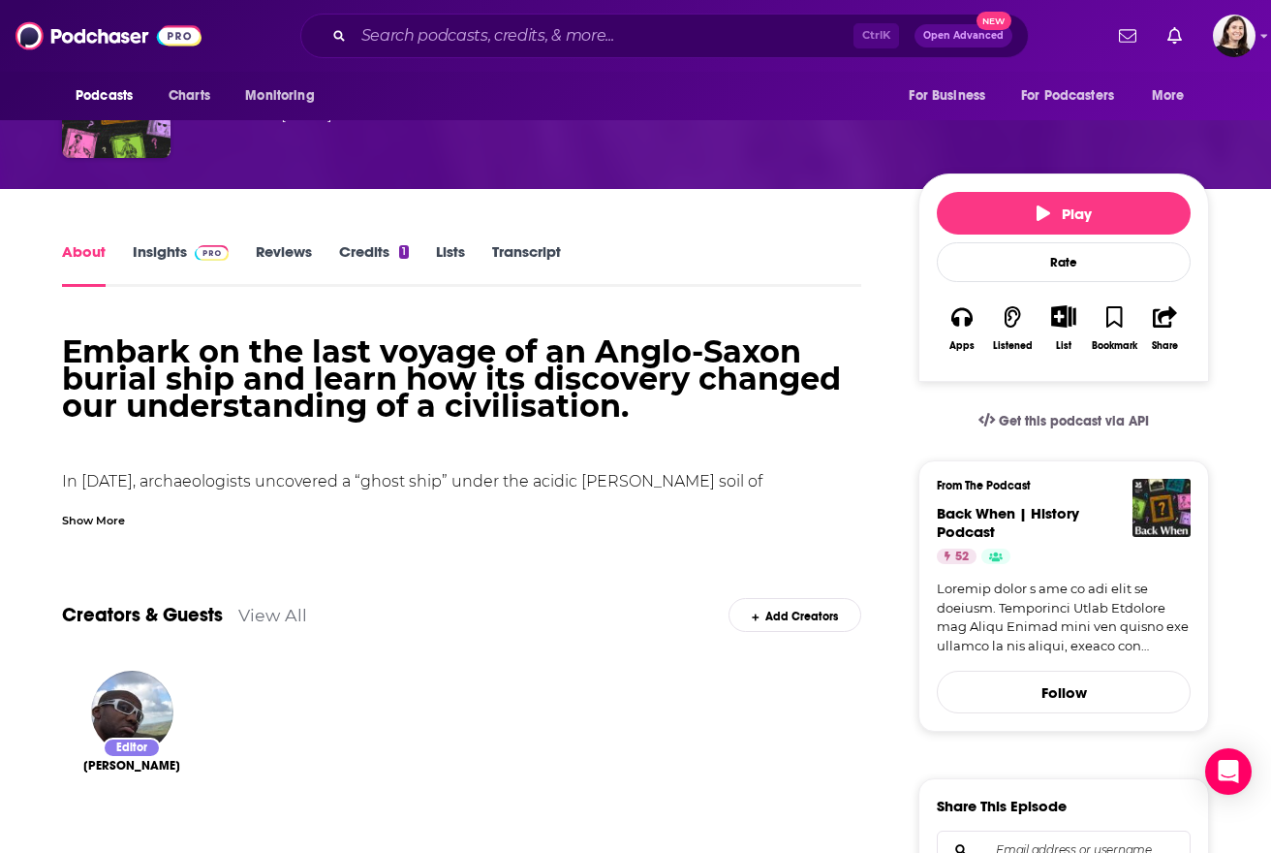
scroll to position [388, 0]
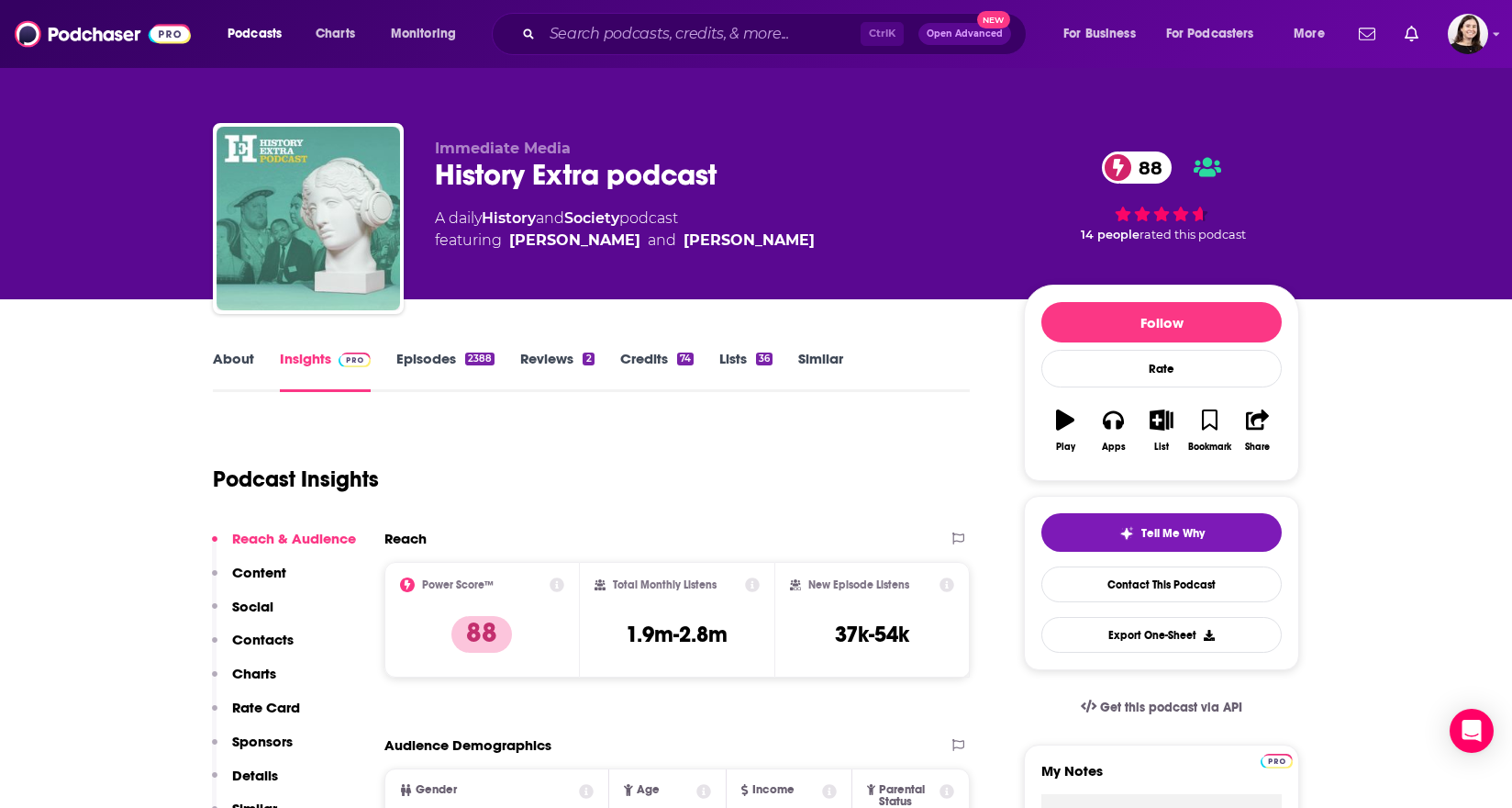
click at [236, 362] on link "About" at bounding box center [234, 370] width 42 height 43
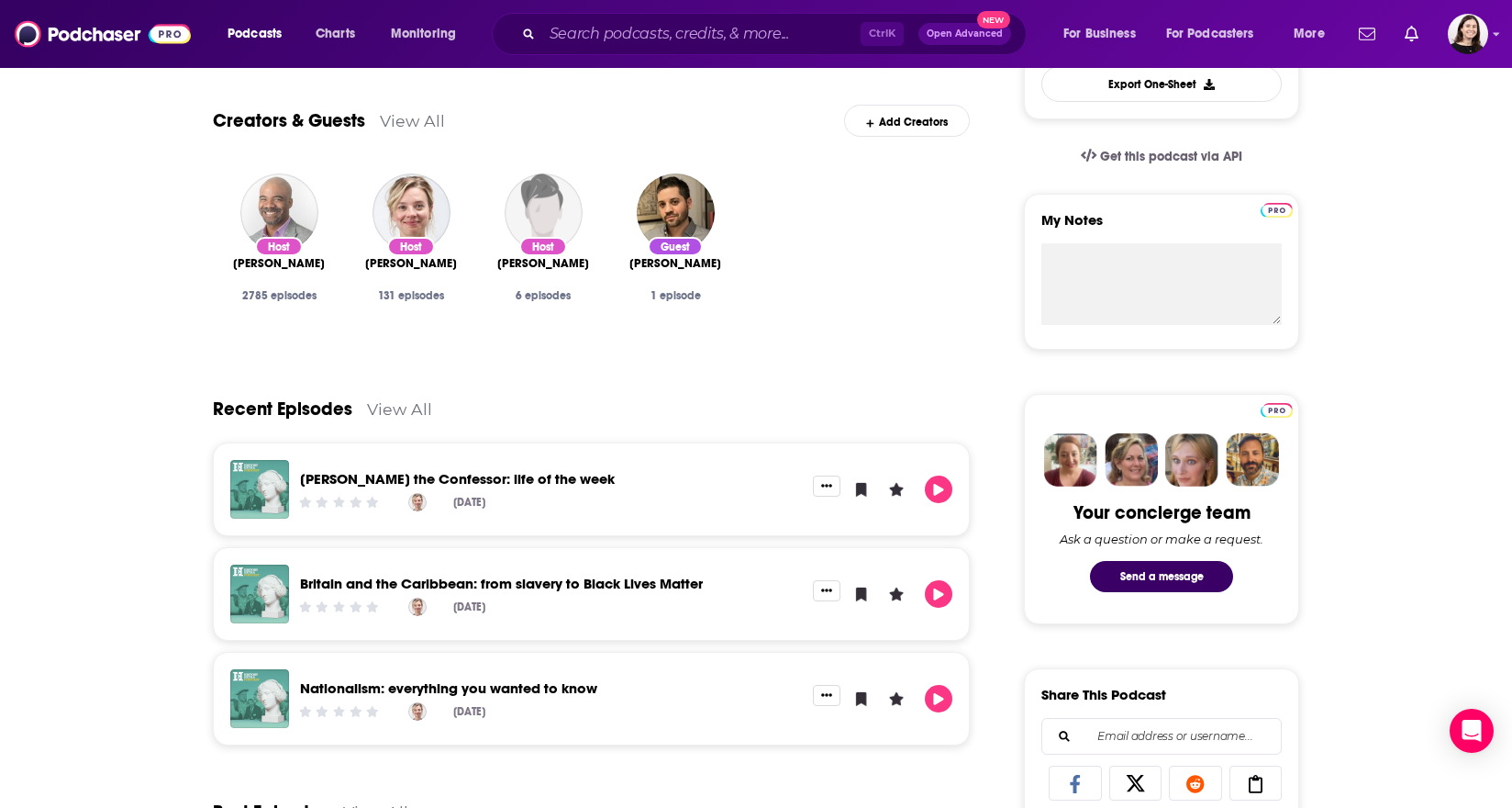
scroll to position [918, 0]
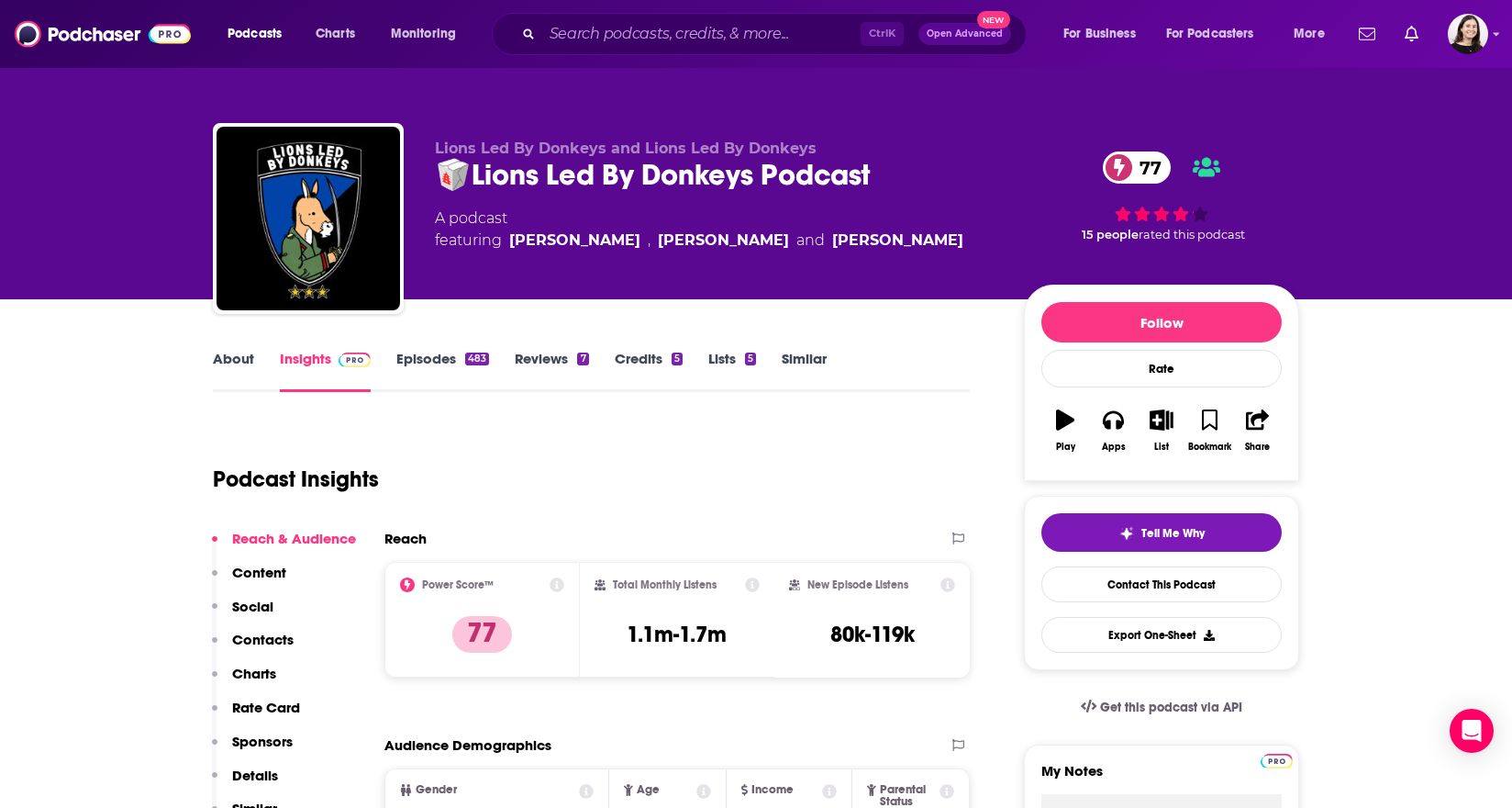
click at [216, 361] on link "About" at bounding box center [234, 370] width 42 height 43
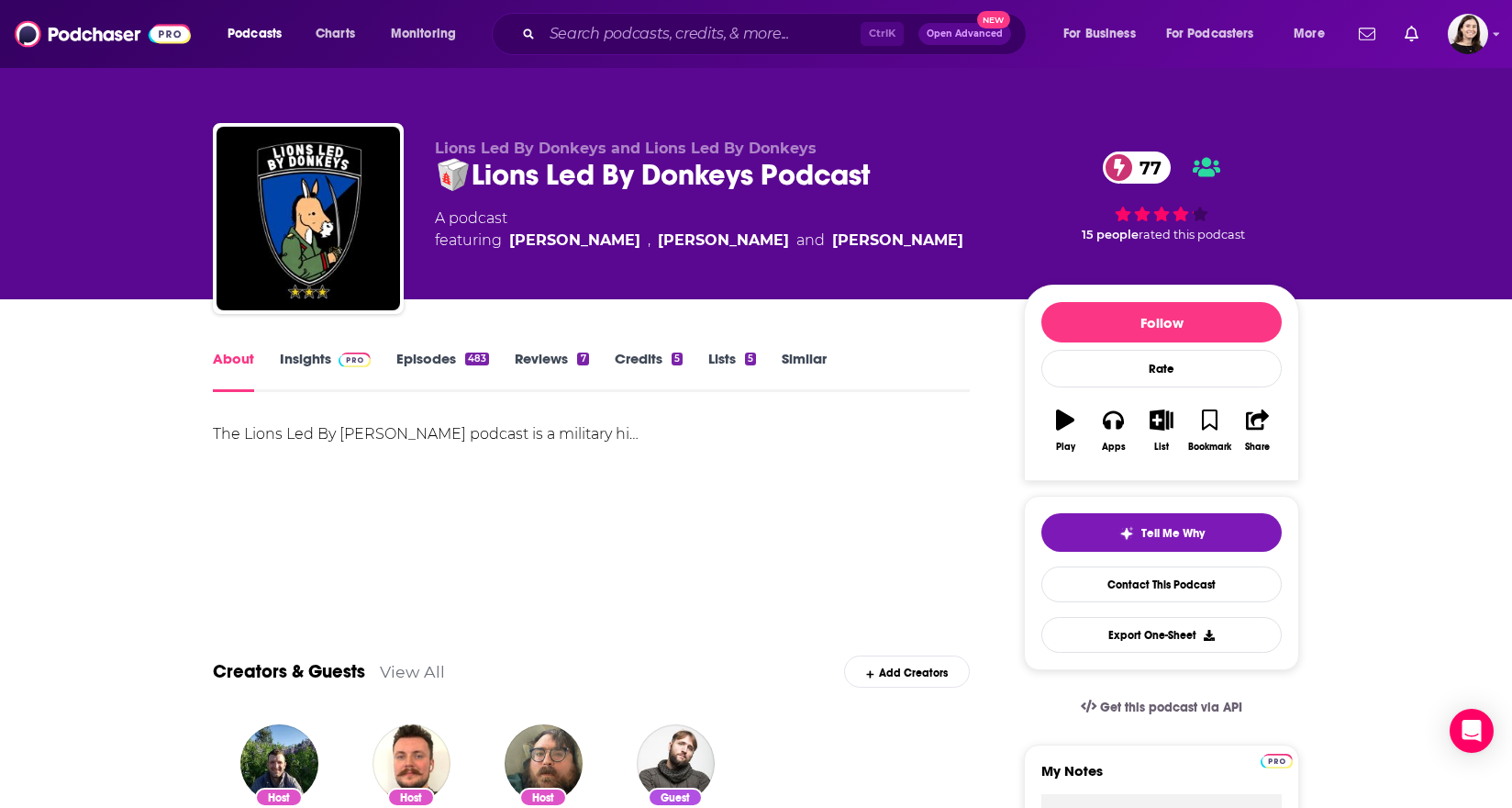
click at [343, 435] on div "The Lions Led By Donkeys podcast is a military hi…" at bounding box center [591, 434] width 756 height 26
click at [578, 437] on div "The Lions Led By Donkeys podcast is a military hi…" at bounding box center [591, 434] width 756 height 26
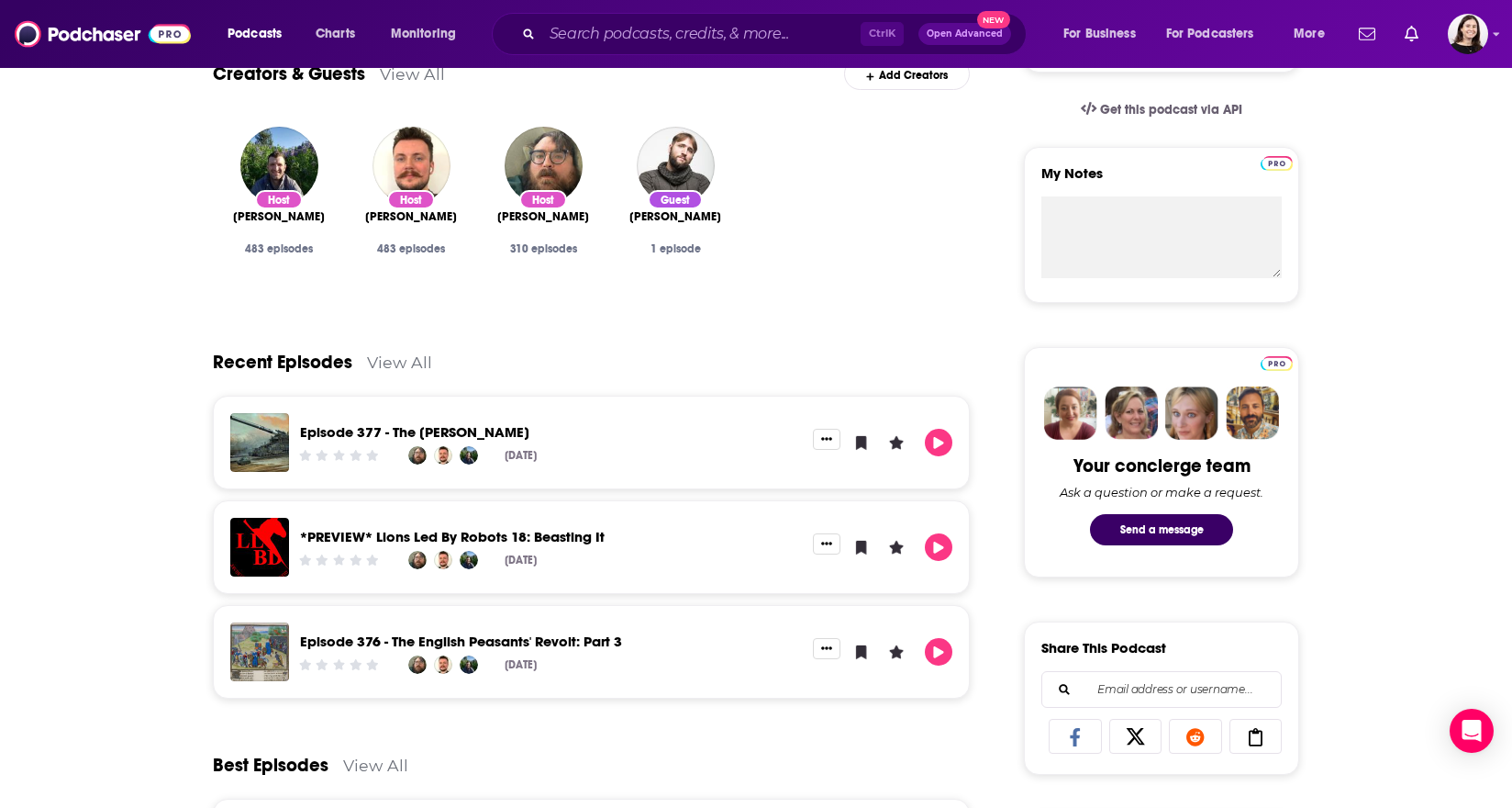
scroll to position [734, 0]
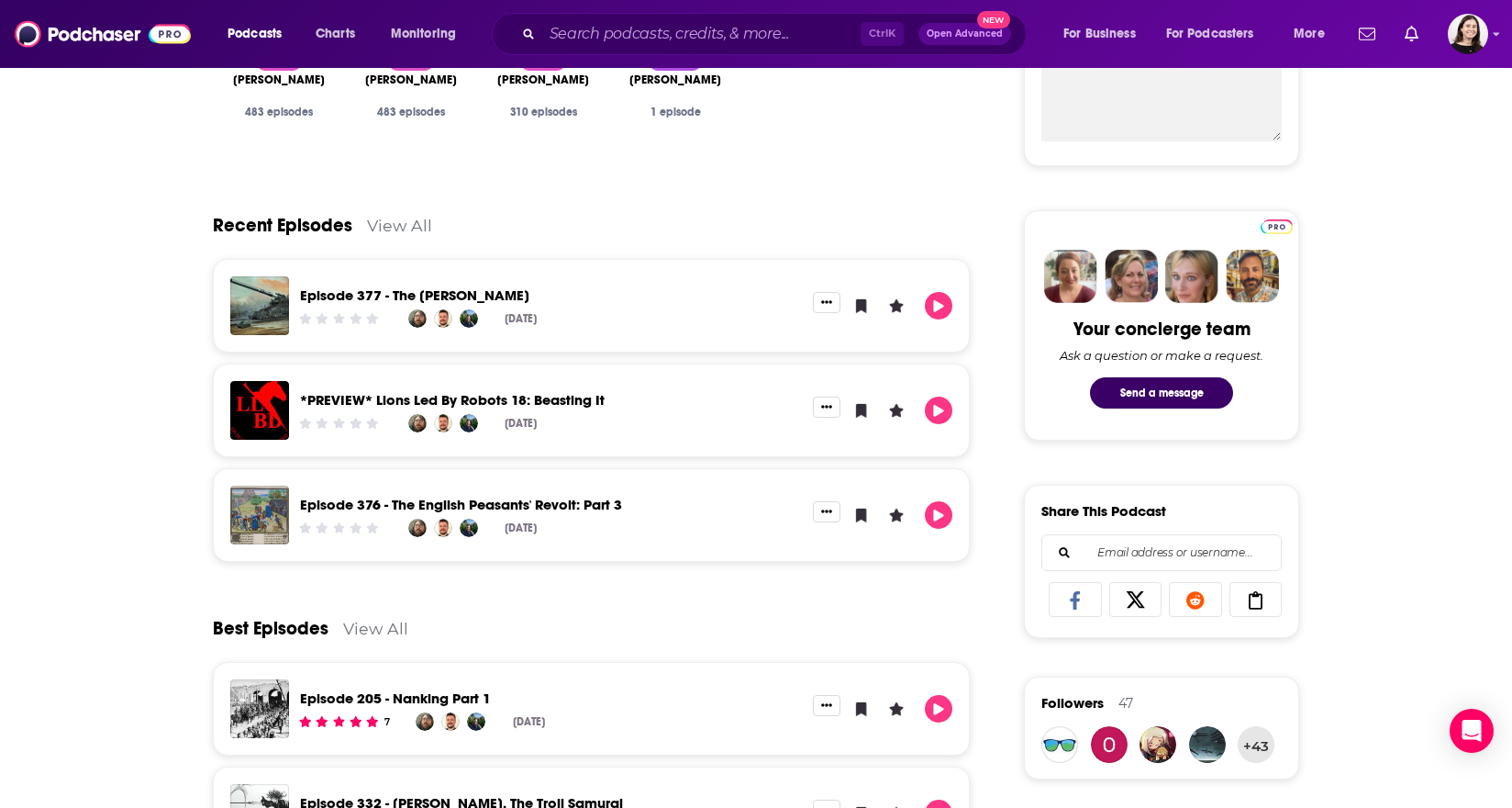
click at [525, 296] on link "Episode 377 - The Schwerer Gustav" at bounding box center [415, 295] width 229 height 17
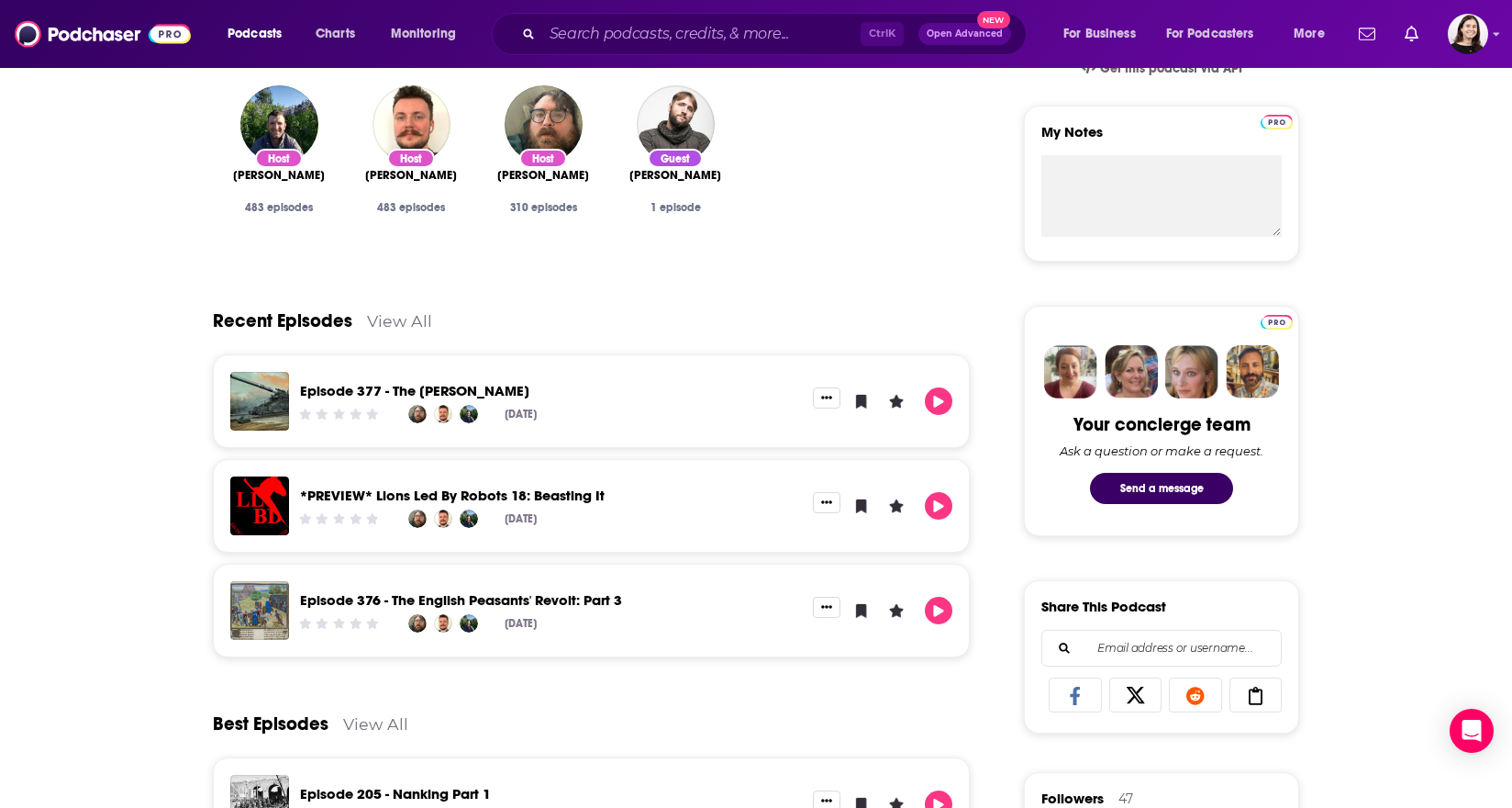
scroll to position [642, 0]
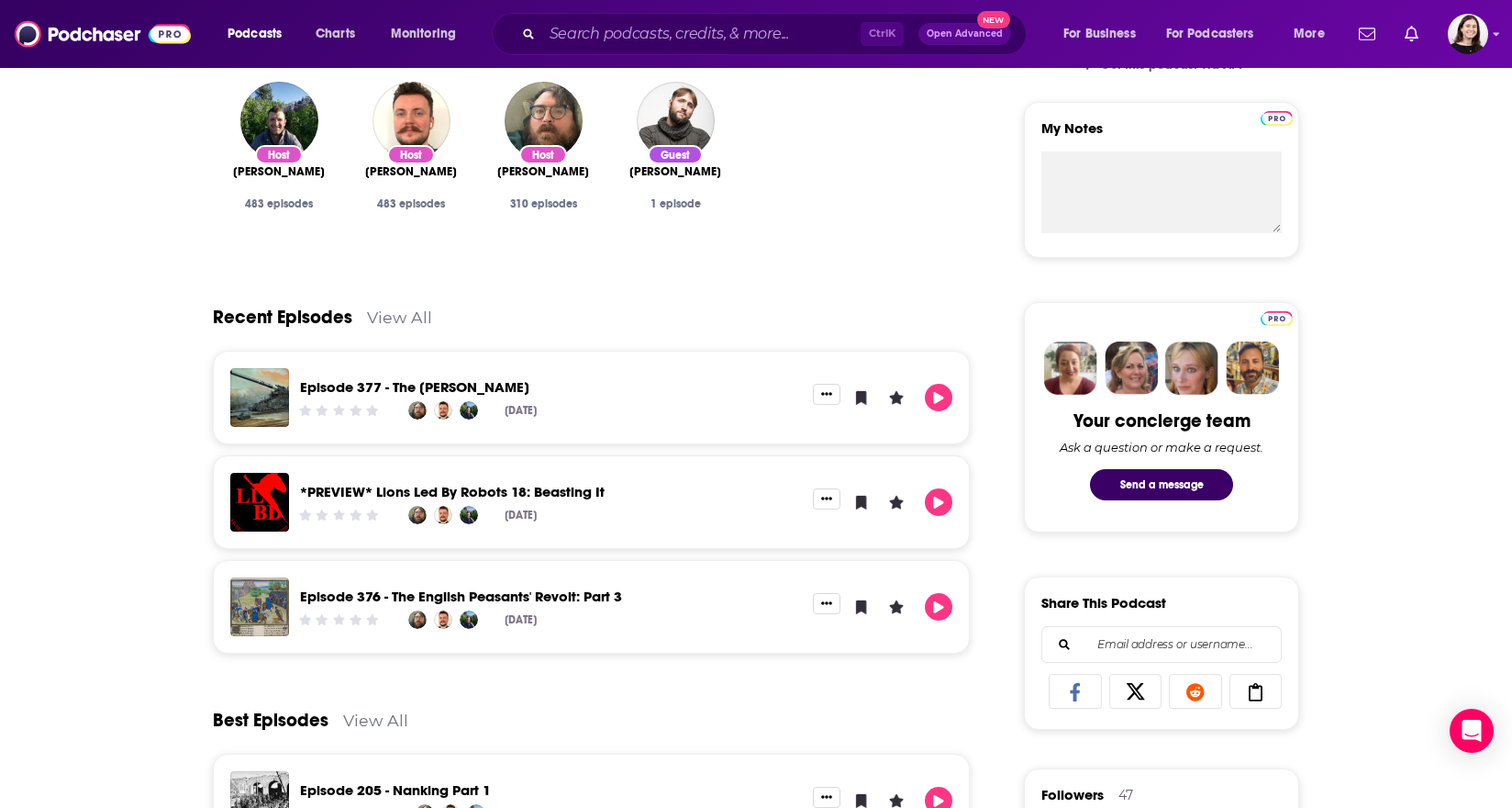
click at [380, 602] on link "Episode 376 - The English Peasants' Revolt: Part 3" at bounding box center [461, 596] width 322 height 17
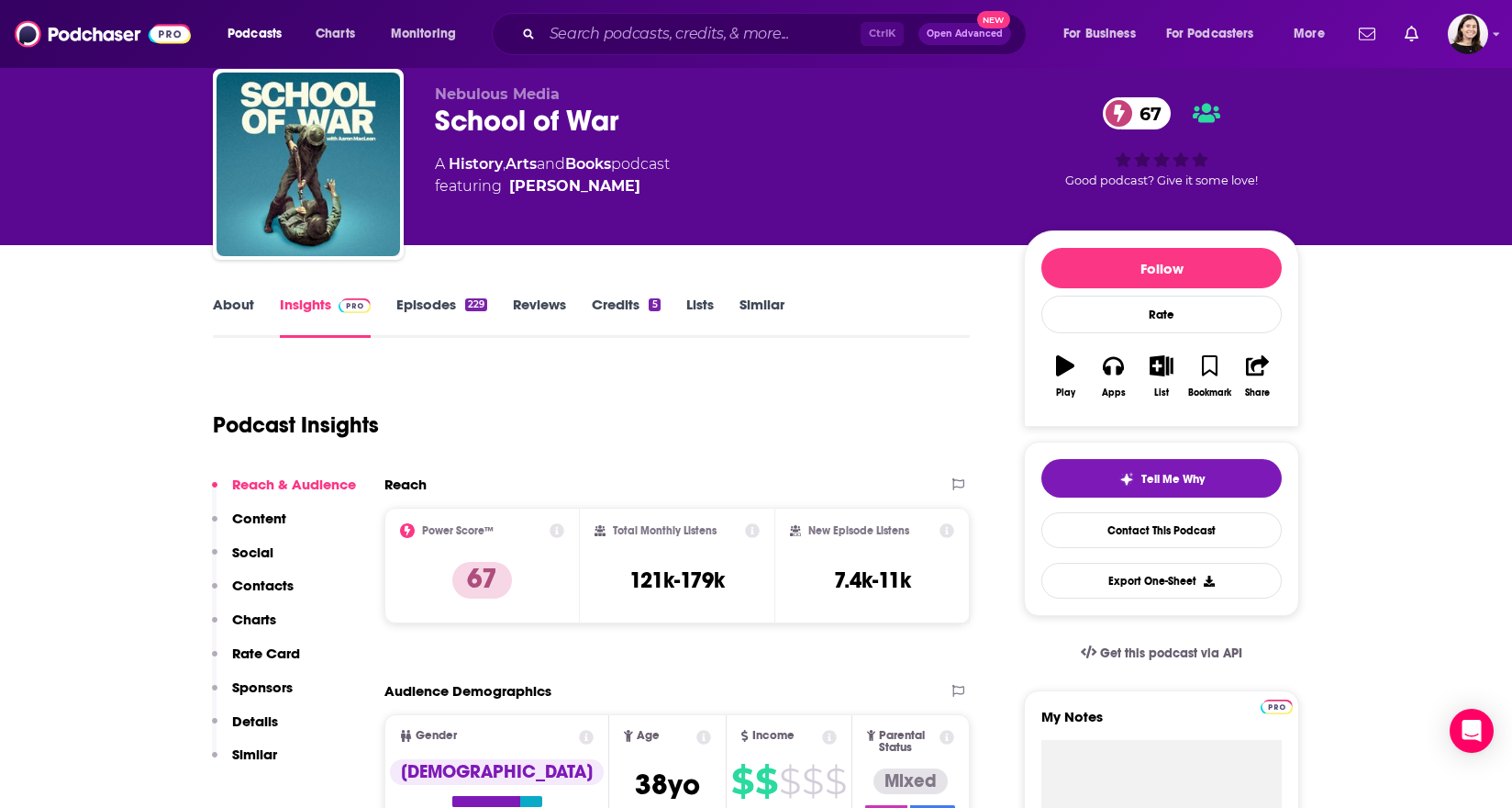
scroll to position [184, 0]
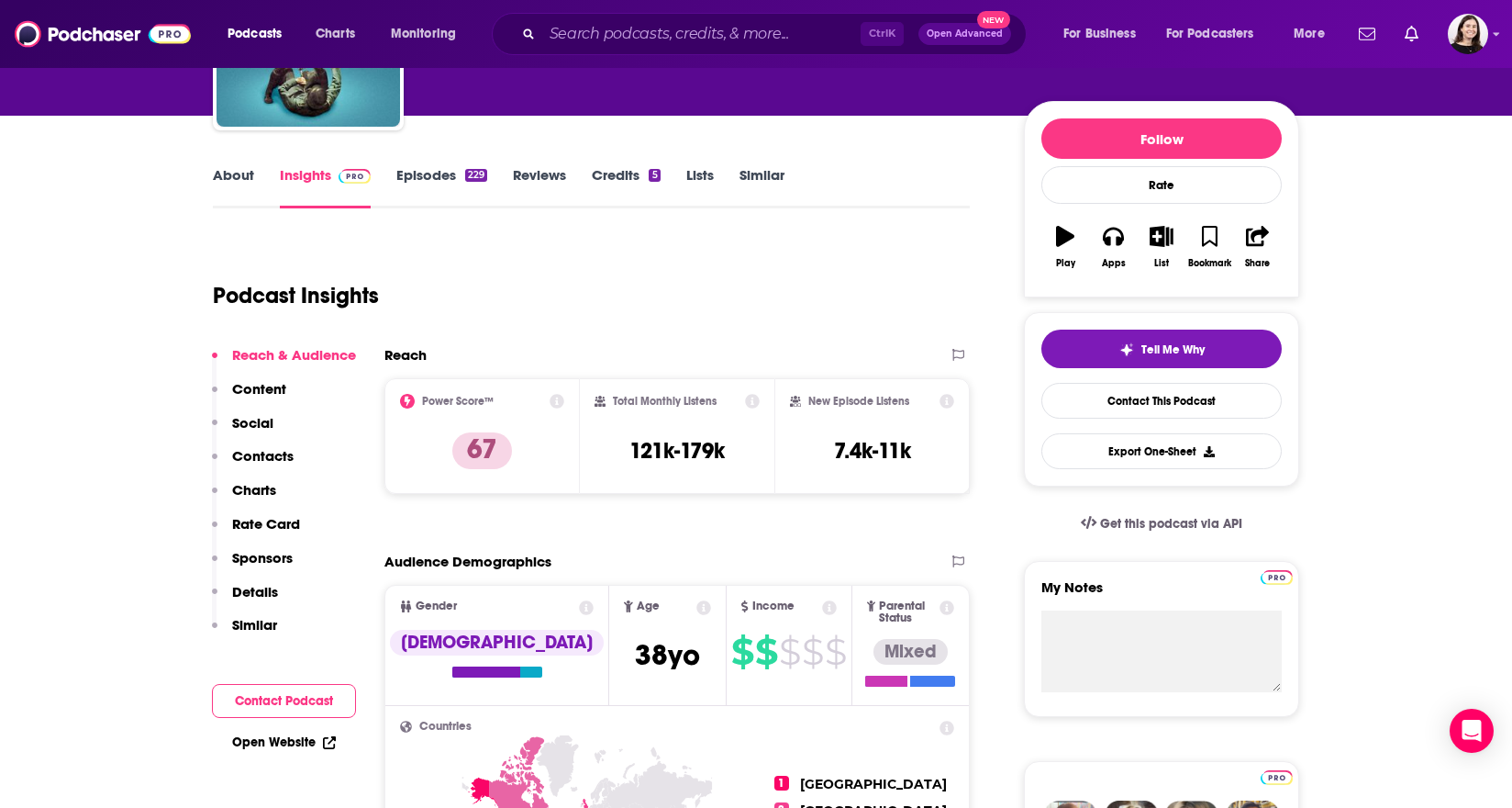
click at [237, 180] on link "About" at bounding box center [234, 187] width 42 height 43
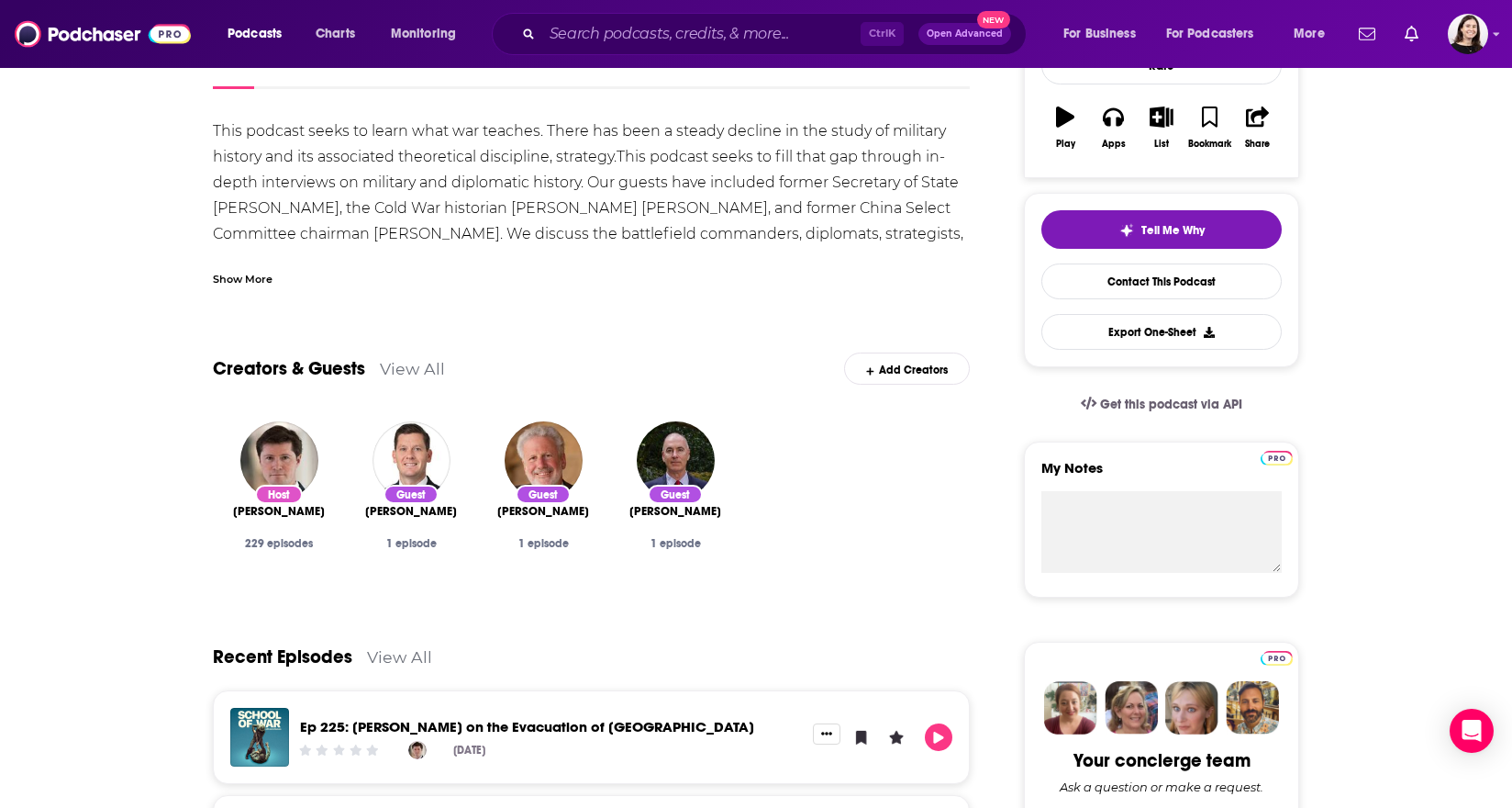
scroll to position [276, 0]
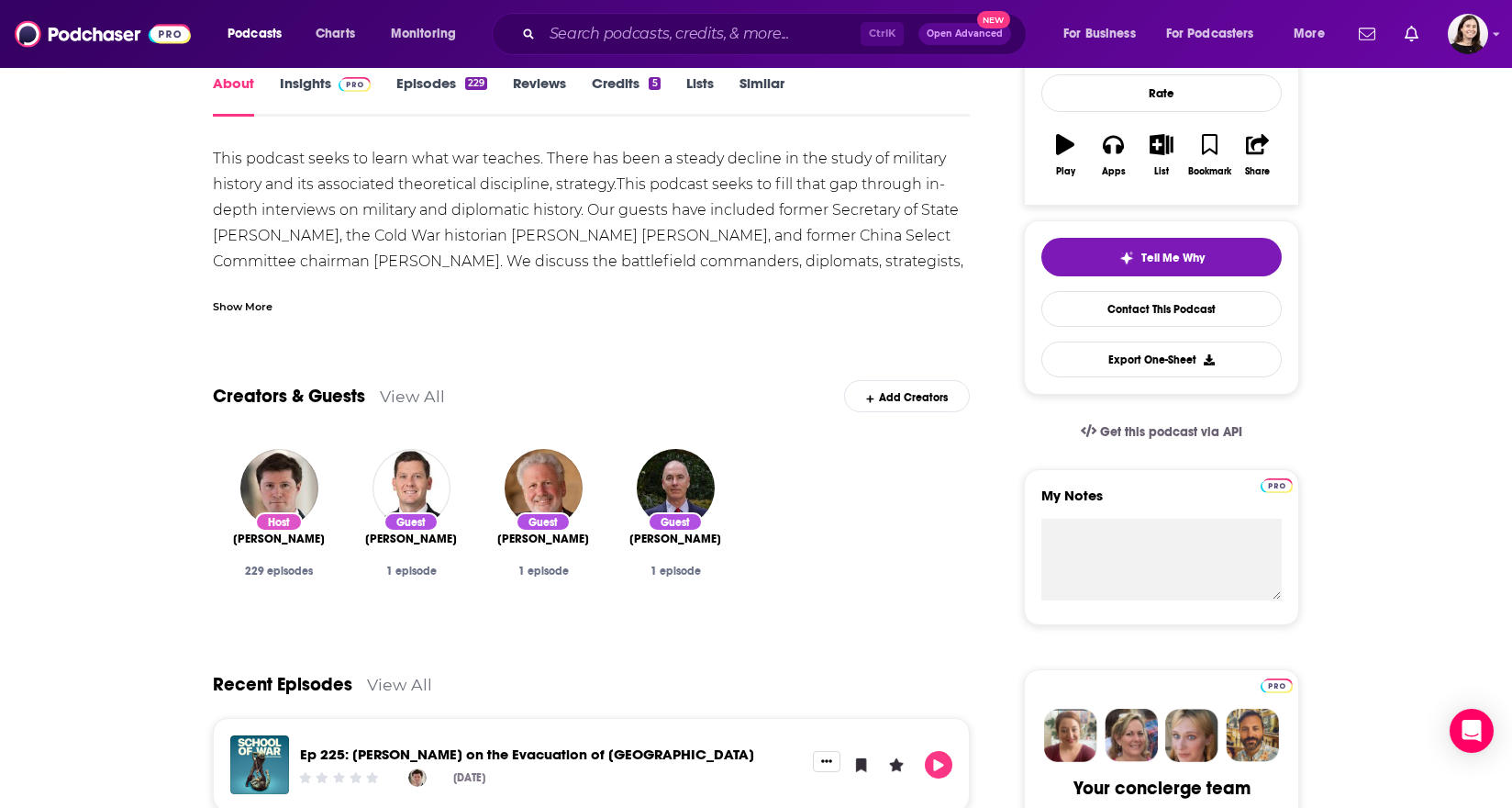
click at [232, 302] on div "Show More" at bounding box center [242, 305] width 60 height 17
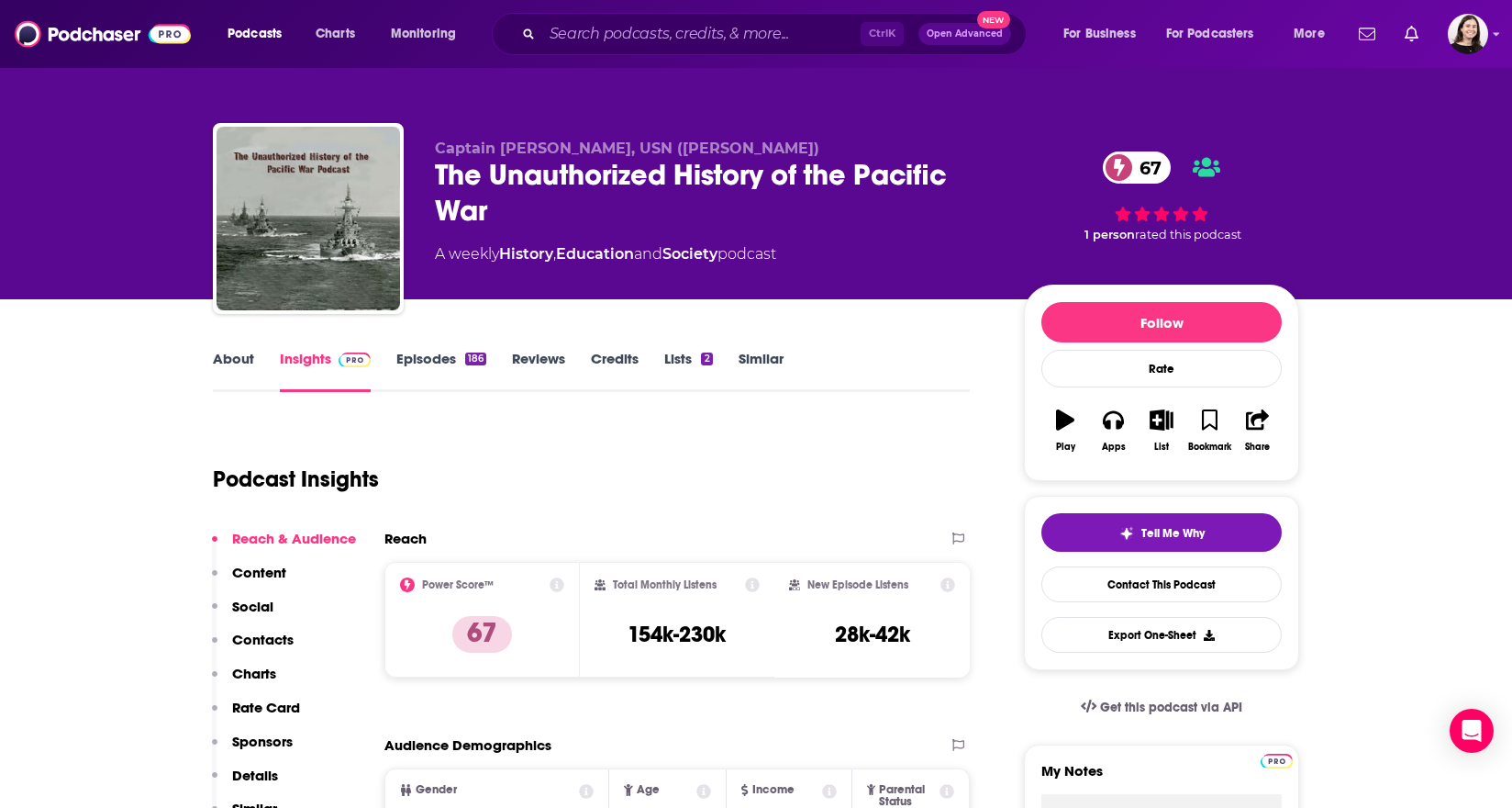
click at [219, 385] on link "About" at bounding box center [234, 370] width 42 height 43
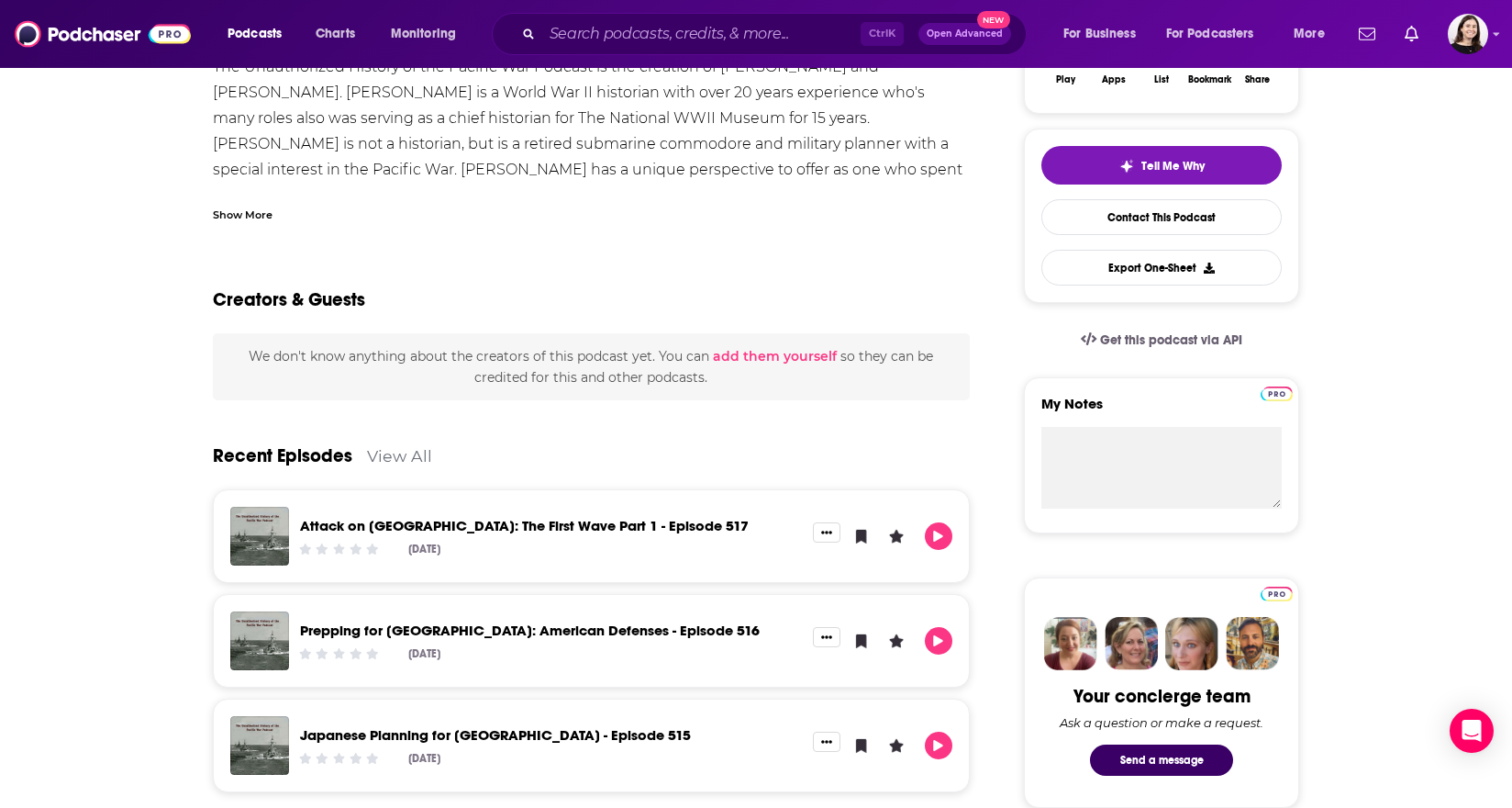
scroll to position [276, 0]
